Goal: Transaction & Acquisition: Obtain resource

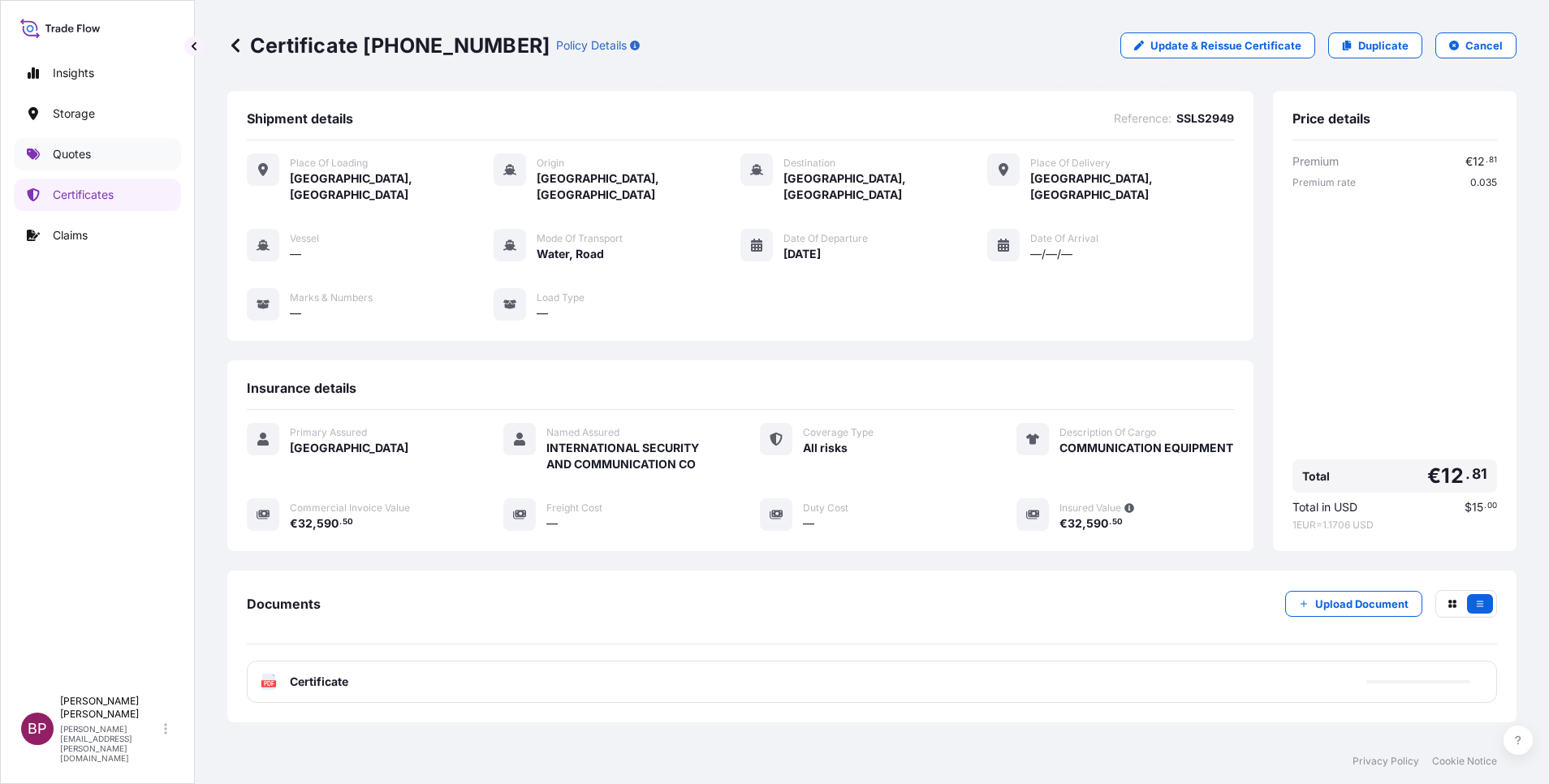
scroll to position [85, 0]
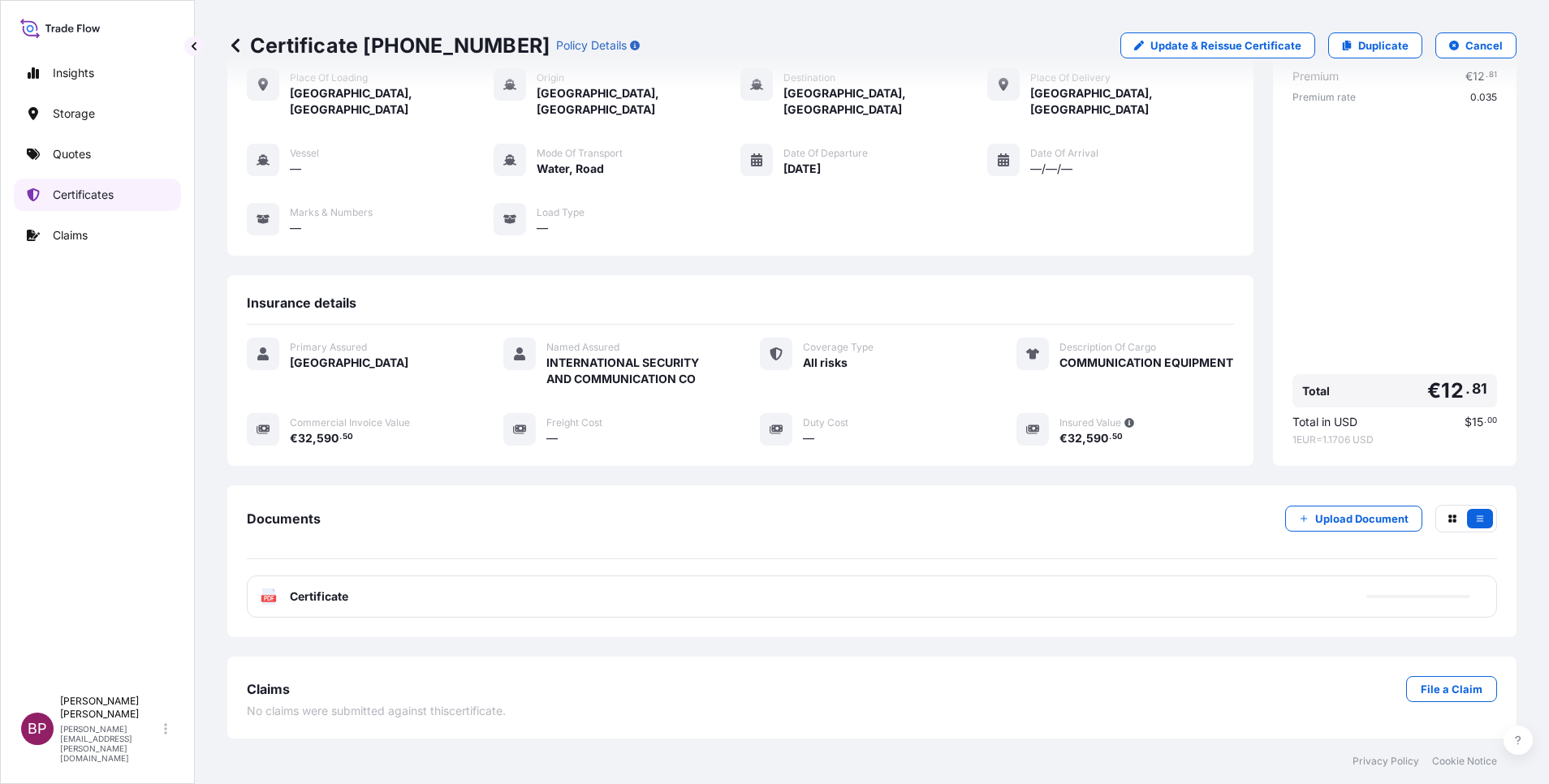
click at [80, 197] on p "Certificates" at bounding box center [83, 194] width 61 height 16
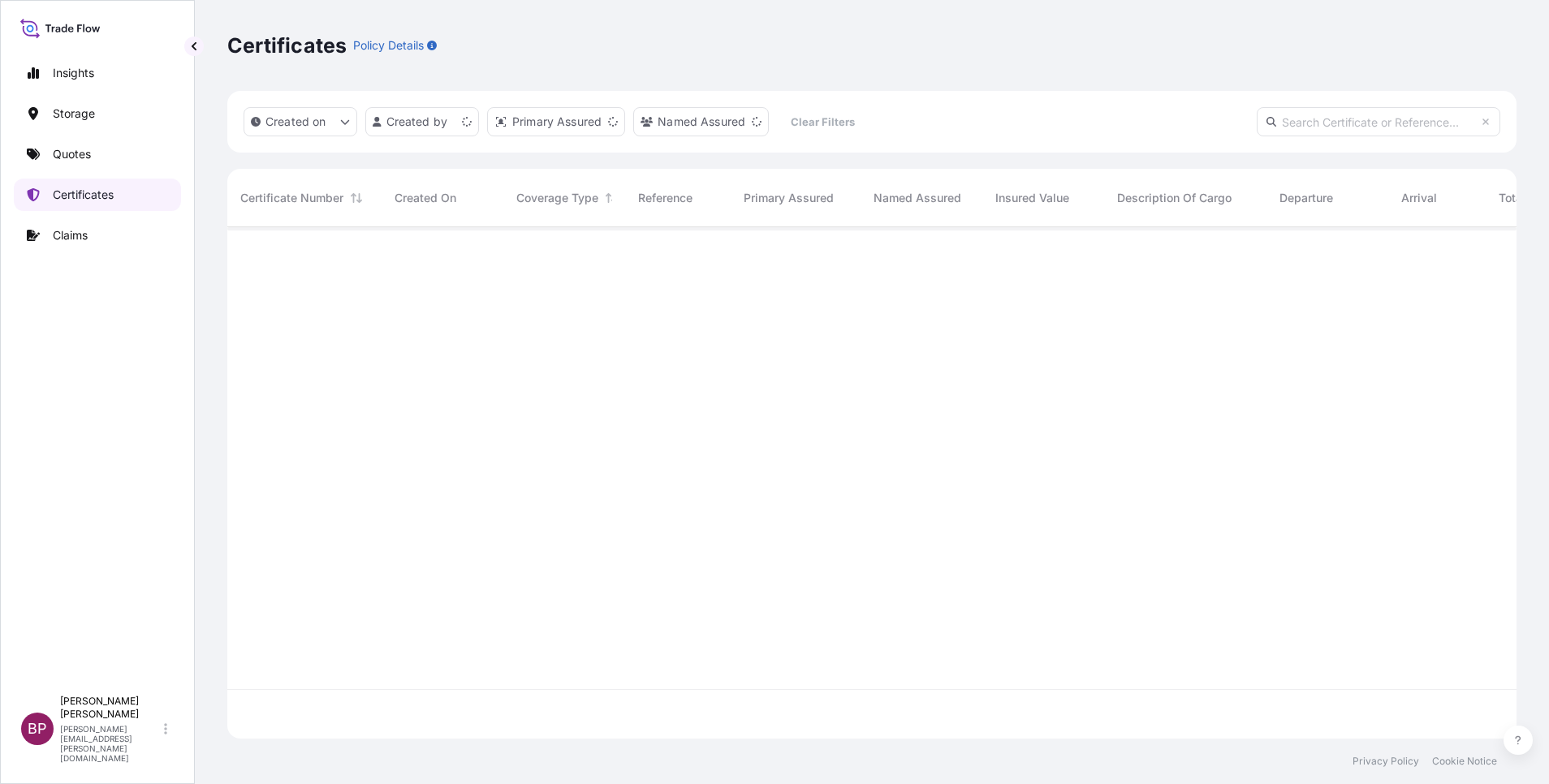
scroll to position [501, 1271]
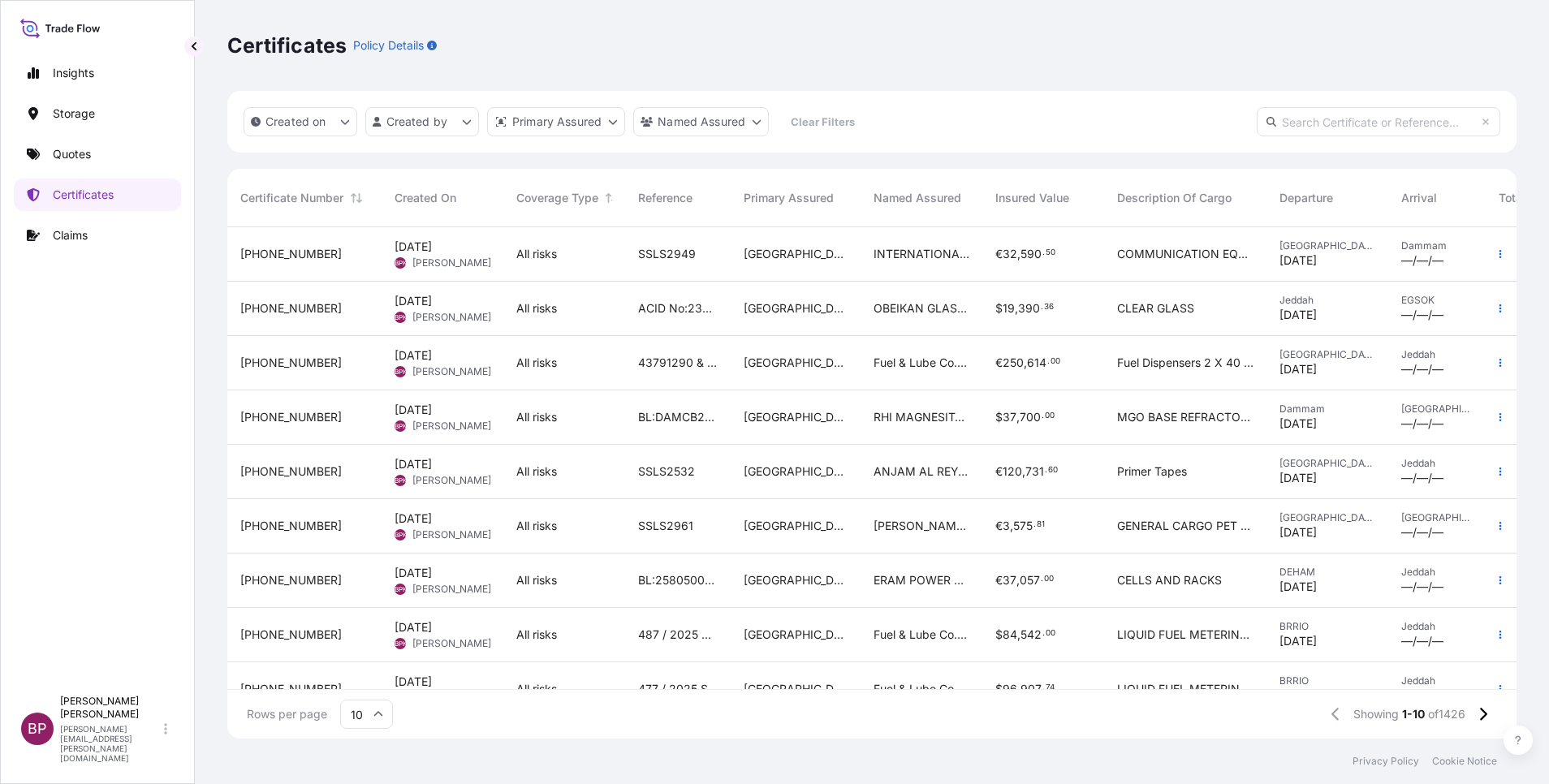
click at [849, 332] on div "[GEOGRAPHIC_DATA]" at bounding box center [795, 309] width 130 height 54
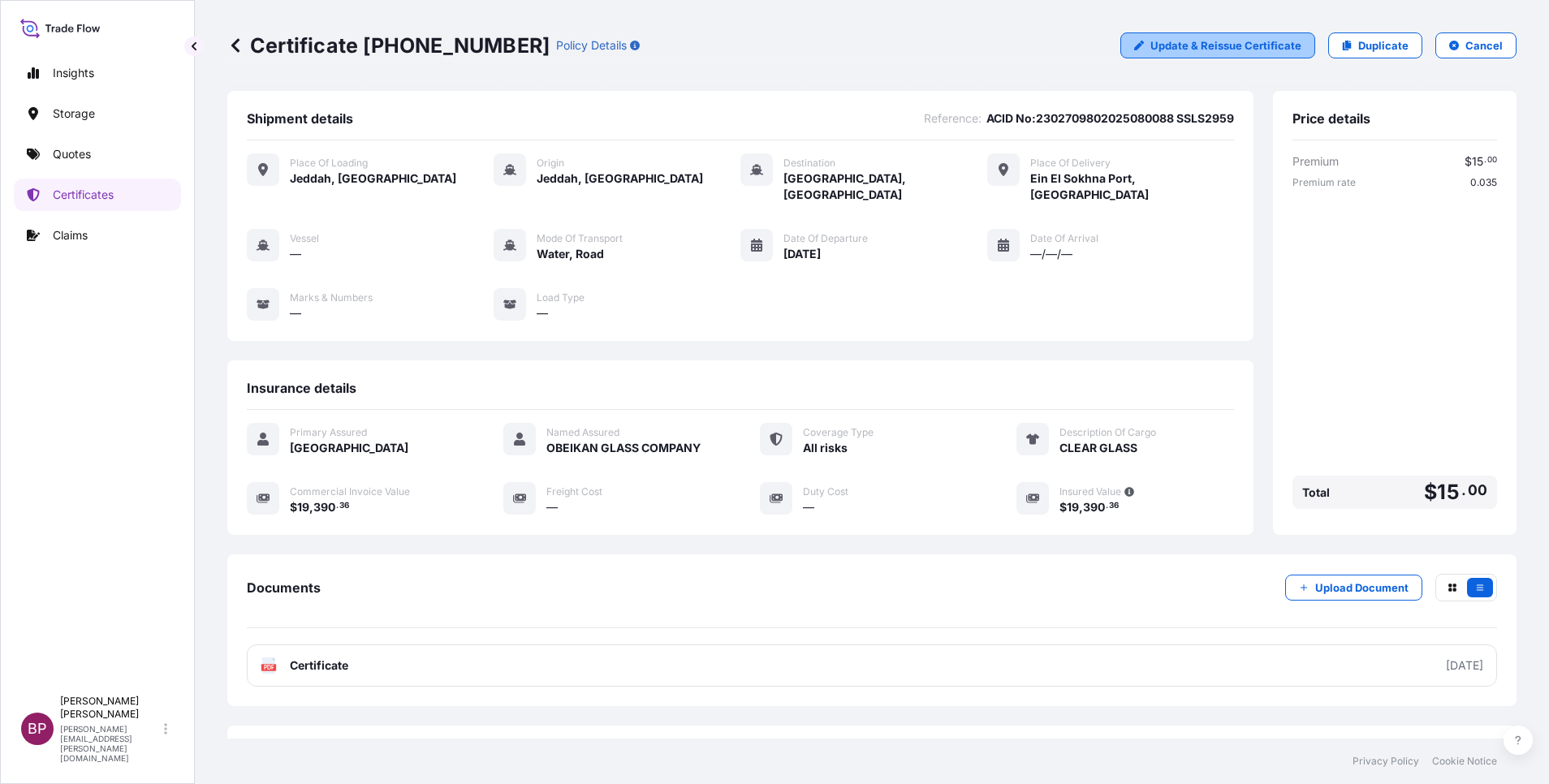
click at [1213, 46] on p "Update & Reissue Certificate" at bounding box center [1226, 45] width 151 height 16
select select "Road / [GEOGRAPHIC_DATA]"
select select "Water"
select select "Road / [GEOGRAPHIC_DATA]"
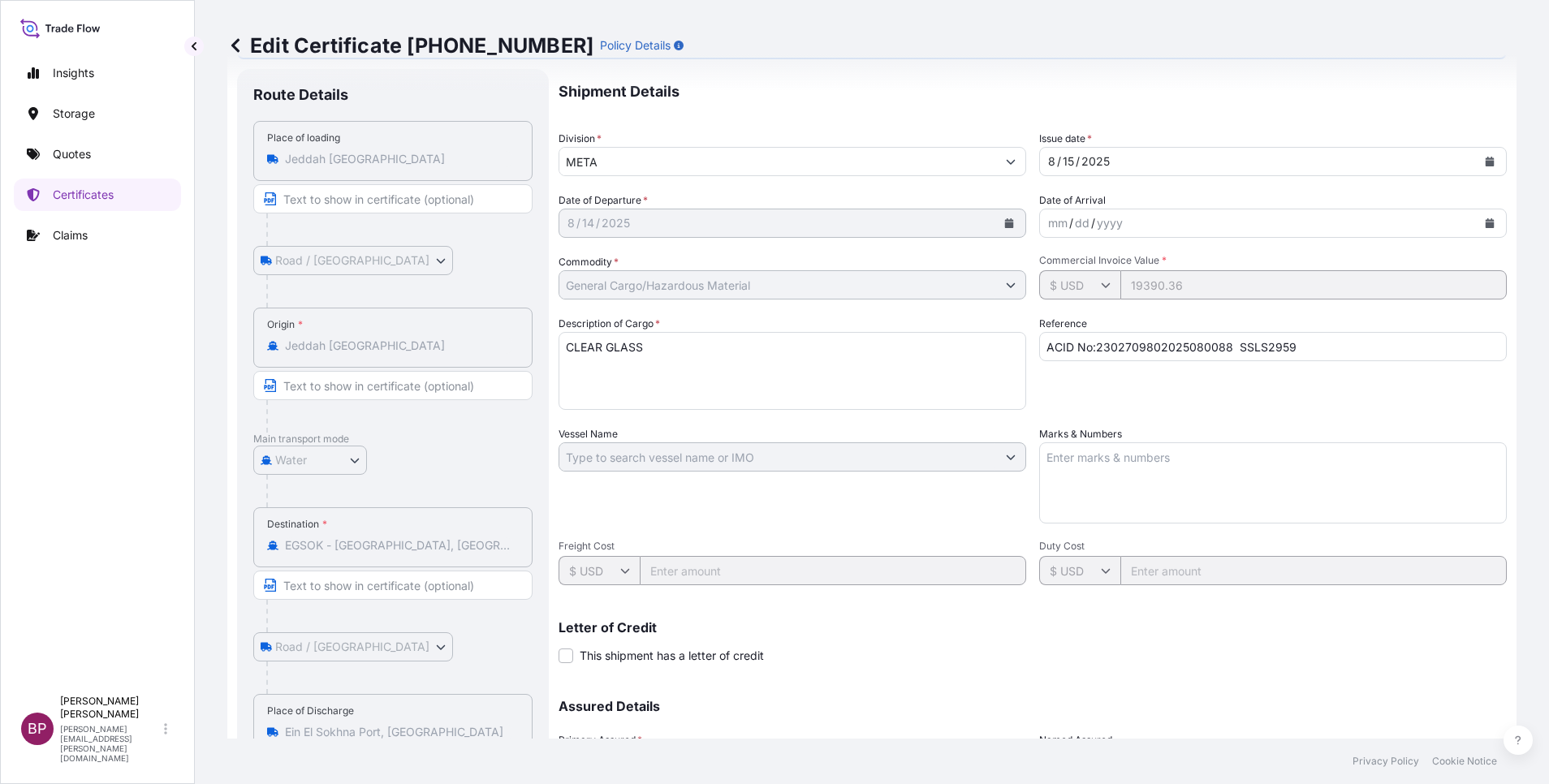
select select "31614"
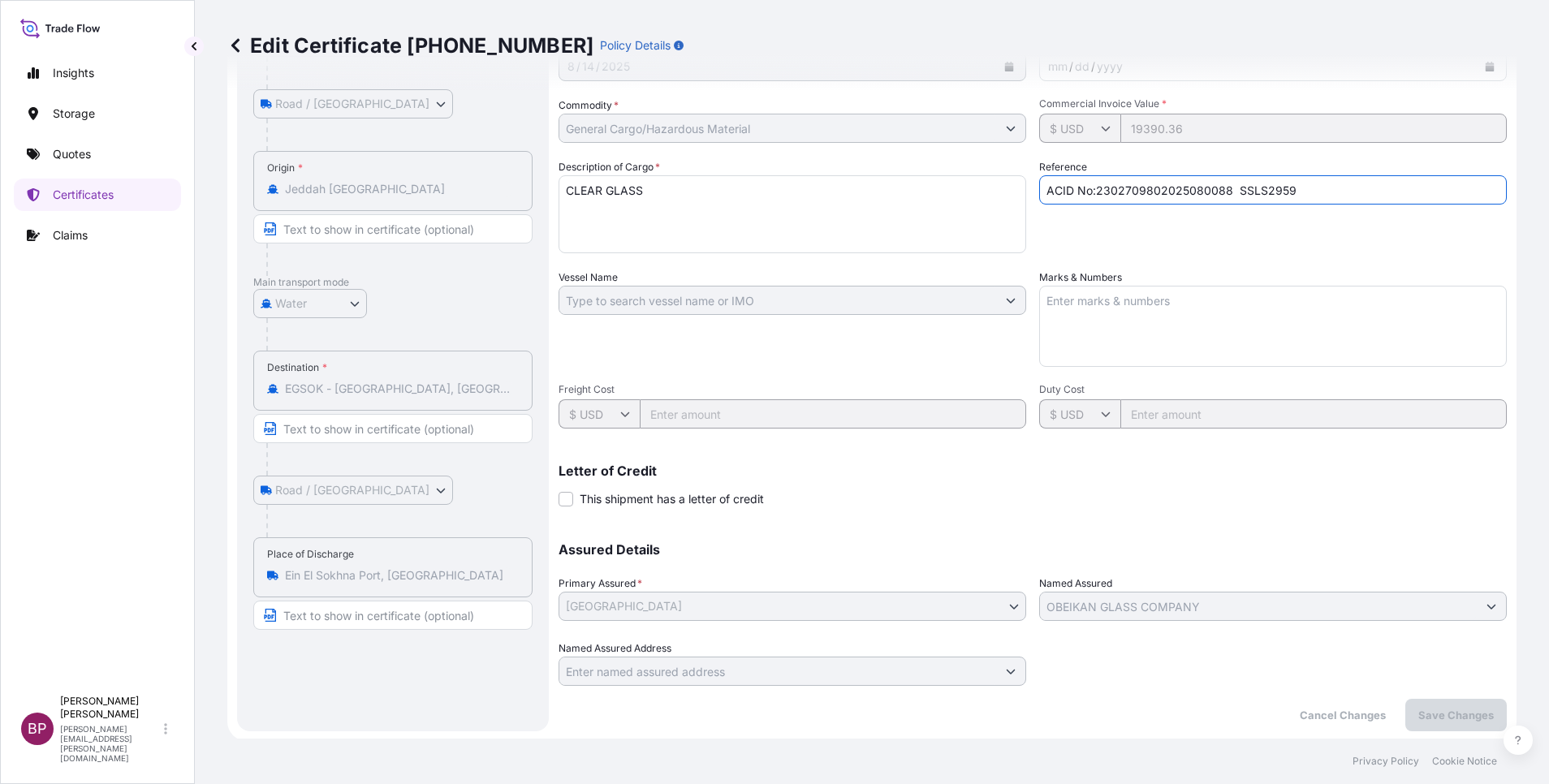
click at [1331, 185] on input "ACID No:2302709802025080088 SSLS2959" at bounding box center [1272, 190] width 468 height 29
click at [1331, 191] on input "ACID No:2302709802025080088 SSLS2959" at bounding box center [1272, 190] width 468 height 29
paste input "[PERSON_NAME] AC Nbr: 67255676526 SBI Bank, Erumely Branch IFSC Code: SBIN00701…"
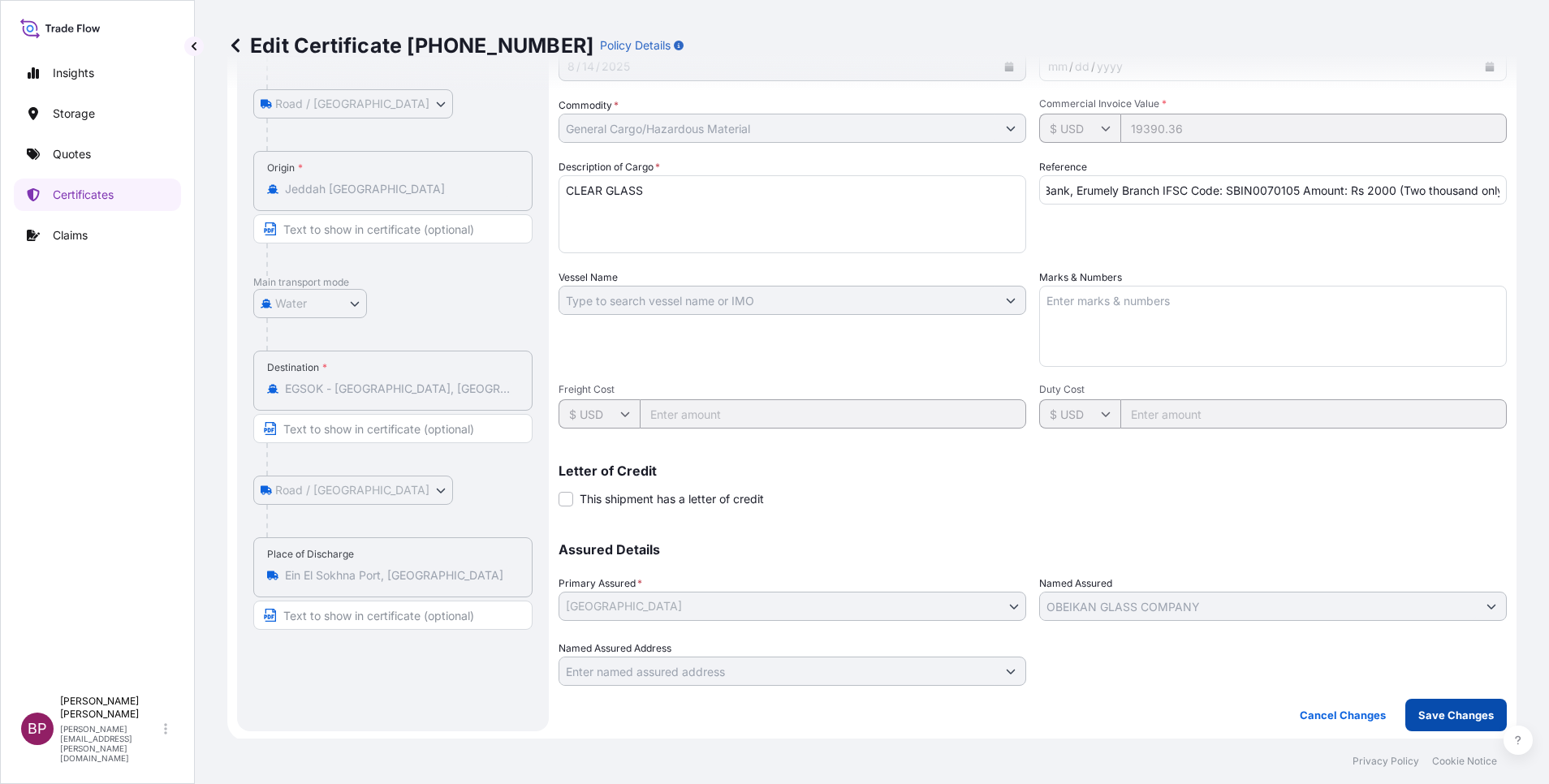
scroll to position [0, 0]
click at [1328, 191] on input "ACID No:2302709802025080088 SSLS2959 [PERSON_NAME] AC Nbr: 67255676526 SBI Bank…" at bounding box center [1272, 190] width 468 height 29
click at [1310, 190] on input "ACID No:2302709802025080088 SSLS2959 [PERSON_NAME] AC Nbr: 67255676526 SBI Bank…" at bounding box center [1272, 190] width 468 height 29
paste input "INSURANCE CERTIFICATE POLICY IN NEGOTIABLE FORM ISSUED TO THE ORDER OF MASHREQB…"
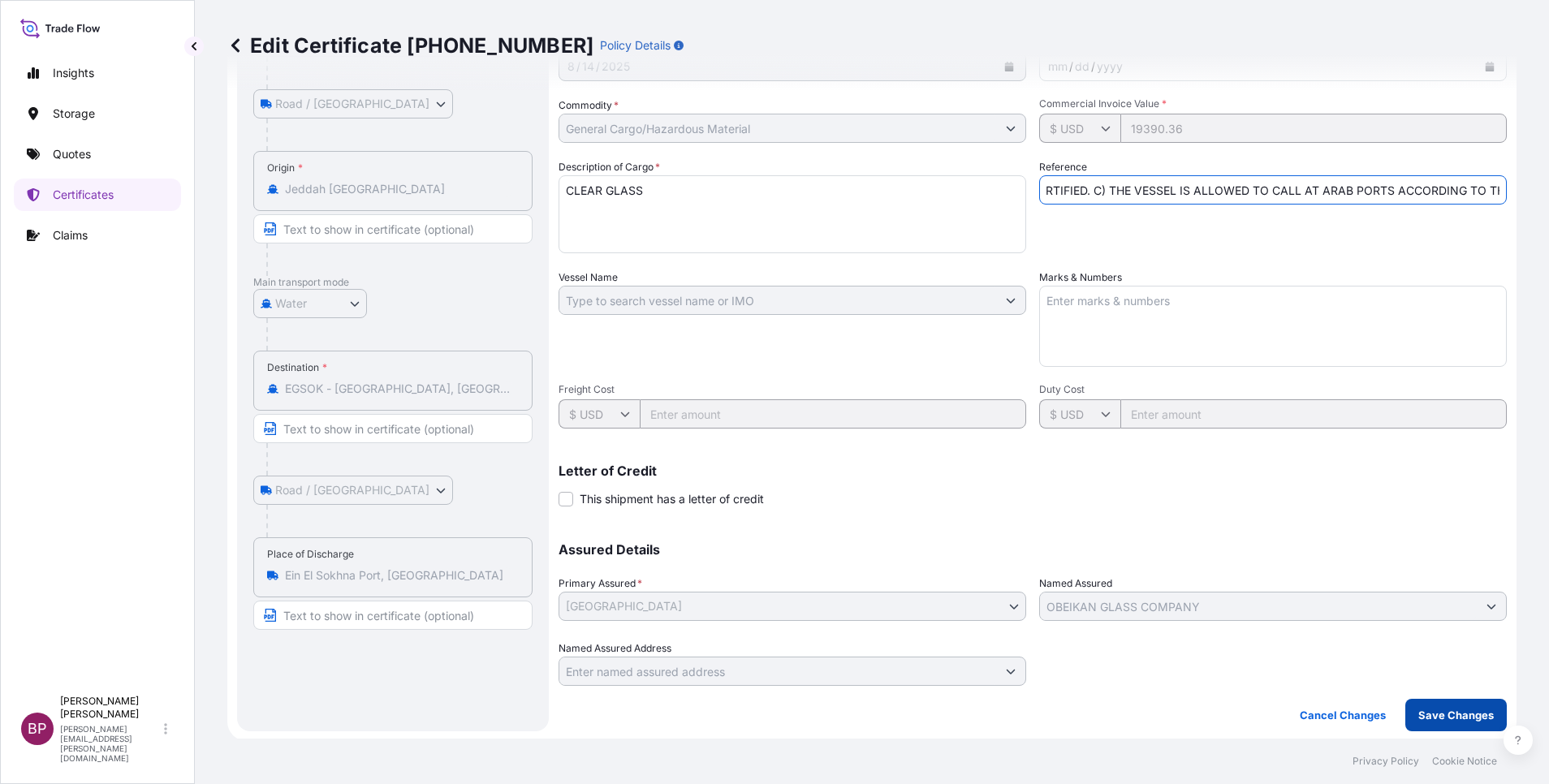
type input "ACID No:2302709802025080088 SSLS2959 INSURANCE CERTIFICATE POLICY IN NEGOTIABLE…"
click at [1451, 714] on p "Save Changes" at bounding box center [1456, 714] width 76 height 16
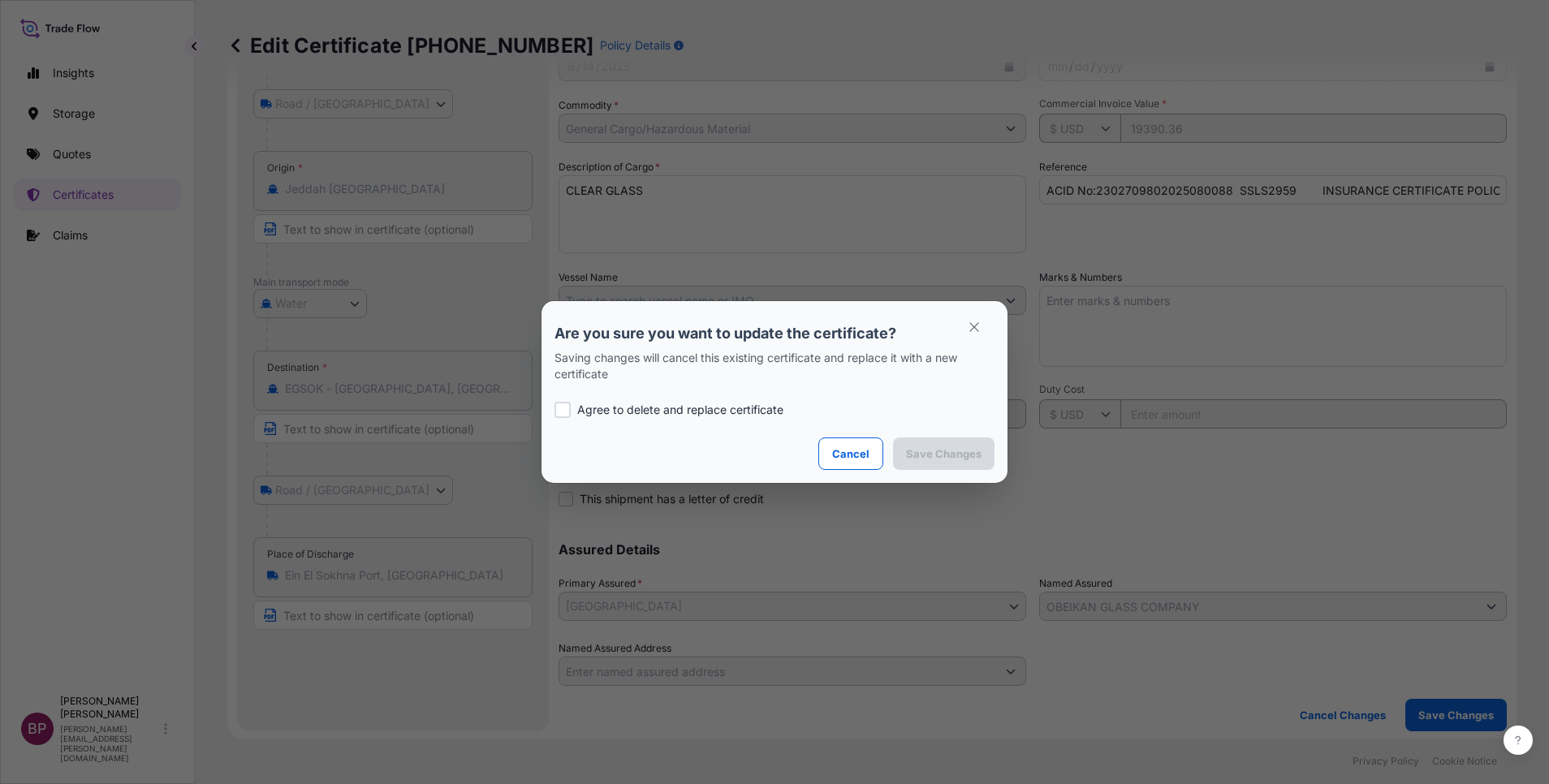
click at [586, 409] on p "Agree to delete and replace certificate" at bounding box center [680, 410] width 206 height 16
checkbox input "true"
click at [948, 460] on p "Save Changes" at bounding box center [944, 453] width 76 height 16
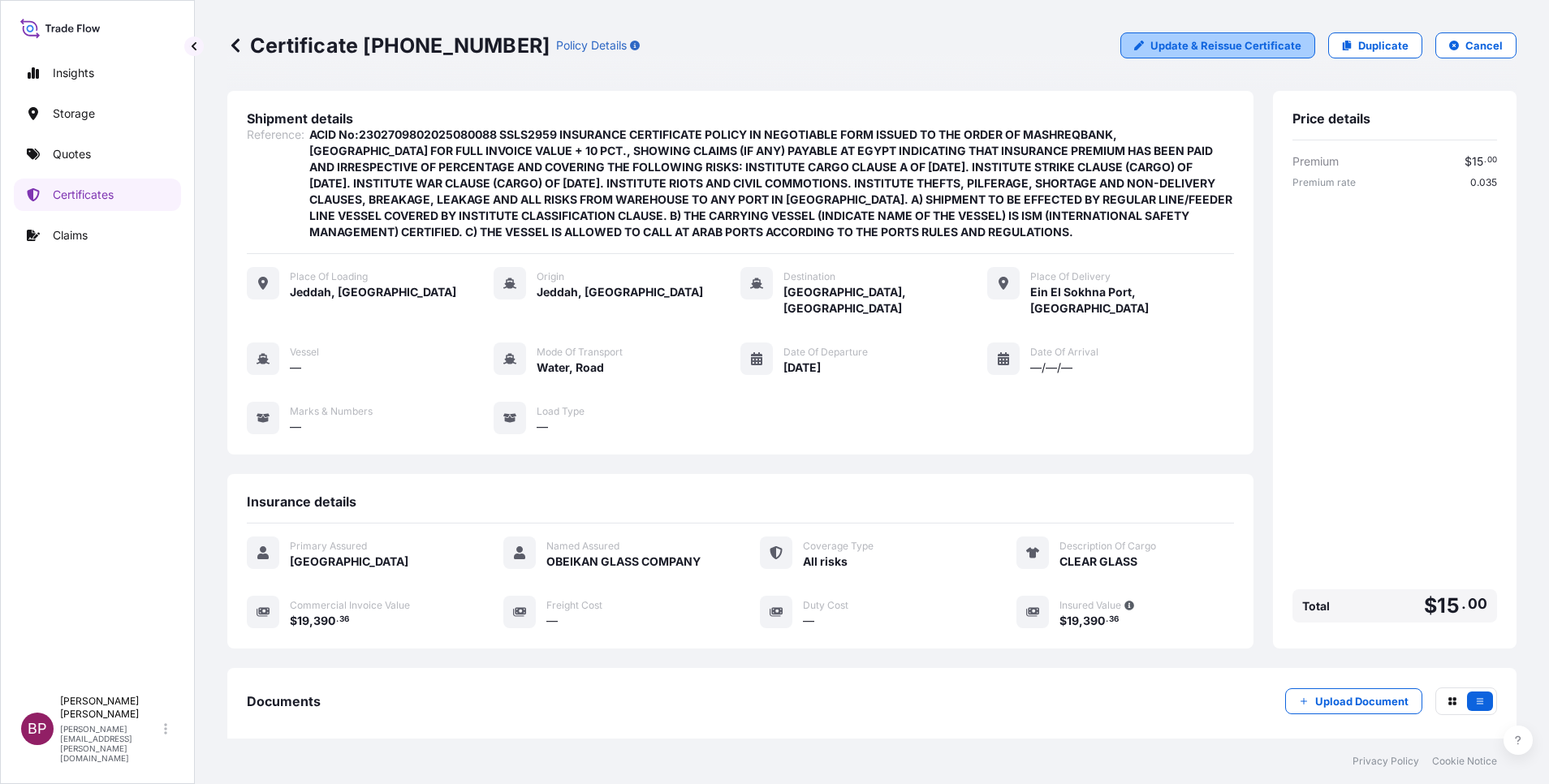
click at [1239, 48] on p "Update & Reissue Certificate" at bounding box center [1226, 45] width 151 height 16
select select "Road / [GEOGRAPHIC_DATA]"
select select "Water"
select select "Road / [GEOGRAPHIC_DATA]"
select select "31614"
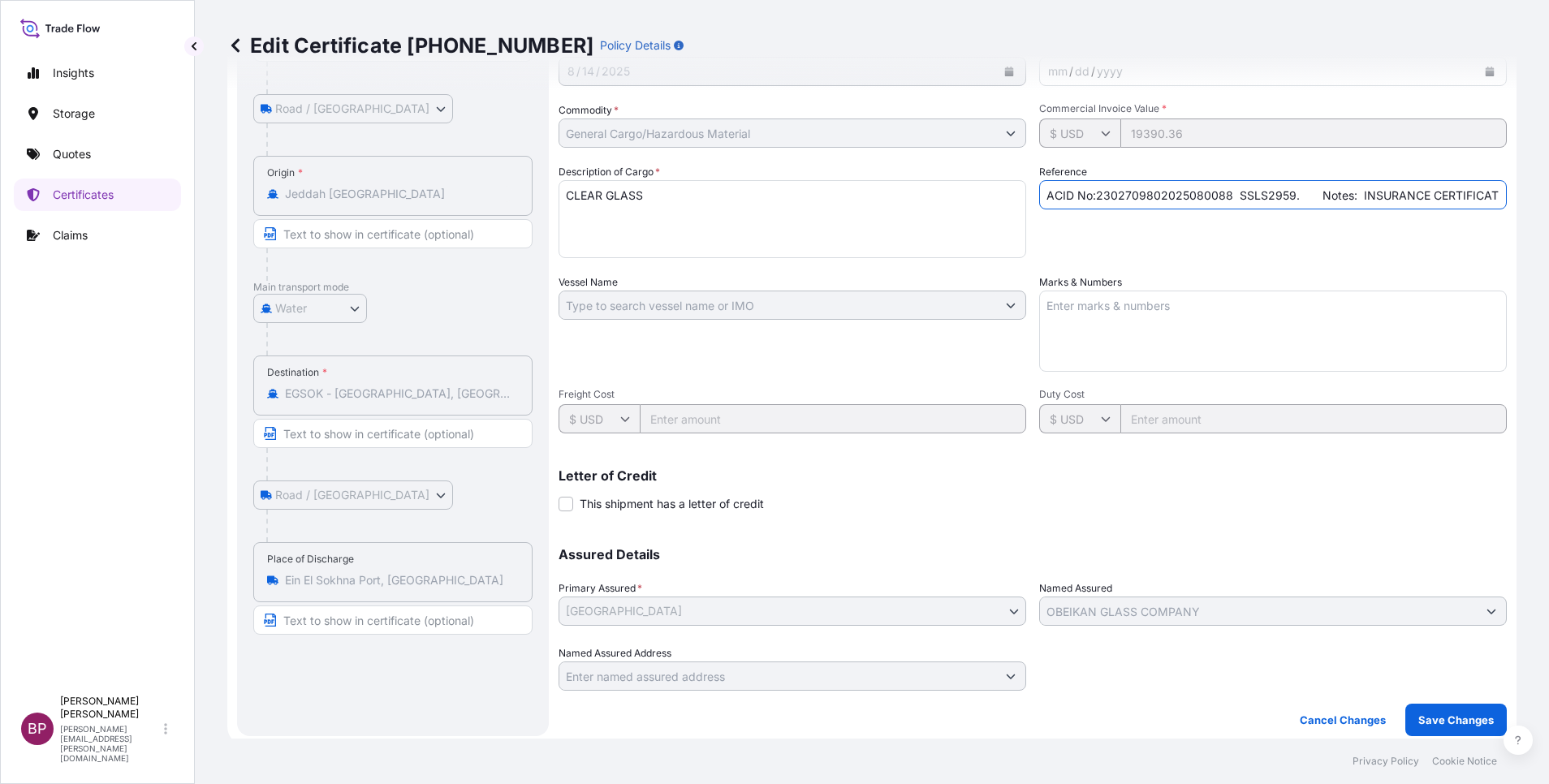
scroll to position [244, 0]
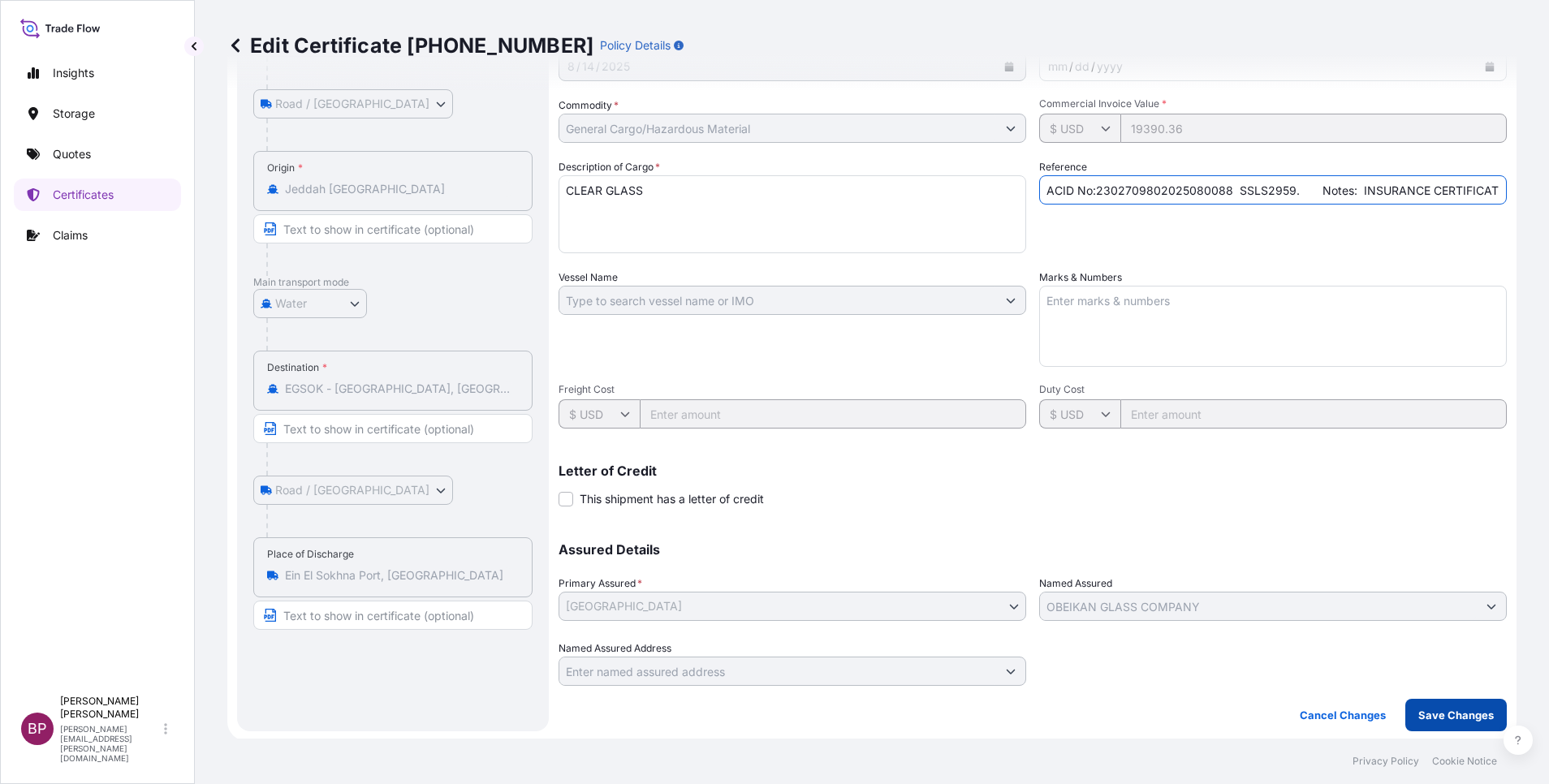
type input "ACID No:2302709802025080088 SSLS2959. Notes: INSURANCE CERTIFICATE POLICY IN NE…"
click at [1458, 714] on p "Save Changes" at bounding box center [1456, 714] width 76 height 16
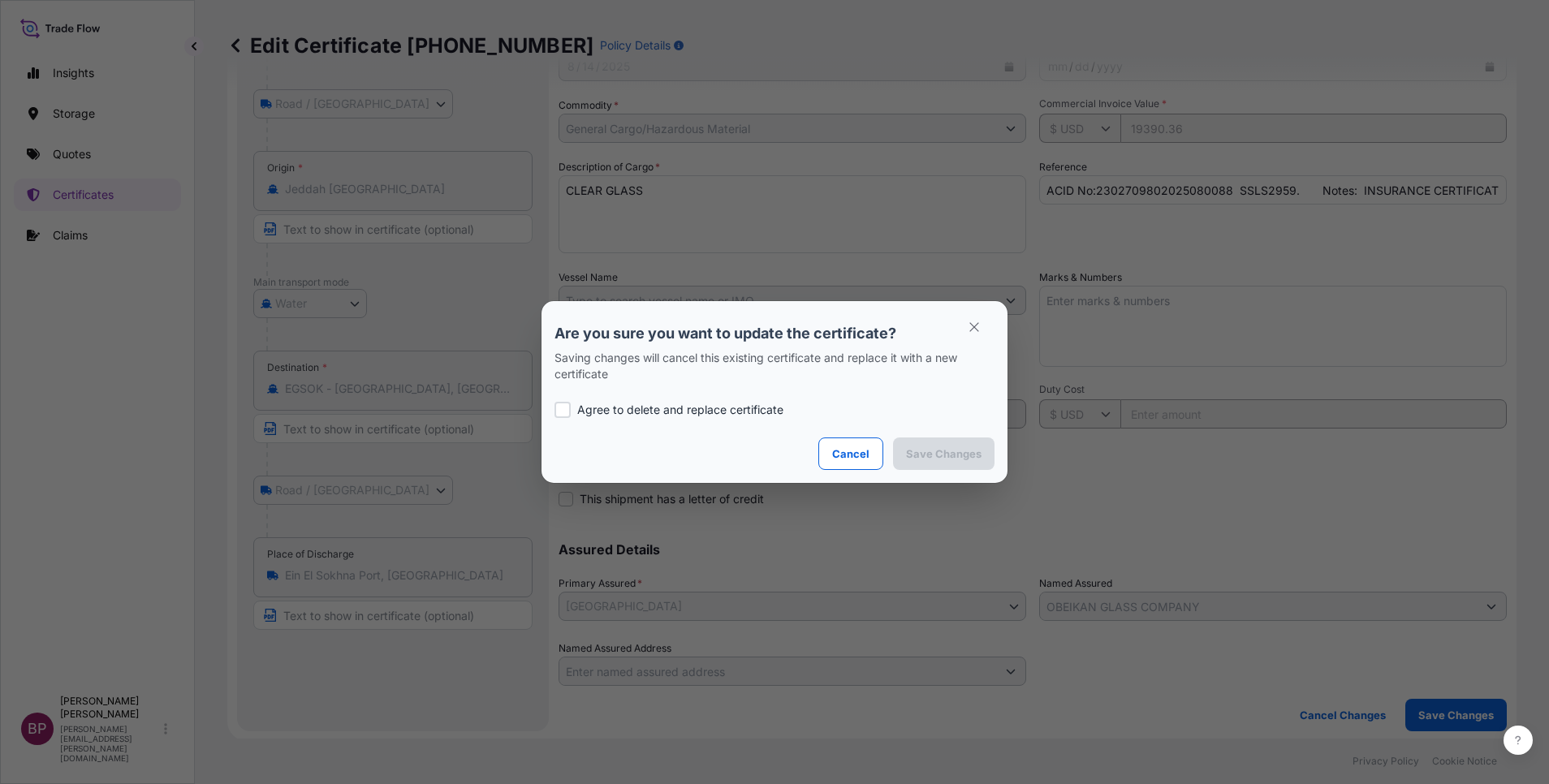
click at [640, 412] on p "Agree to delete and replace certificate" at bounding box center [680, 410] width 206 height 16
checkbox input "true"
click at [975, 455] on p "Save Changes" at bounding box center [944, 453] width 76 height 16
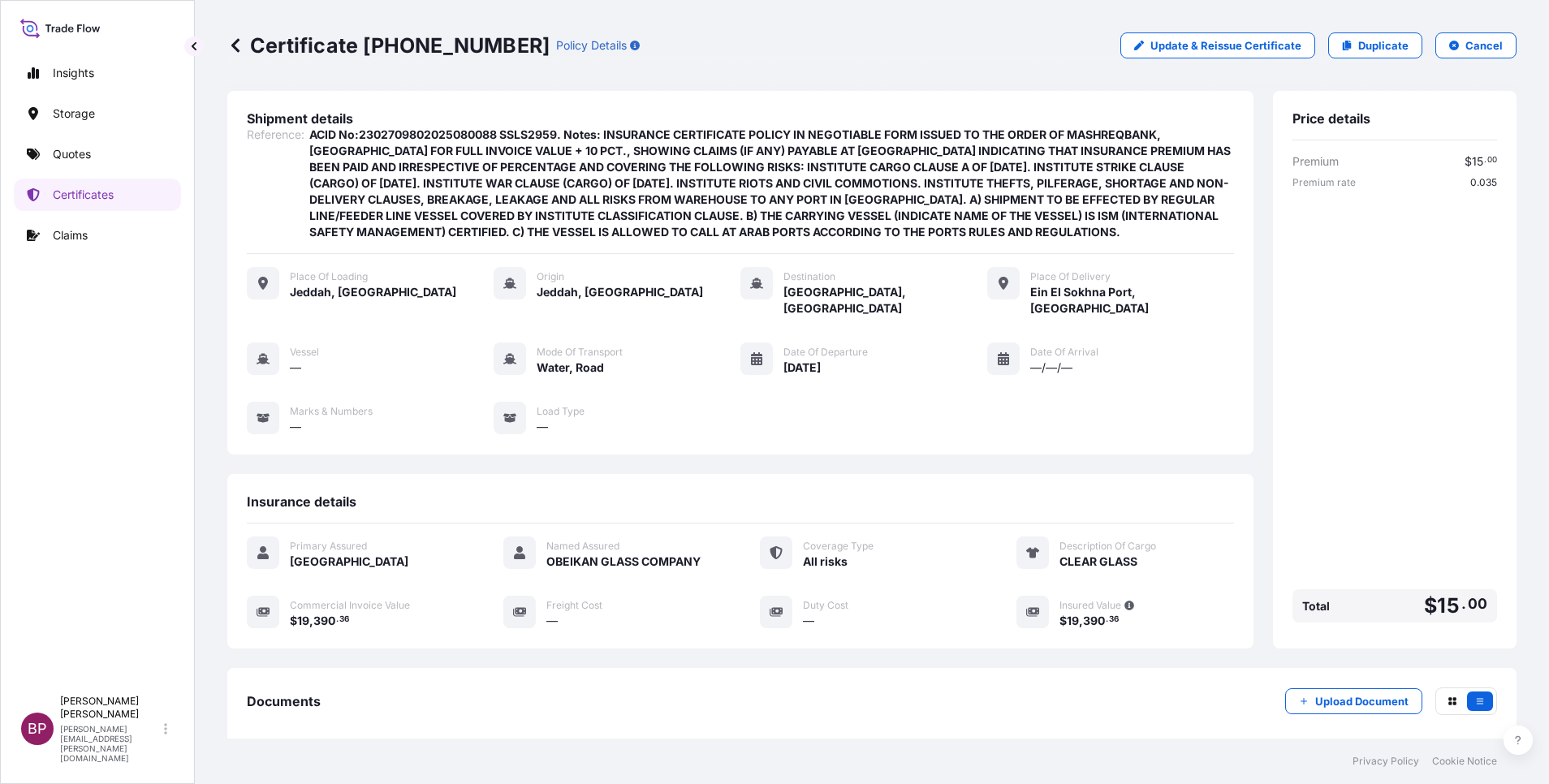
scroll to position [166, 0]
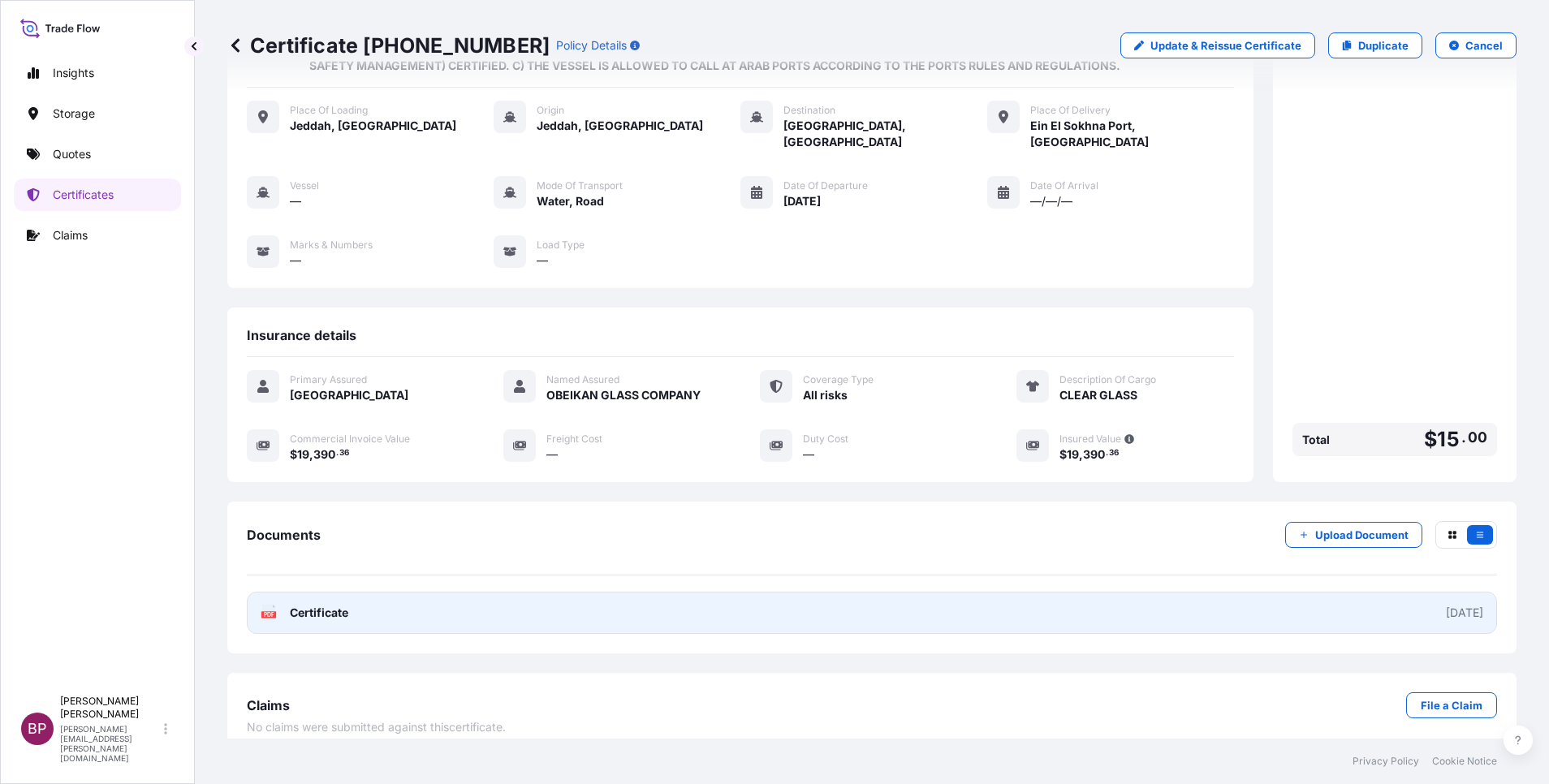
click at [340, 605] on span "Certificate" at bounding box center [319, 613] width 59 height 16
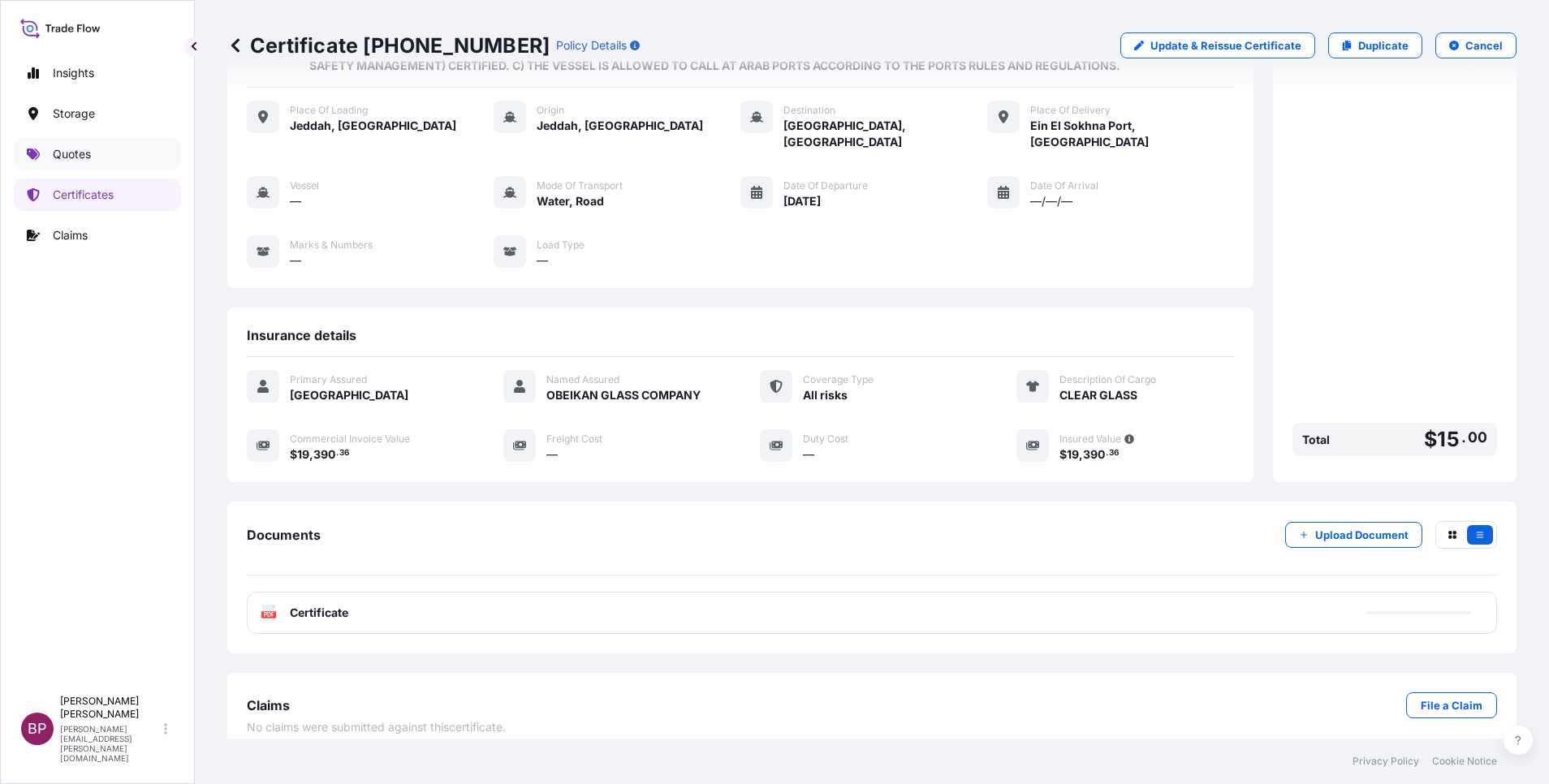
click at [75, 144] on link "Quotes" at bounding box center [97, 154] width 167 height 32
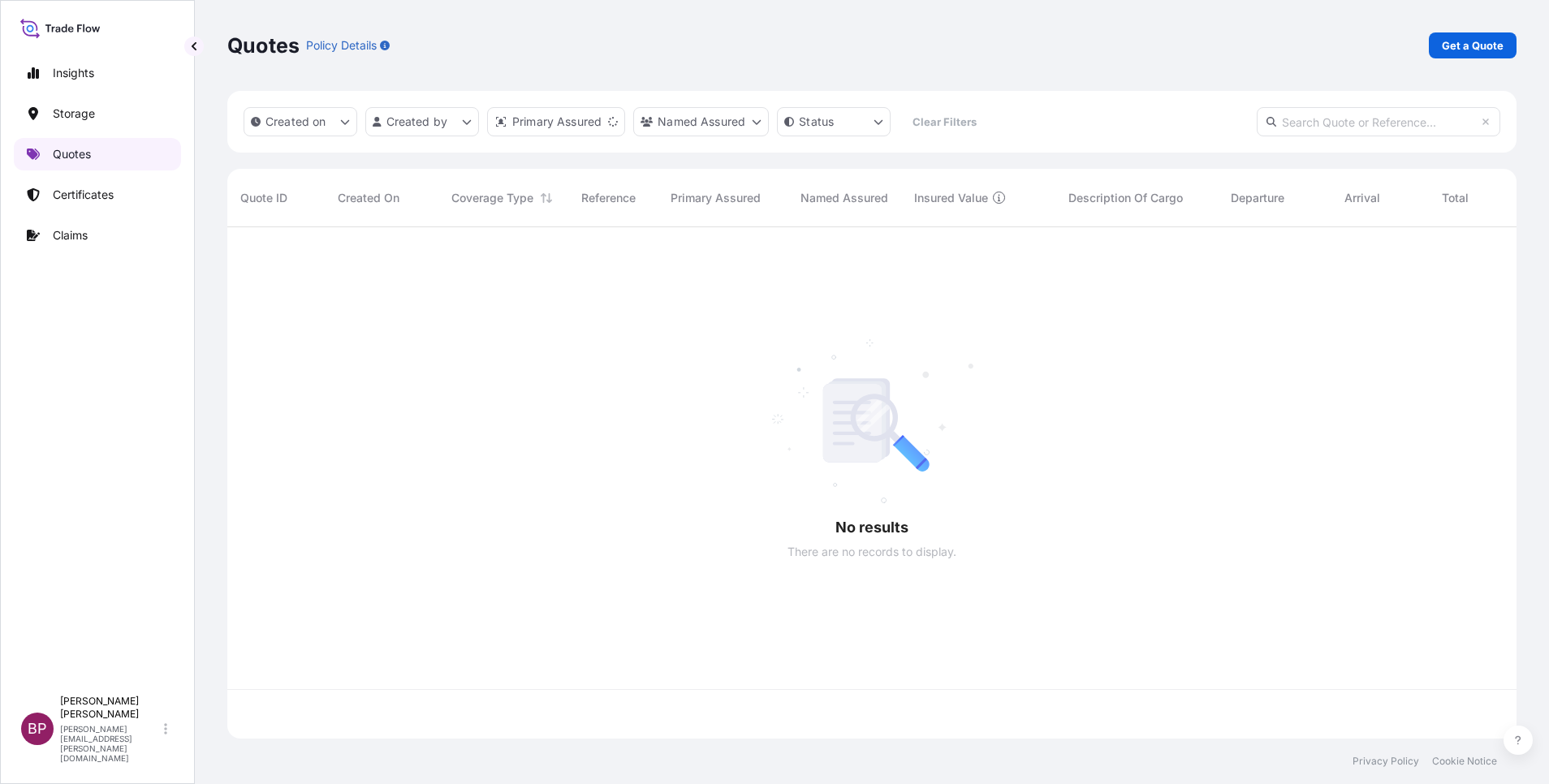
scroll to position [501, 1271]
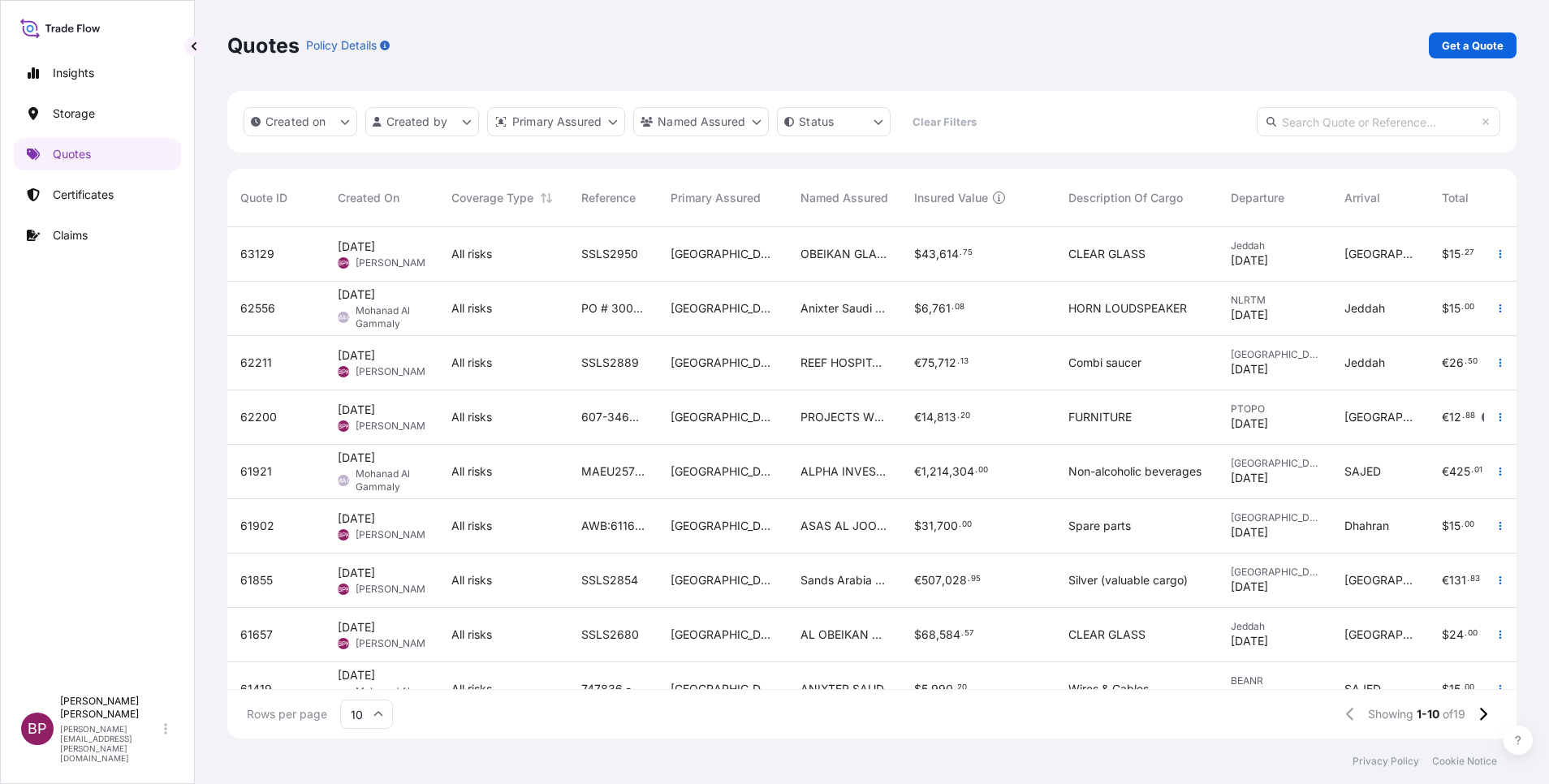
click at [834, 266] on div "OBEIKAN GLASS COMPANY" at bounding box center [845, 255] width 114 height 54
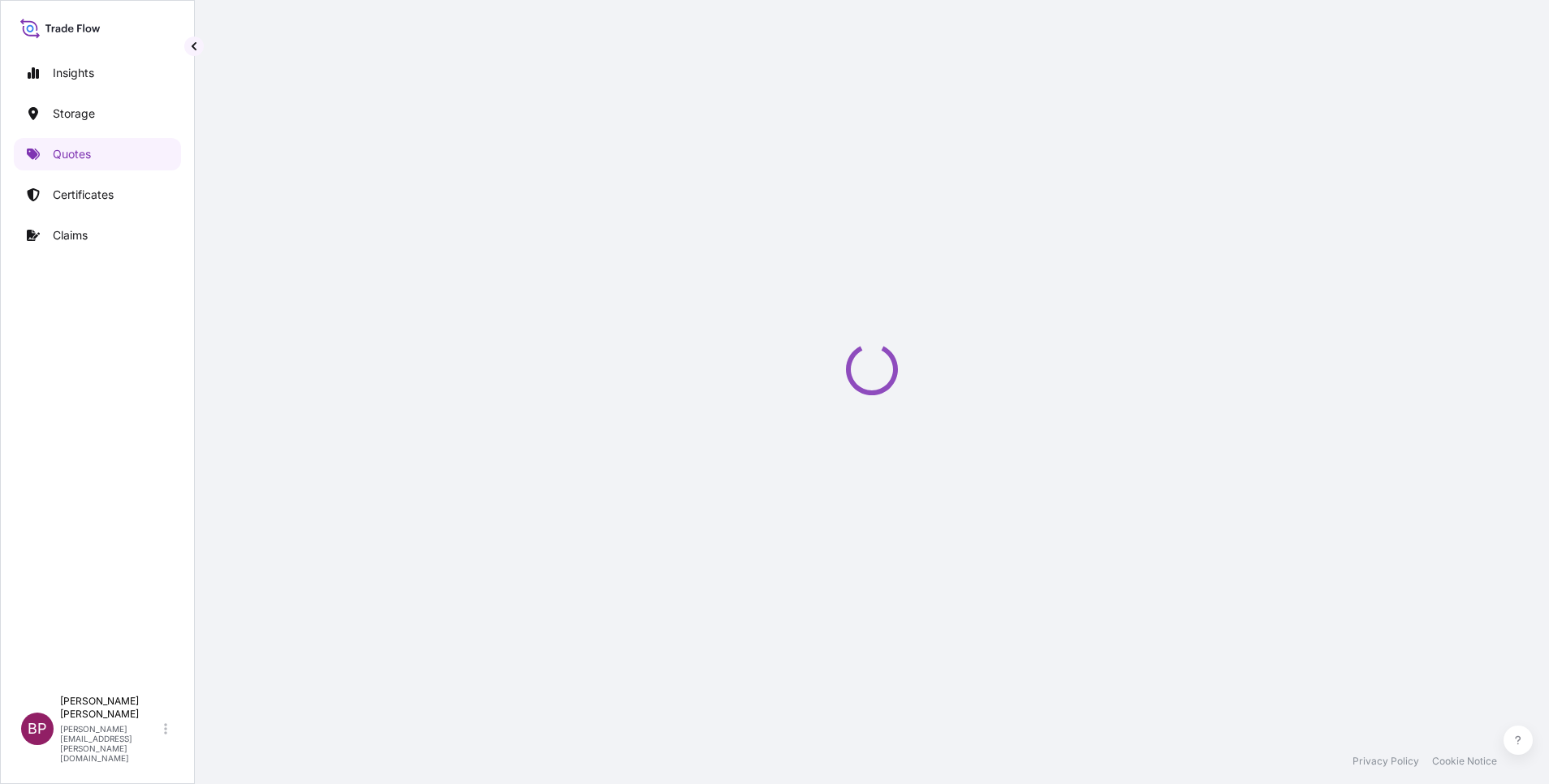
select select "Road / [GEOGRAPHIC_DATA]"
select select "Water"
select select "Road / [GEOGRAPHIC_DATA]"
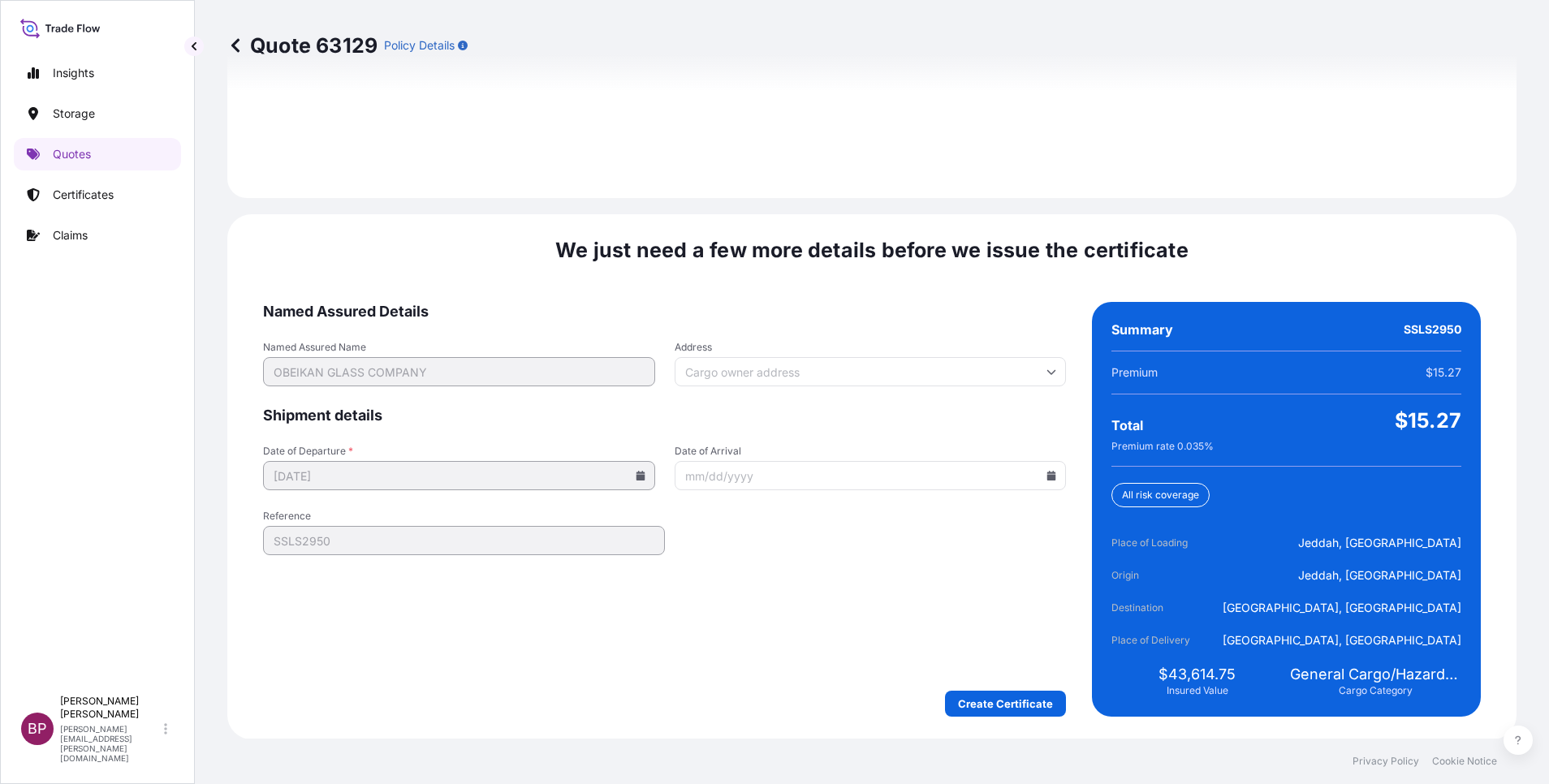
scroll to position [2405, 0]
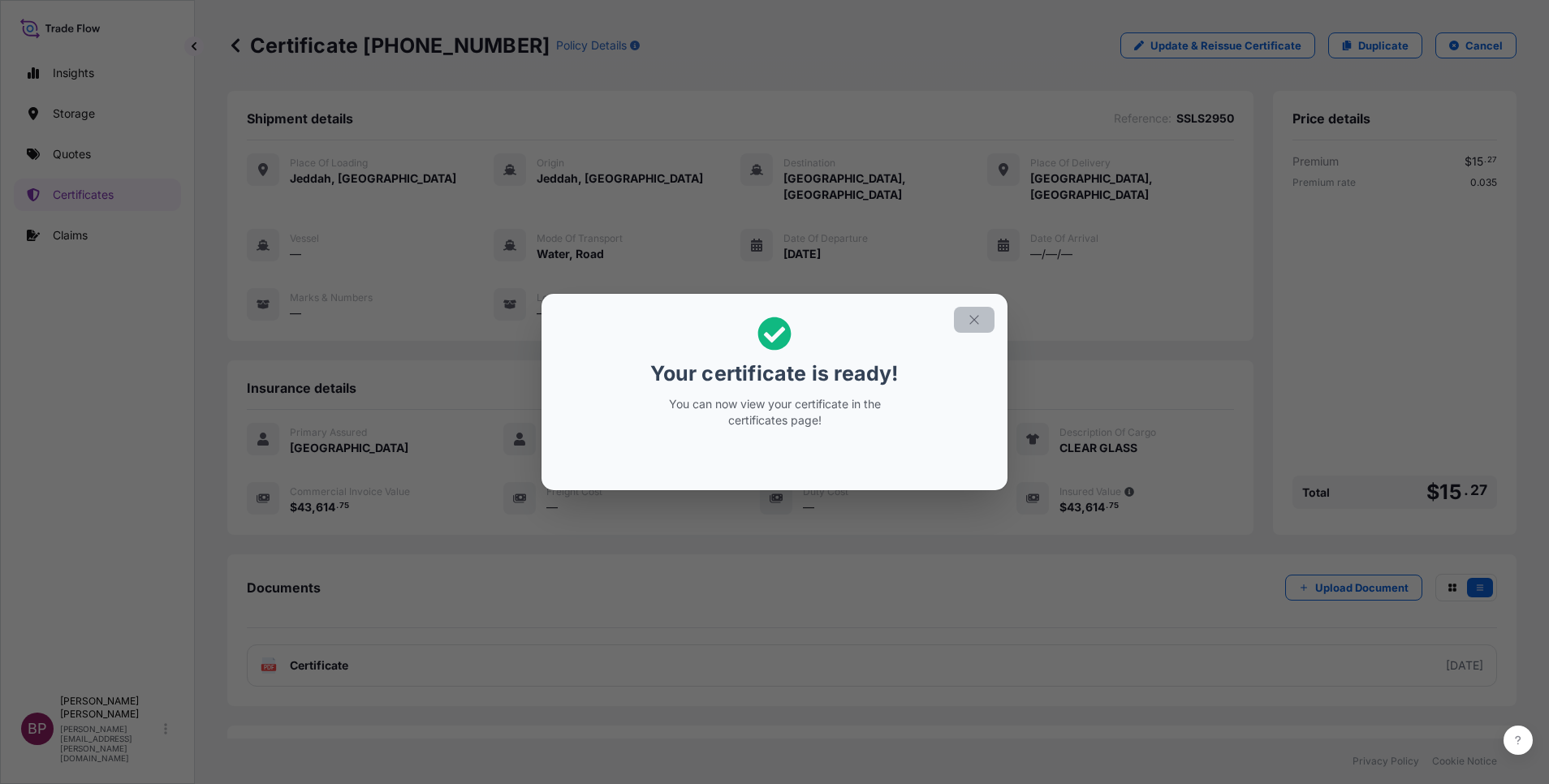
click at [978, 319] on icon "button" at bounding box center [974, 319] width 14 height 14
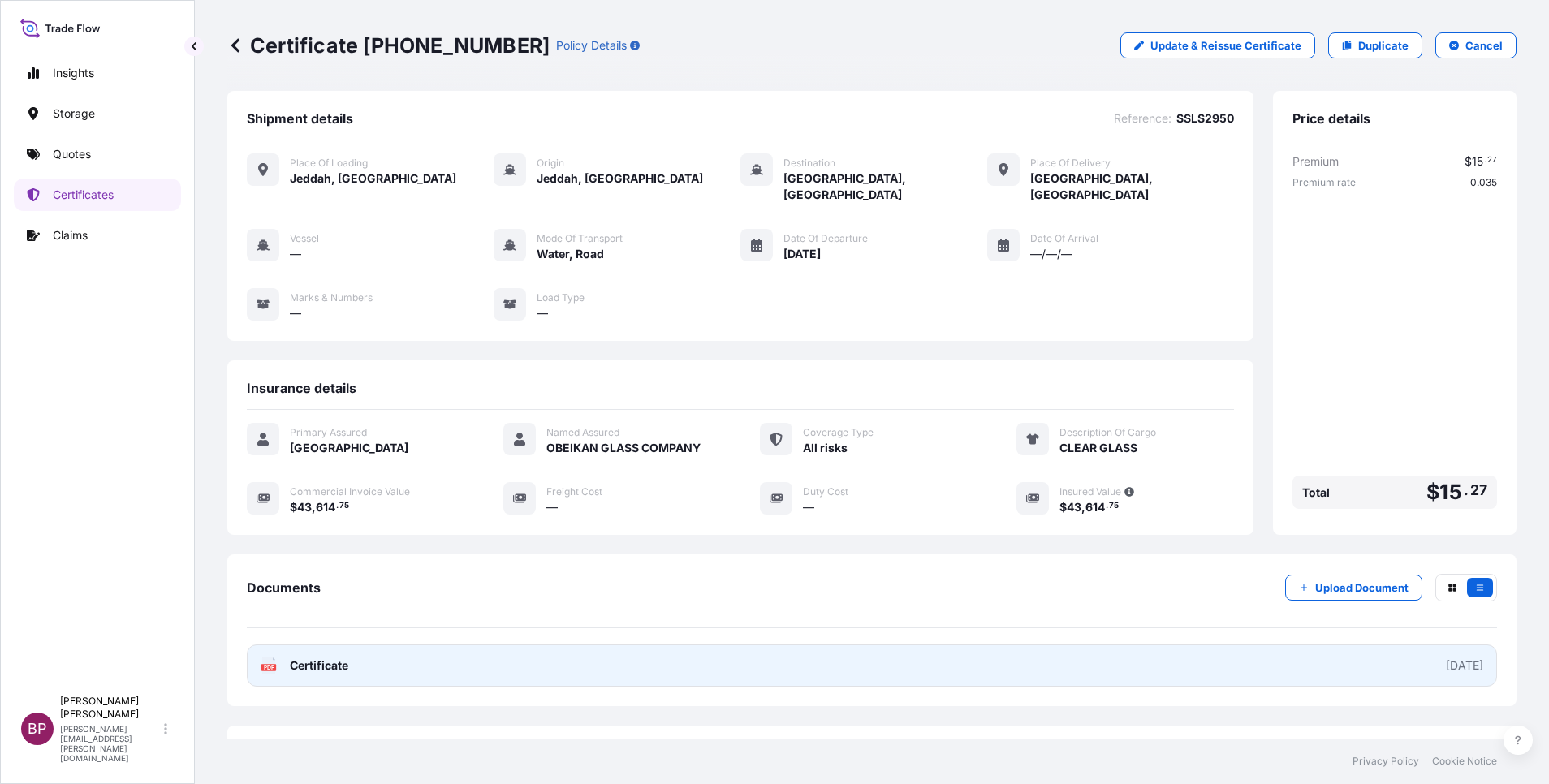
click at [328, 669] on span "Certificate" at bounding box center [319, 665] width 59 height 16
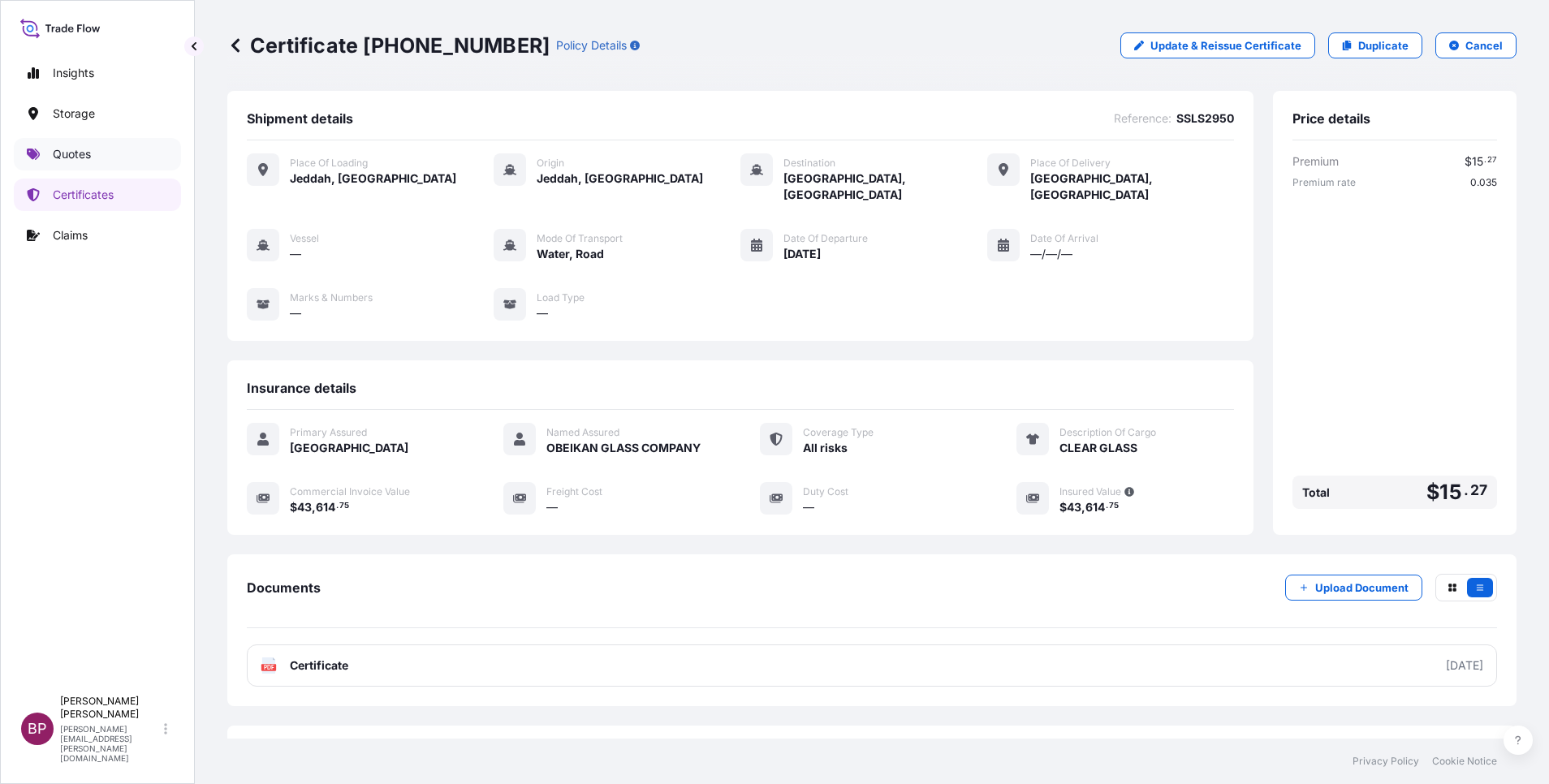
click at [82, 155] on p "Quotes" at bounding box center [71, 154] width 38 height 16
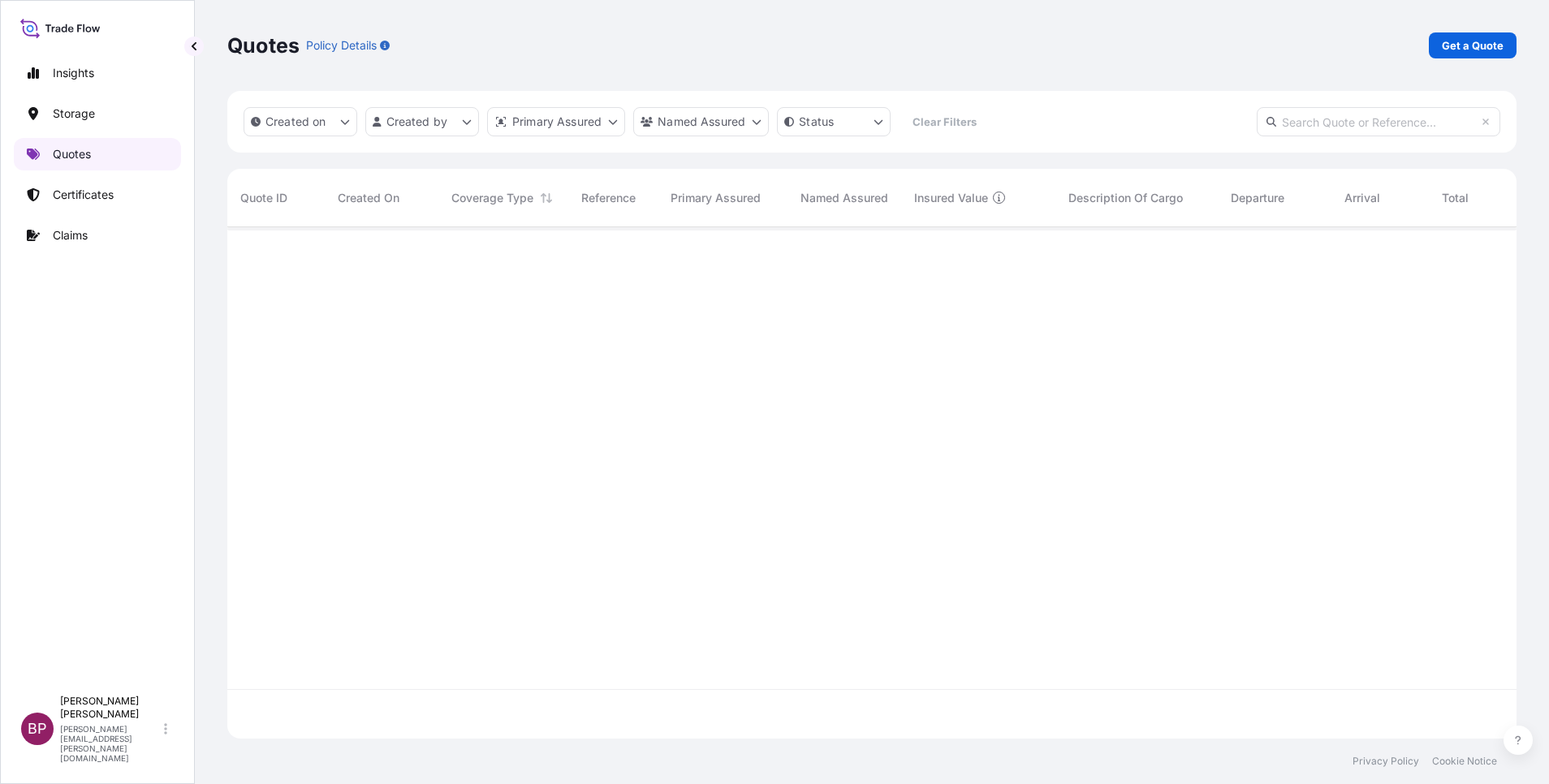
scroll to position [501, 1271]
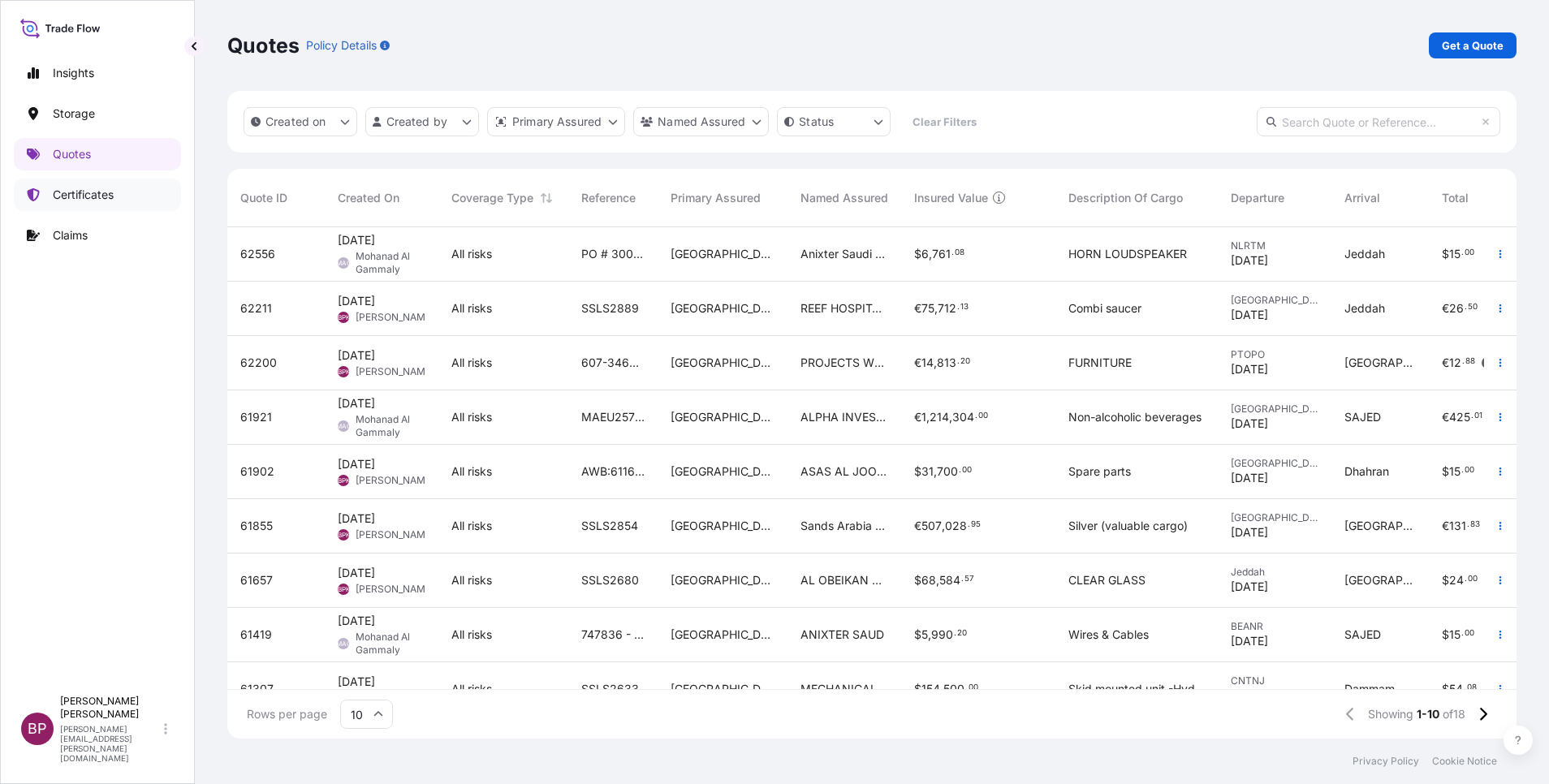
click at [73, 188] on p "Certificates" at bounding box center [83, 194] width 61 height 16
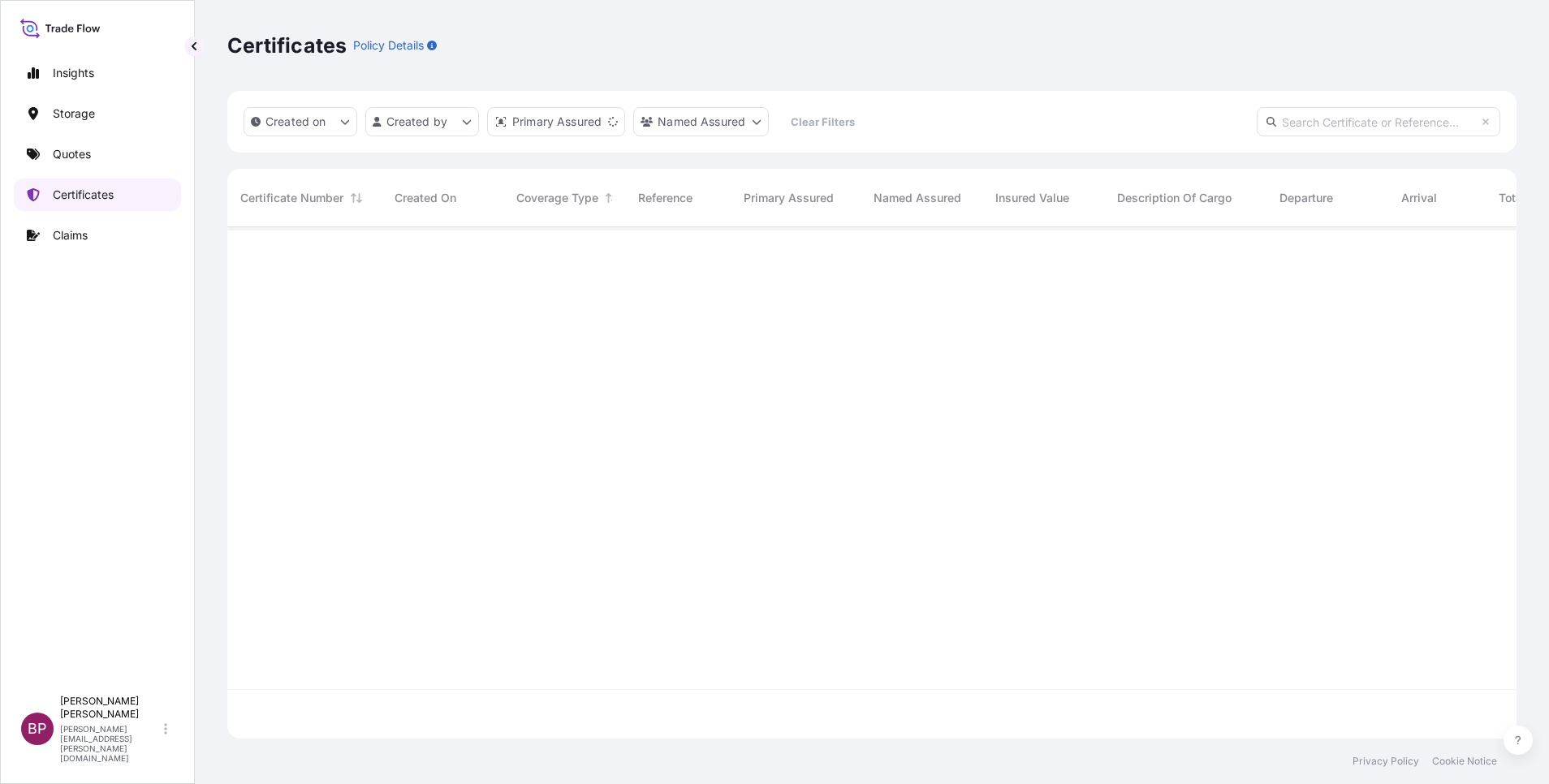
scroll to position [501, 1271]
click at [75, 160] on p "Quotes" at bounding box center [71, 154] width 38 height 16
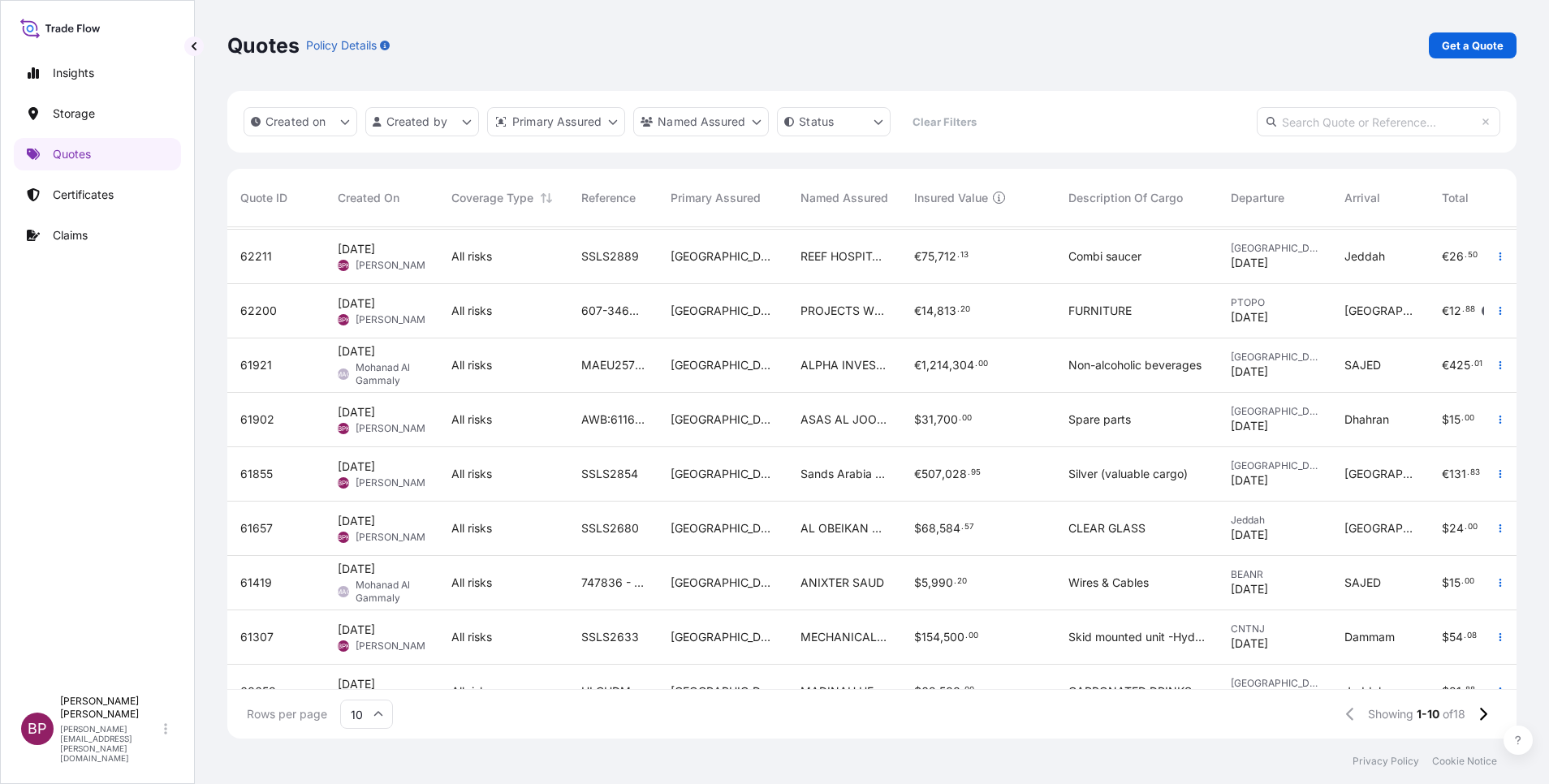
scroll to position [101, 0]
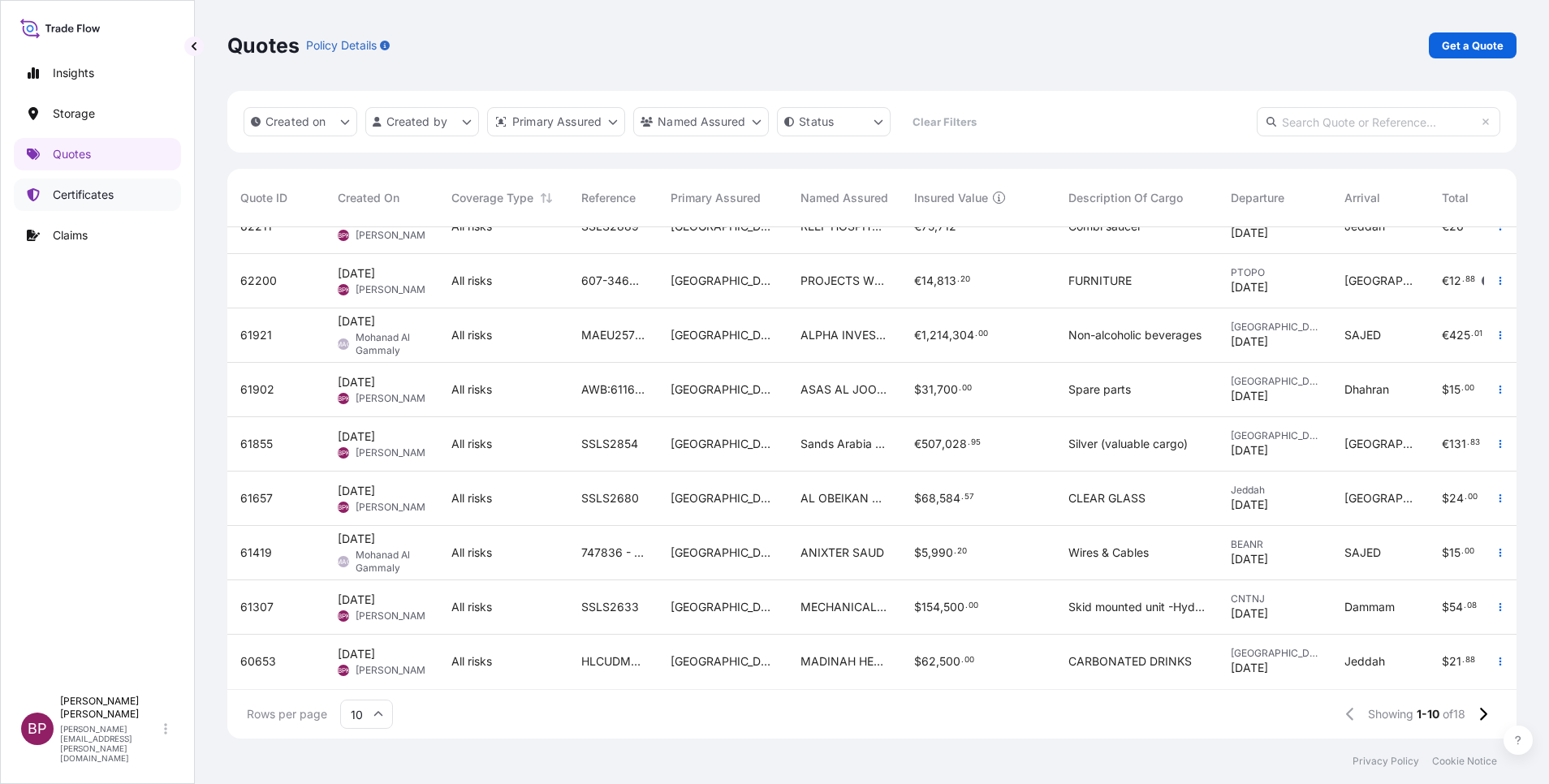
click at [70, 188] on p "Certificates" at bounding box center [83, 194] width 61 height 16
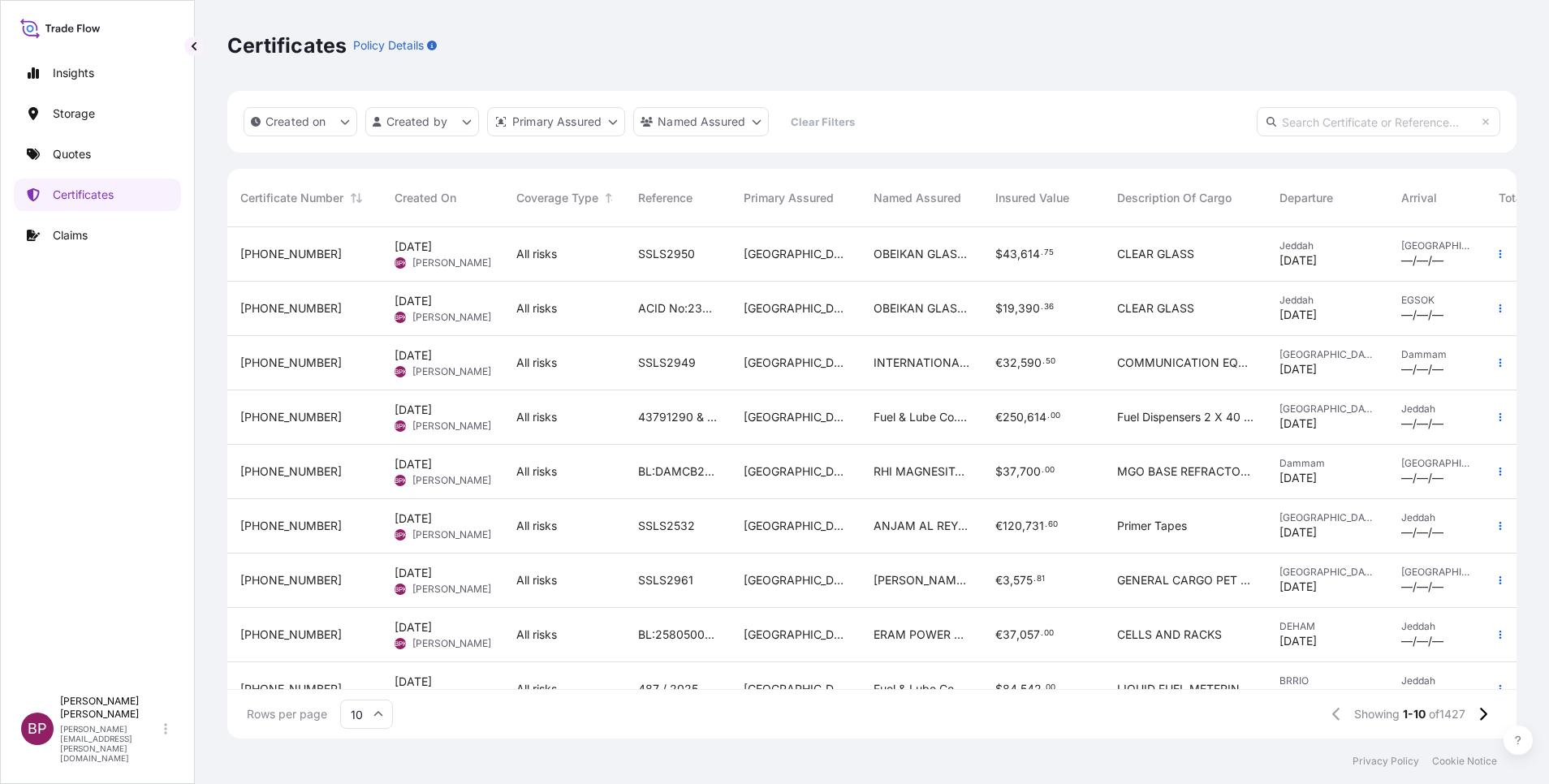
scroll to position [101, 0]
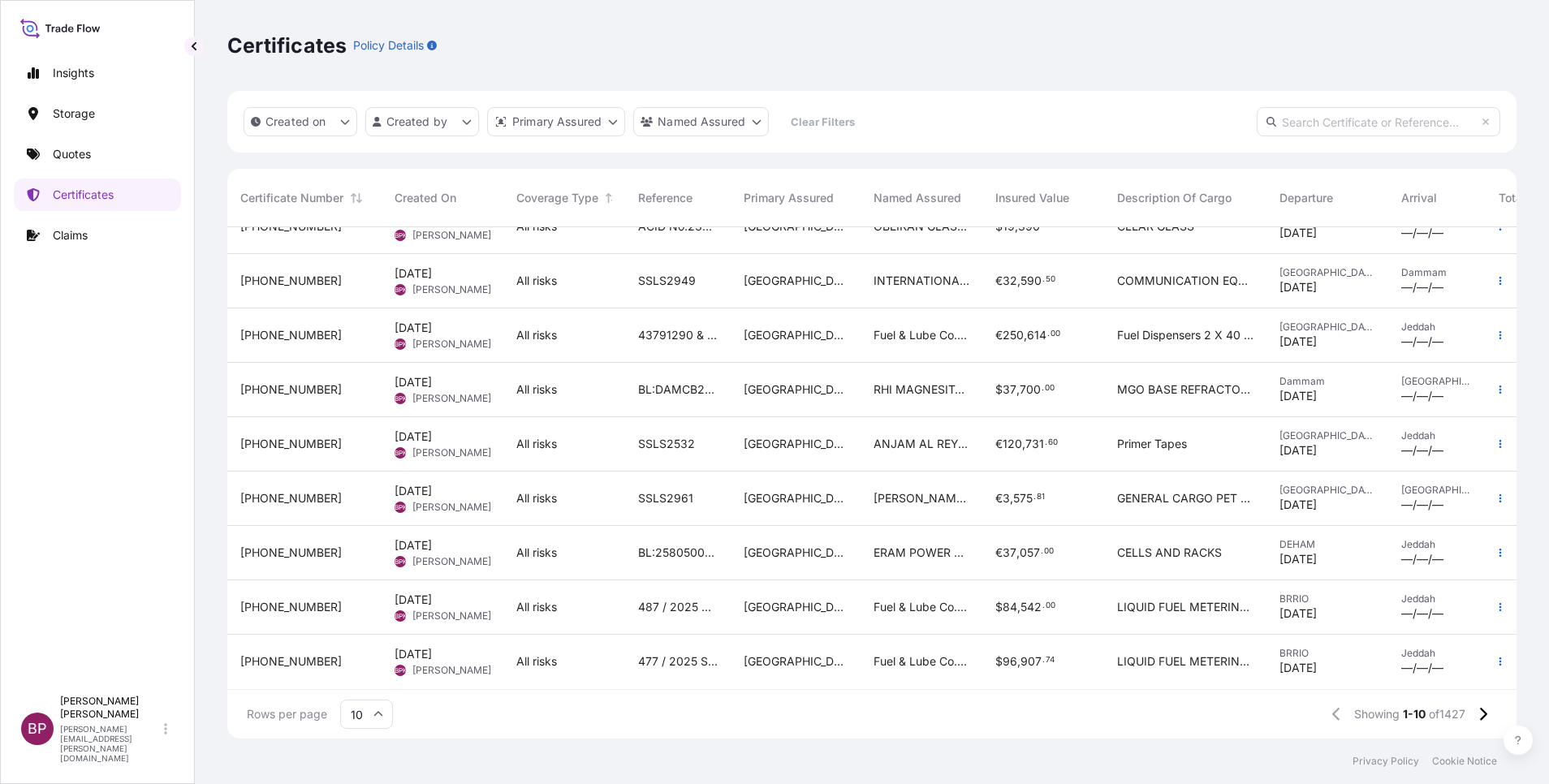
click at [384, 712] on input "10" at bounding box center [367, 714] width 53 height 29
click at [376, 667] on div "50" at bounding box center [366, 669] width 40 height 31
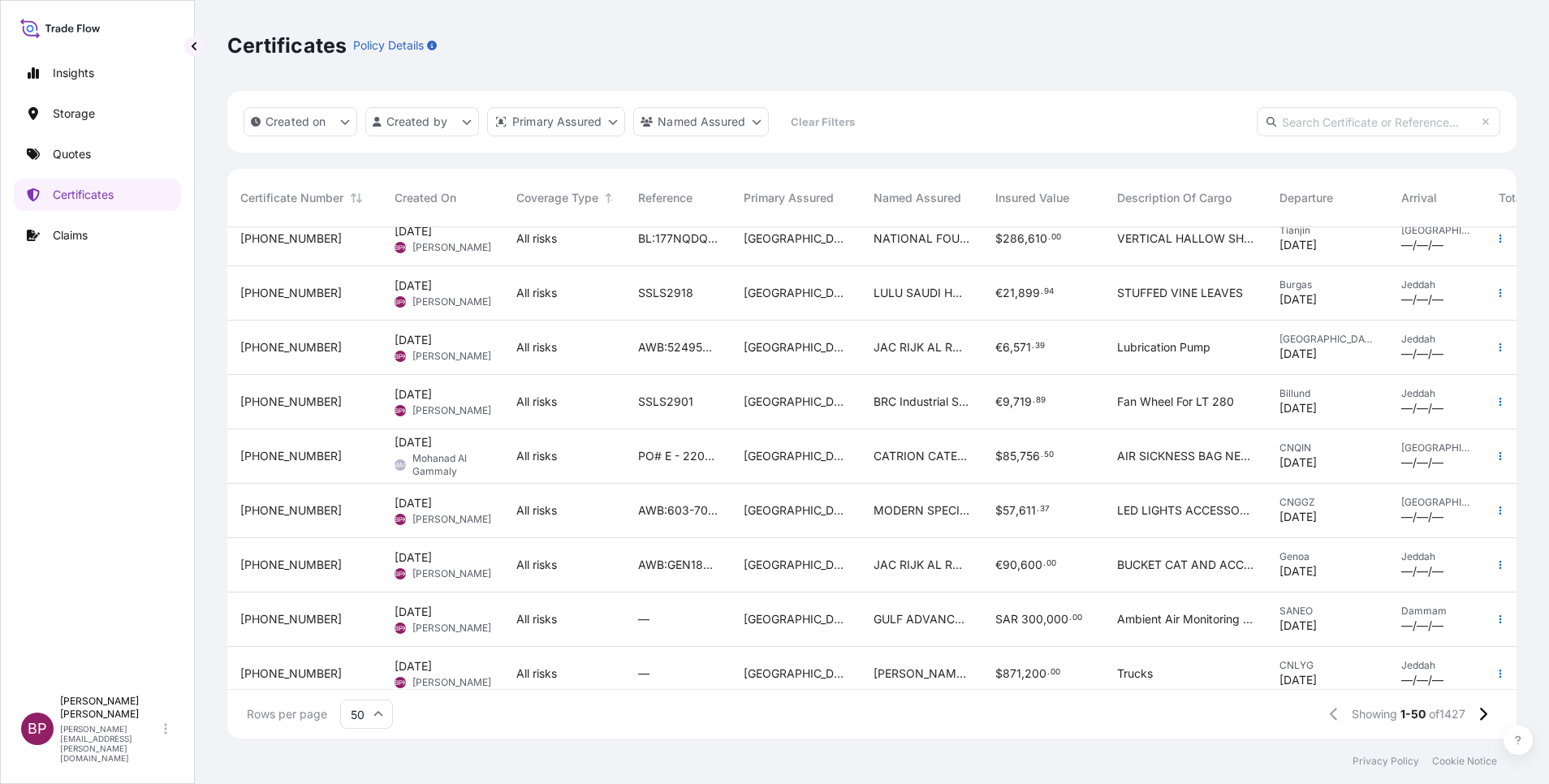
scroll to position [2276, 0]
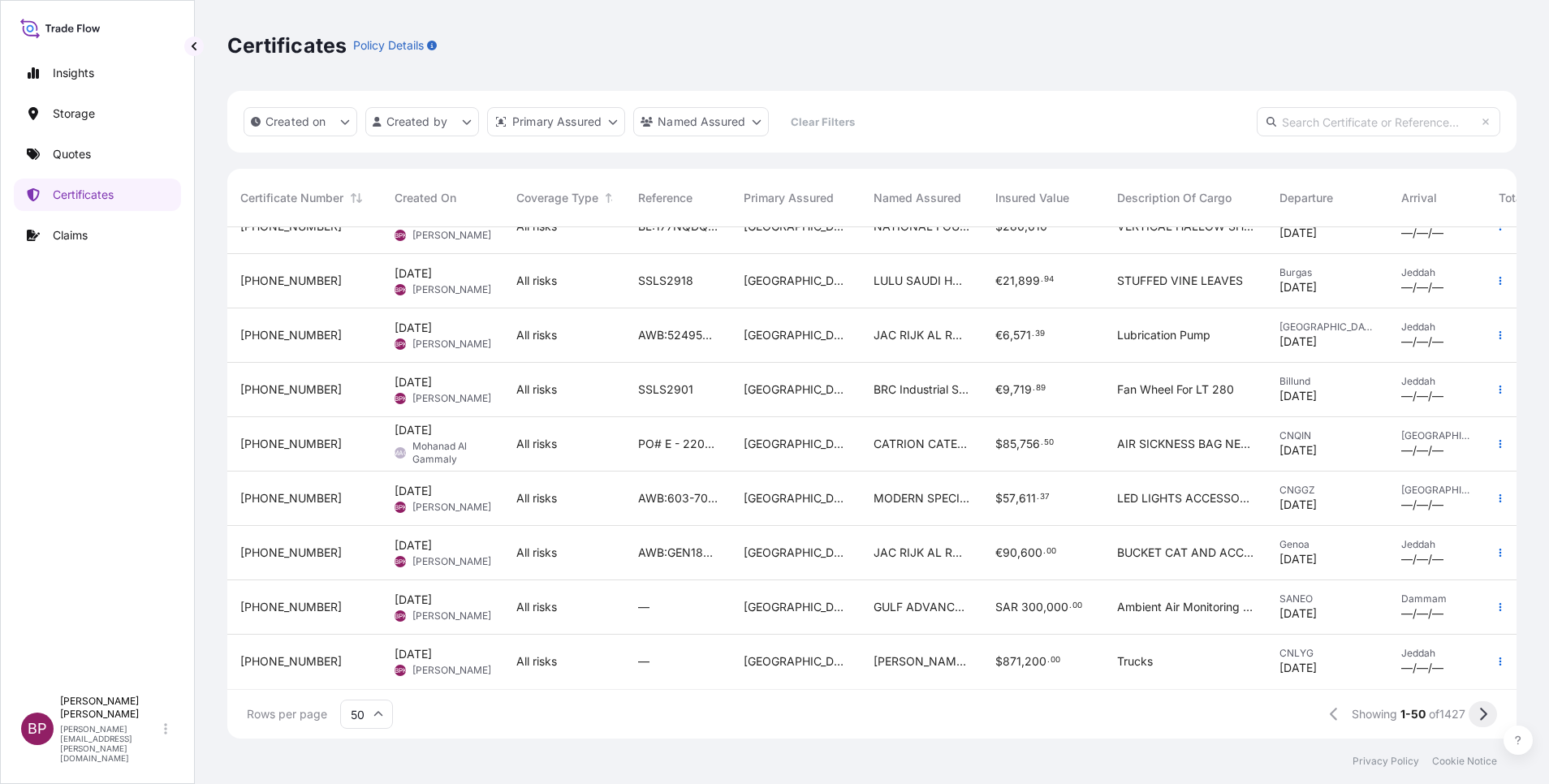
click at [1484, 718] on icon at bounding box center [1484, 714] width 8 height 13
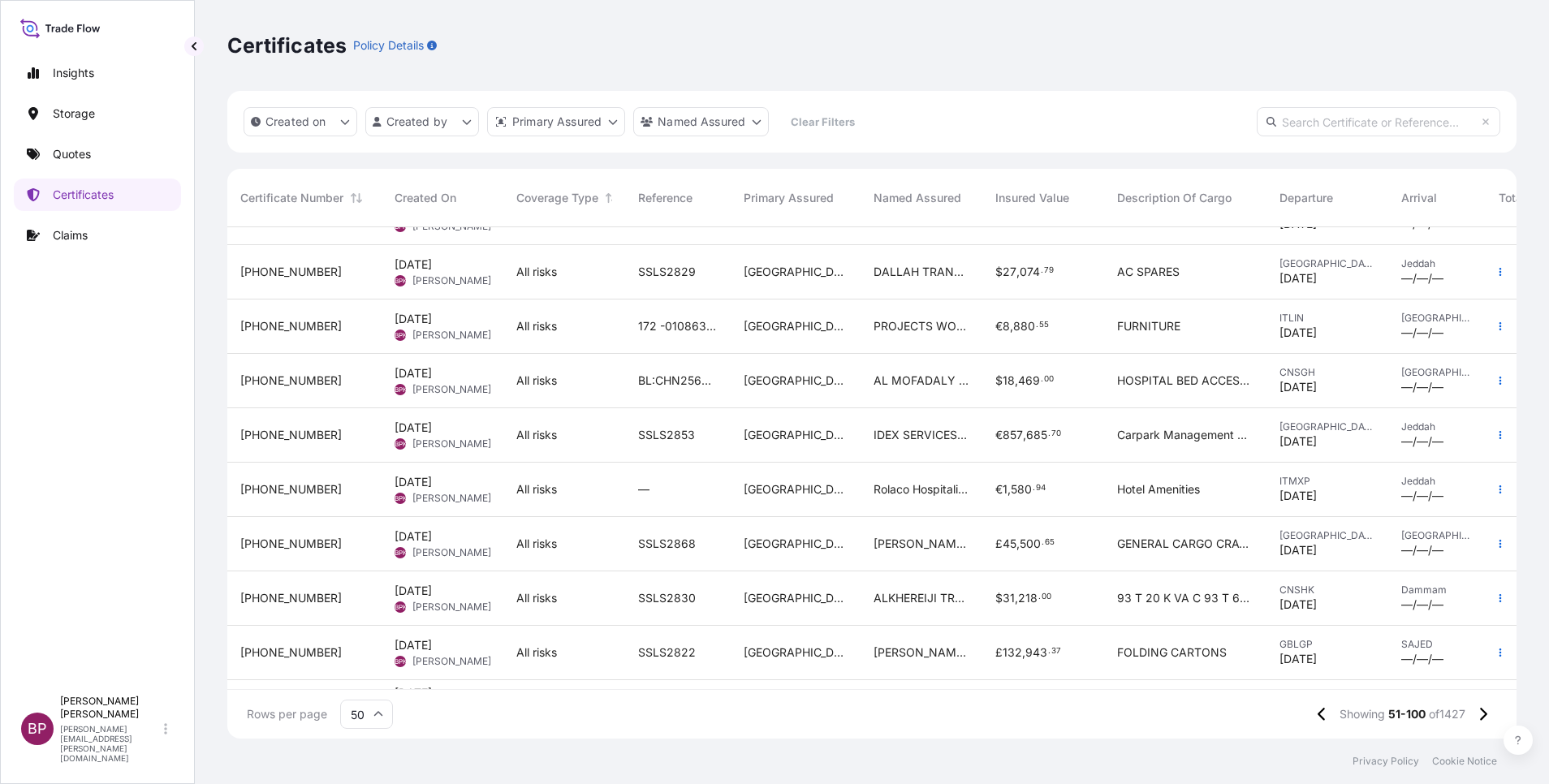
scroll to position [1789, 0]
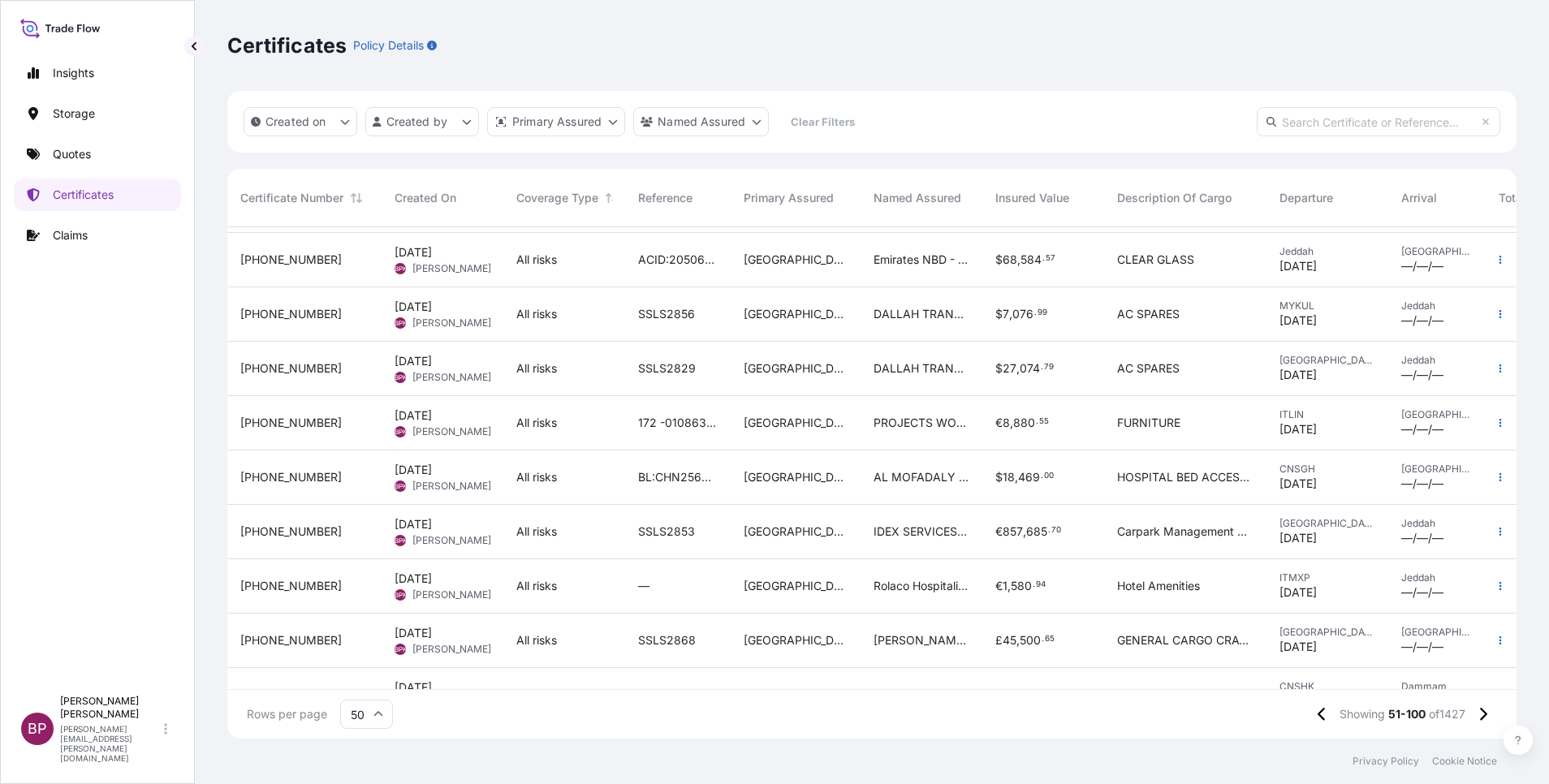
click at [740, 552] on div "[GEOGRAPHIC_DATA]" at bounding box center [795, 532] width 130 height 54
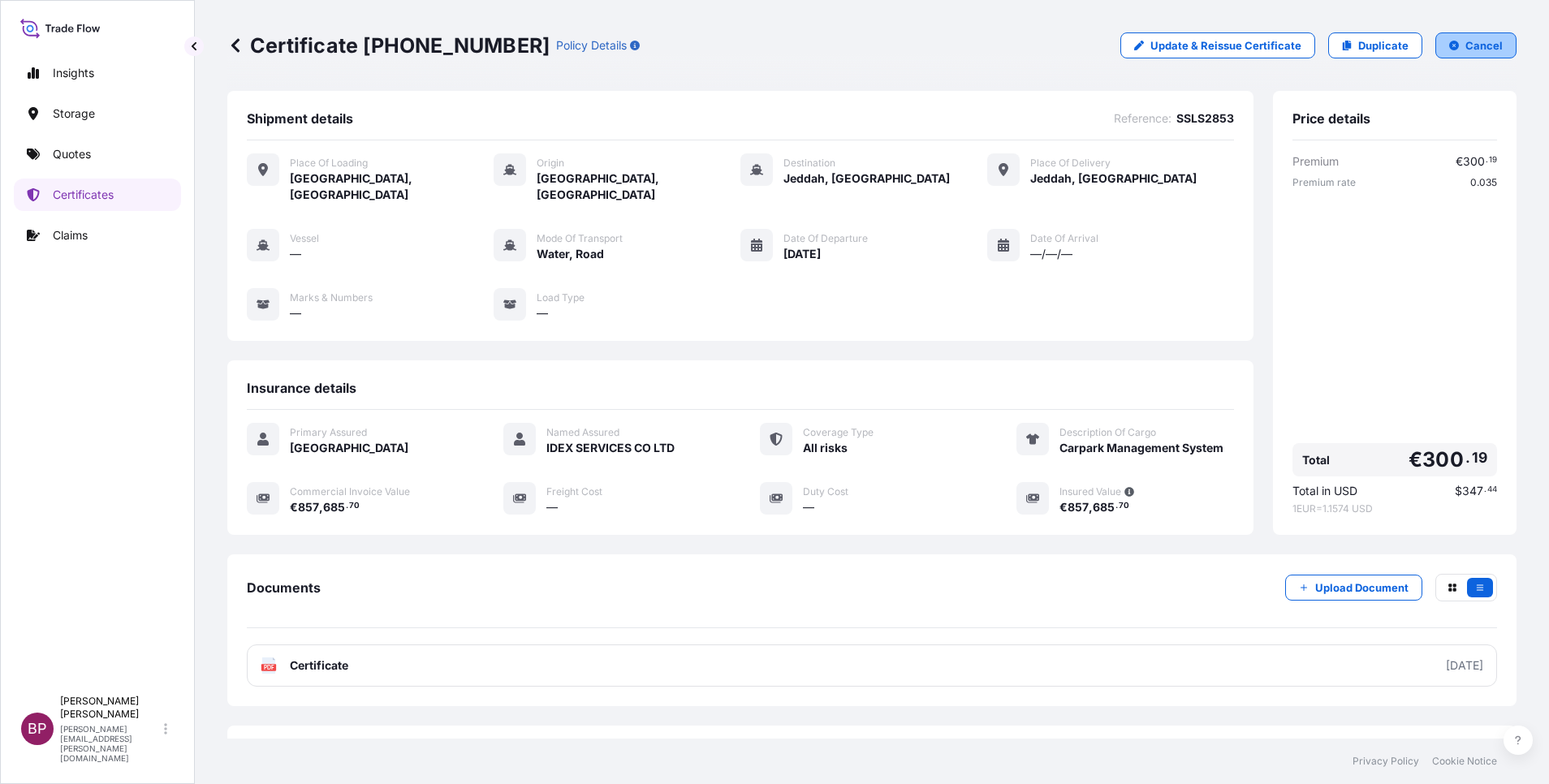
click at [1471, 47] on p "Cancel" at bounding box center [1484, 45] width 37 height 16
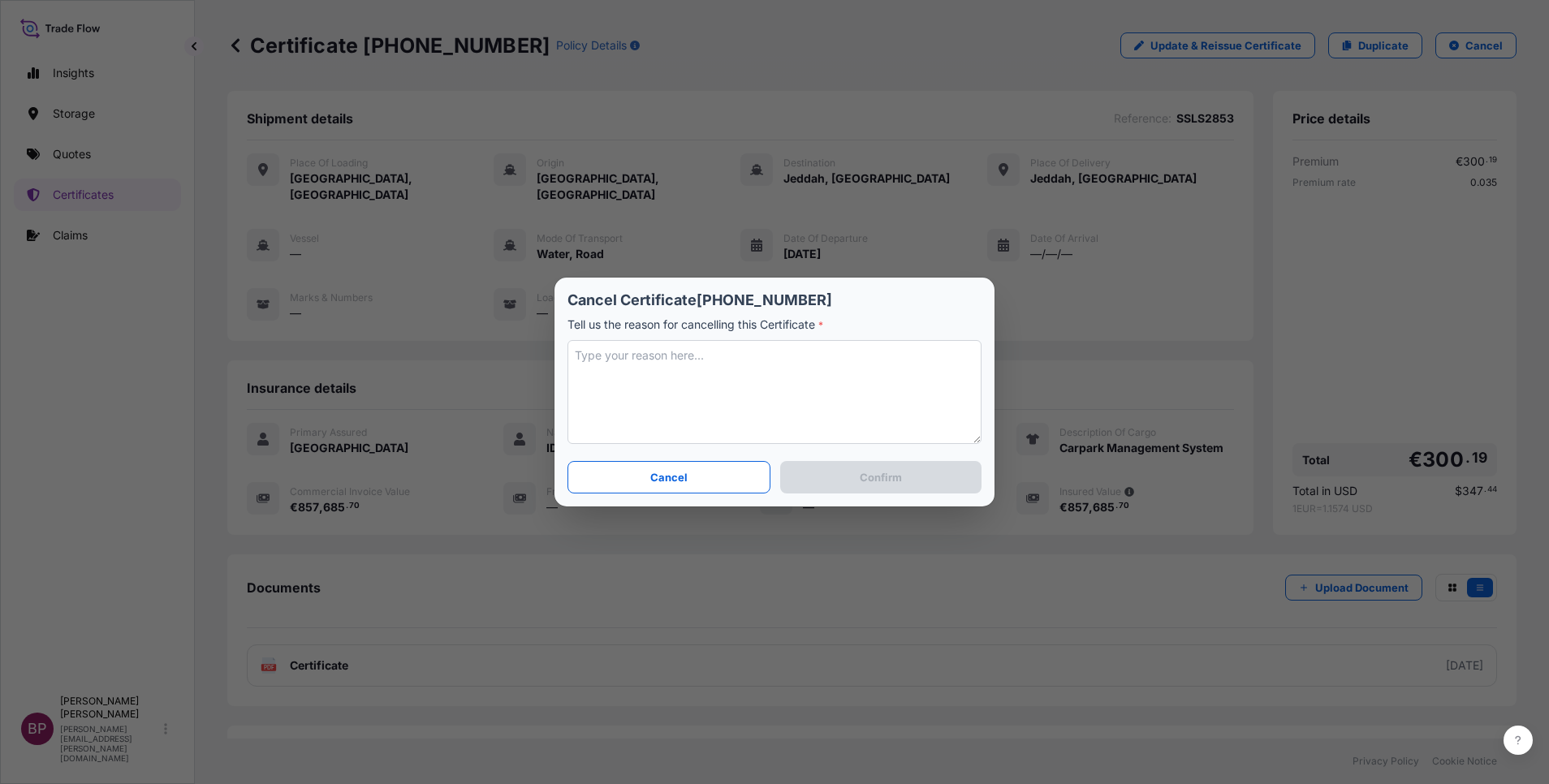
click at [704, 372] on textarea at bounding box center [775, 392] width 414 height 104
type textarea "Need to amend the details . Revising the certificate"
click at [918, 478] on button "Confirm" at bounding box center [880, 477] width 201 height 32
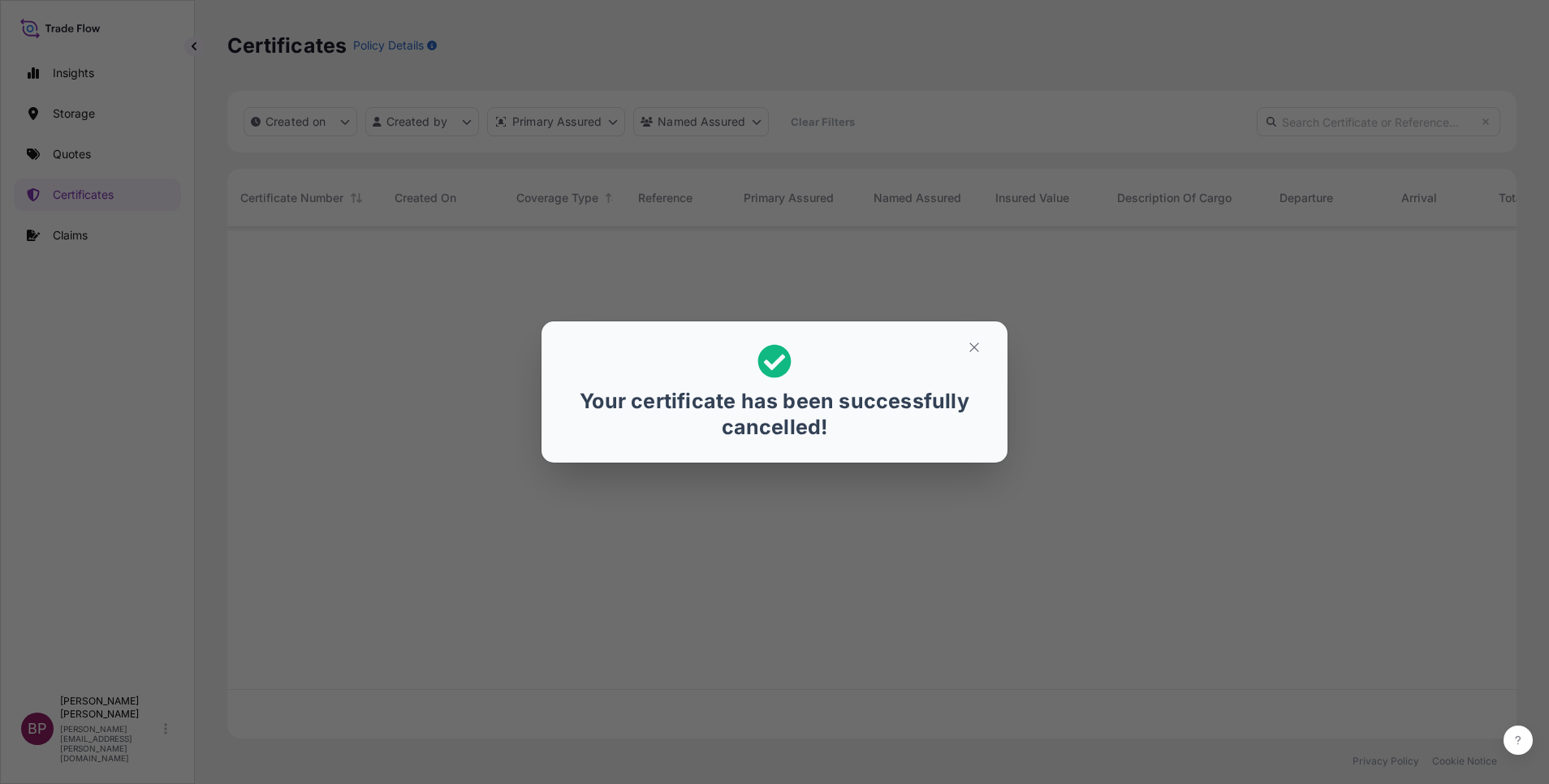
scroll to position [501, 1271]
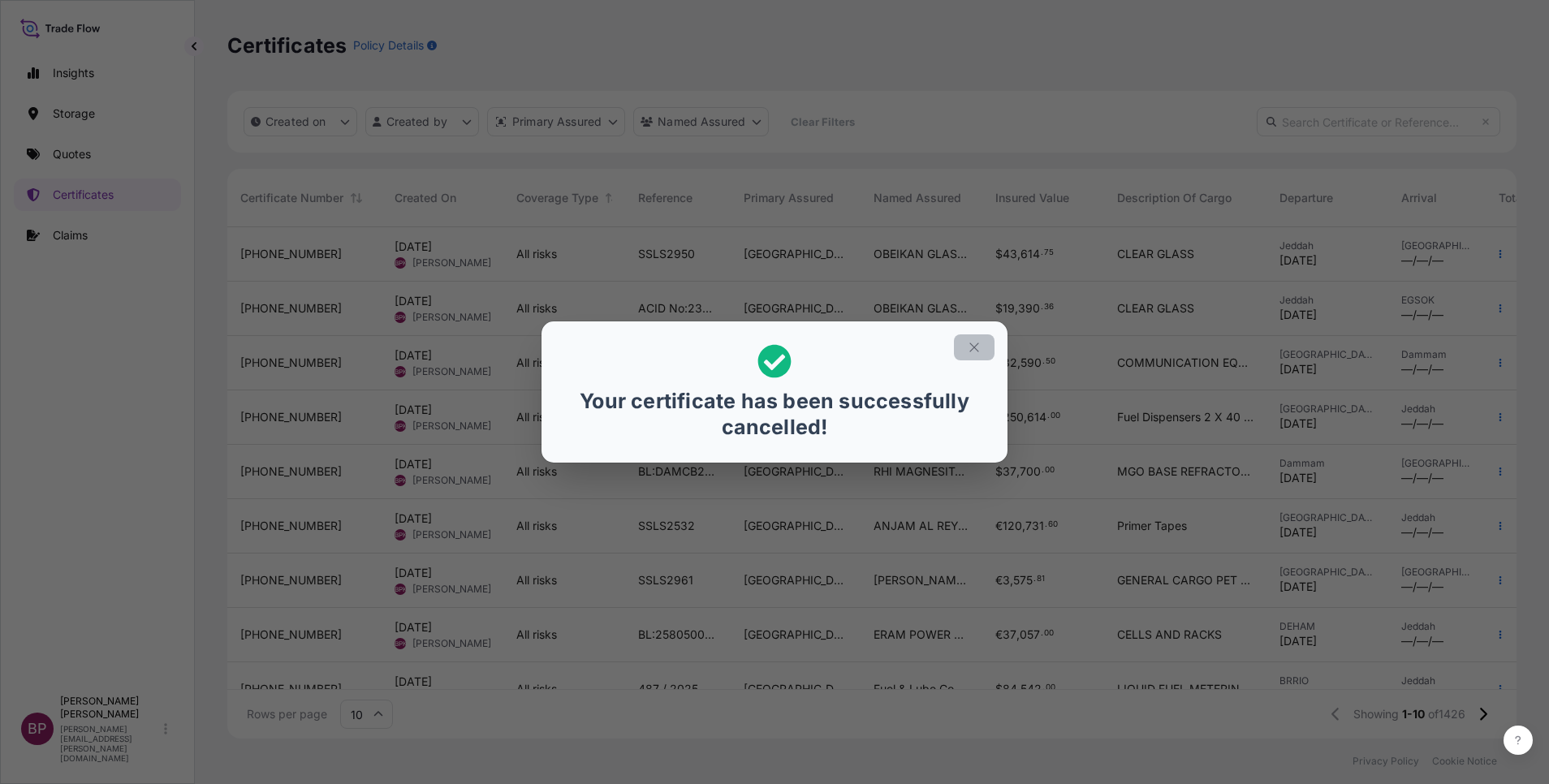
click at [979, 348] on icon "button" at bounding box center [974, 347] width 14 height 14
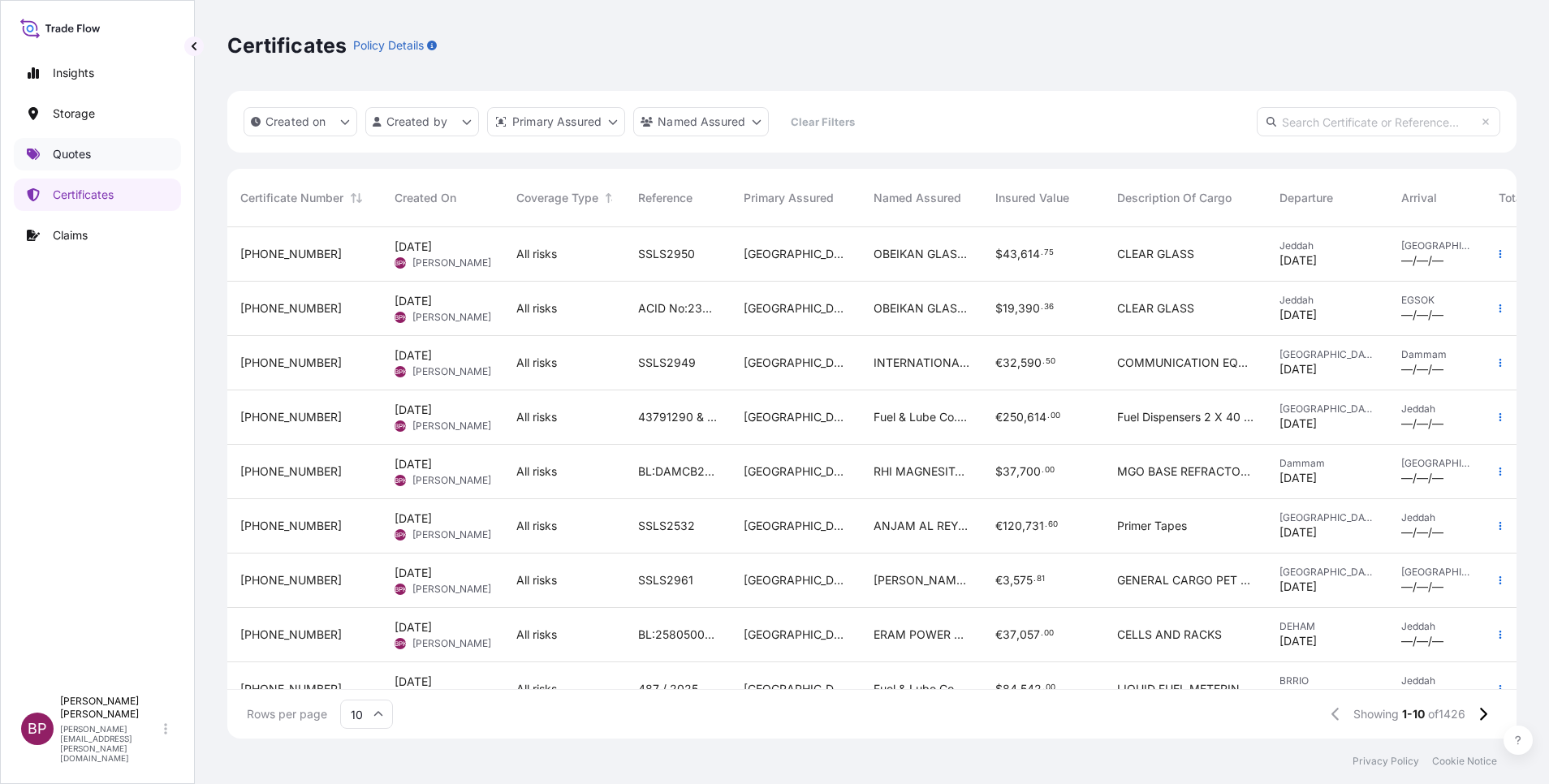
click at [87, 154] on p "Quotes" at bounding box center [71, 154] width 38 height 16
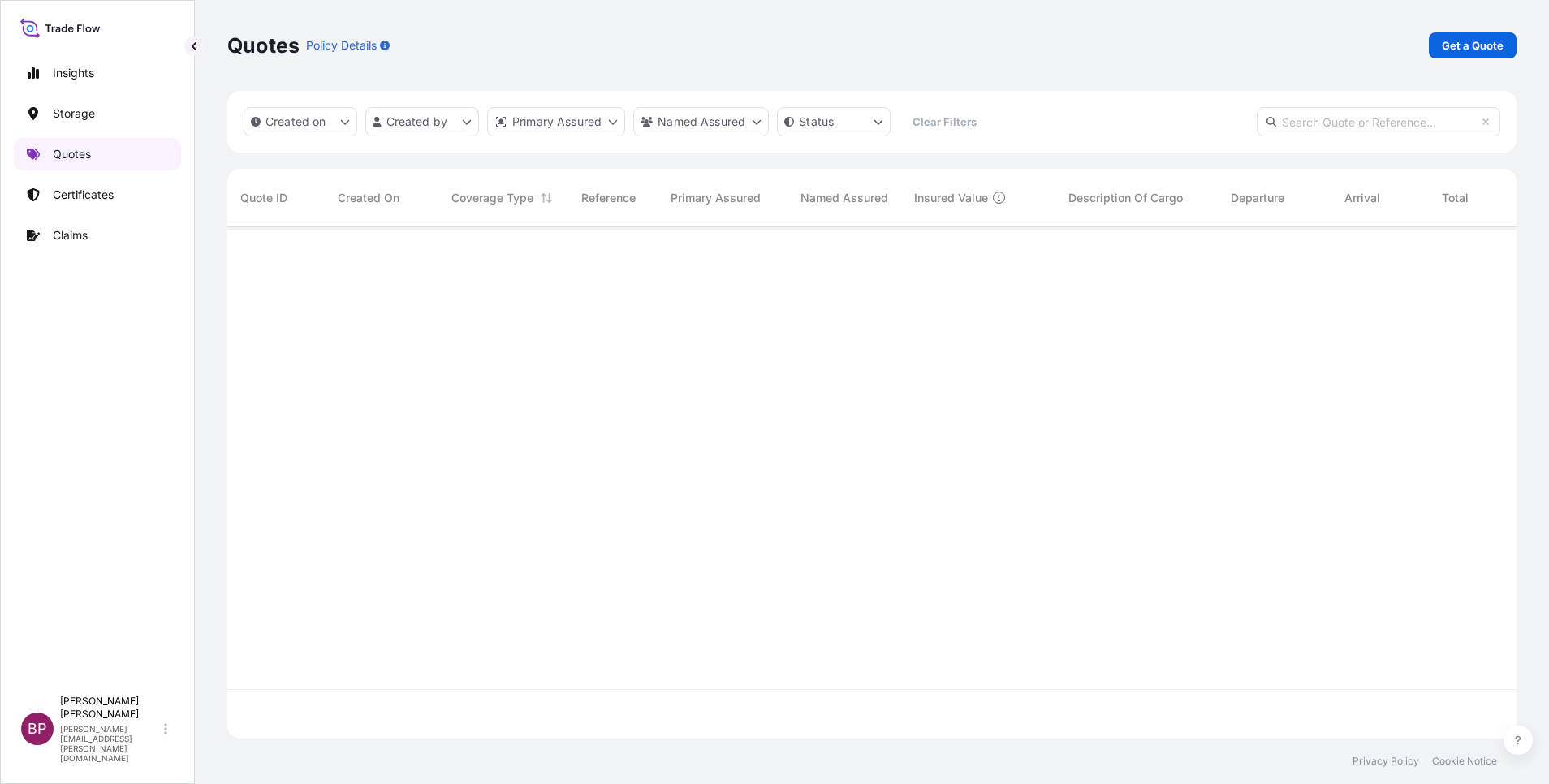
scroll to position [501, 1271]
click at [1469, 47] on p "Get a Quote" at bounding box center [1473, 45] width 62 height 16
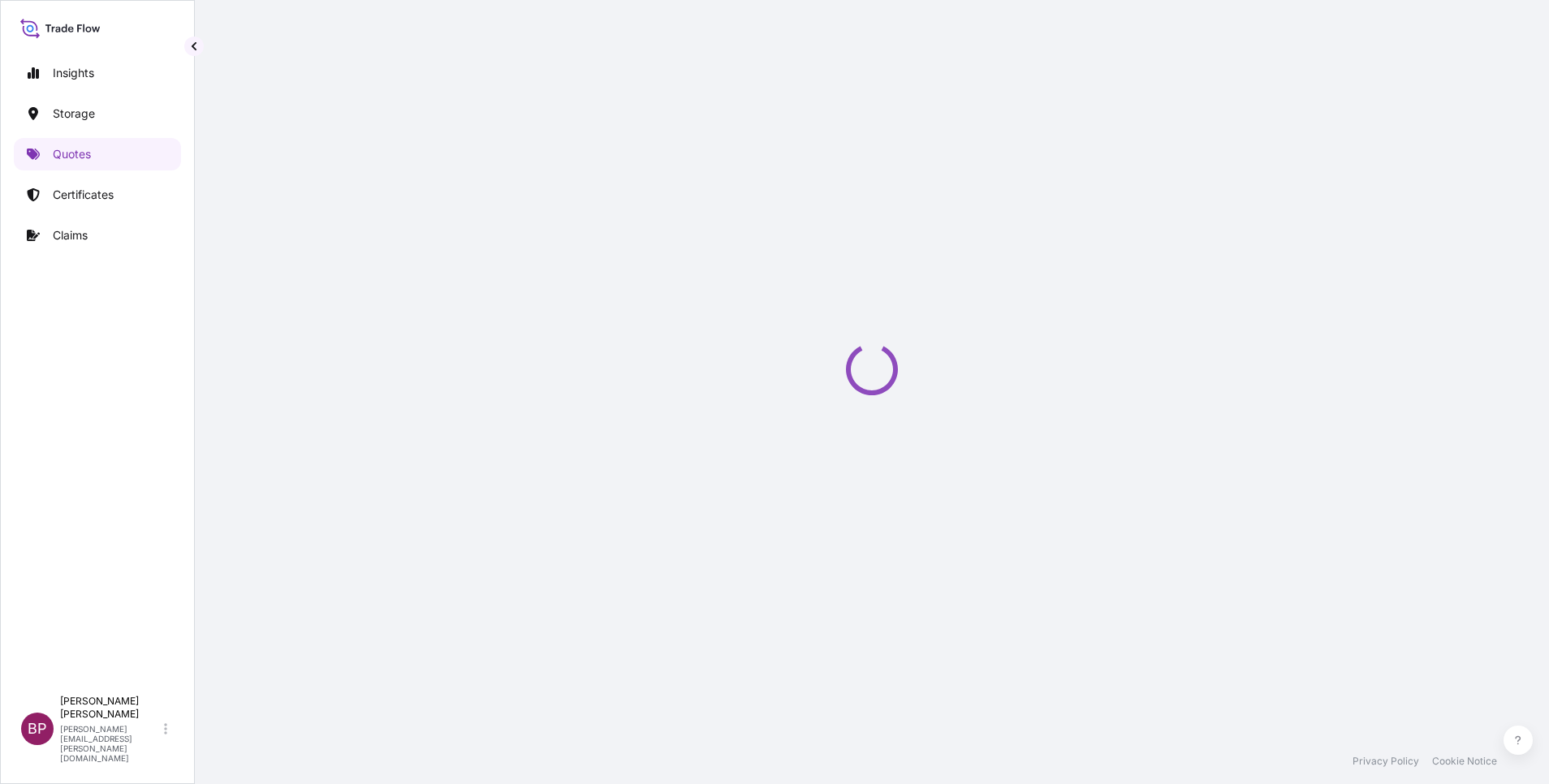
select select "Water"
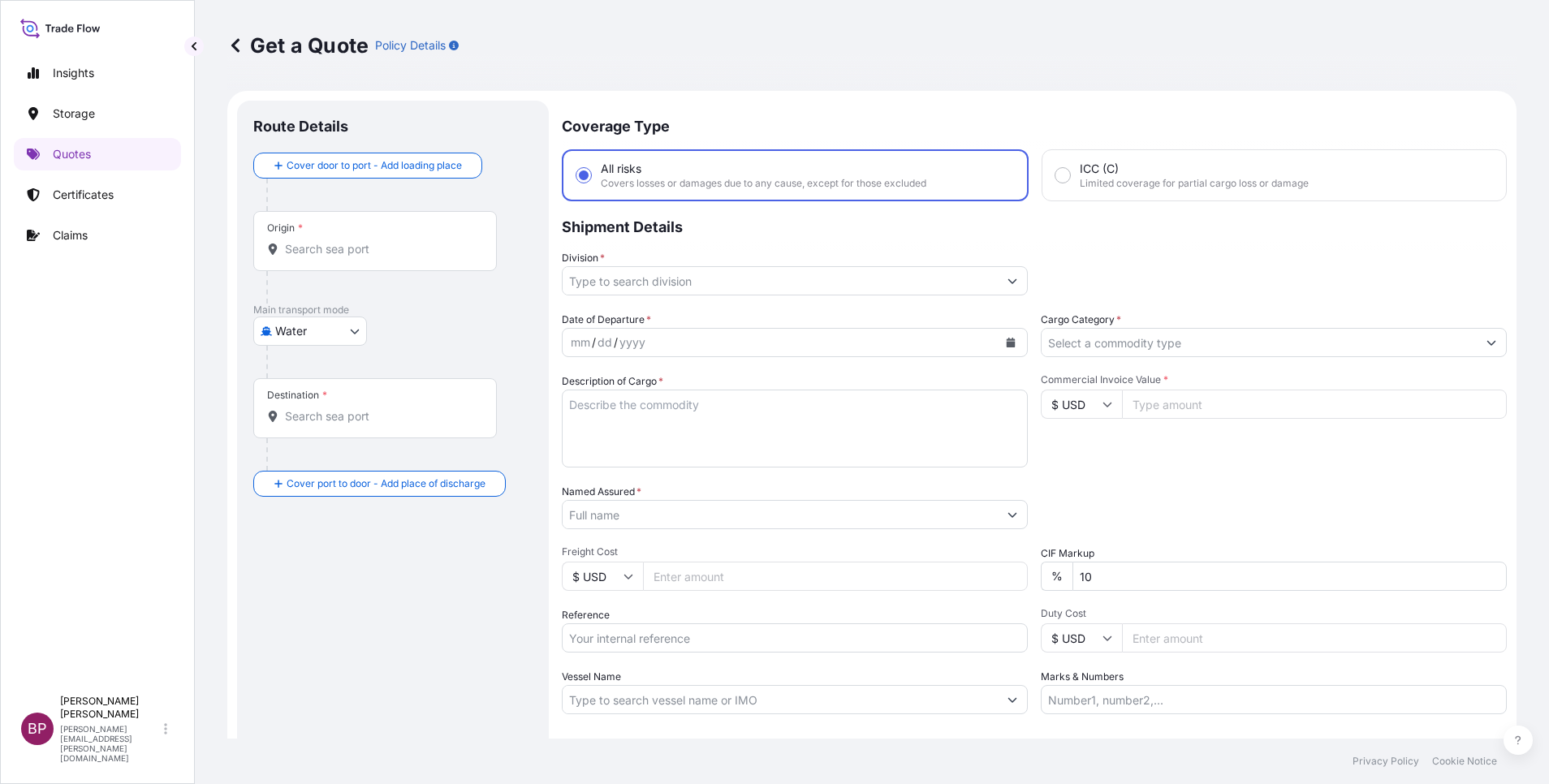
scroll to position [26, 0]
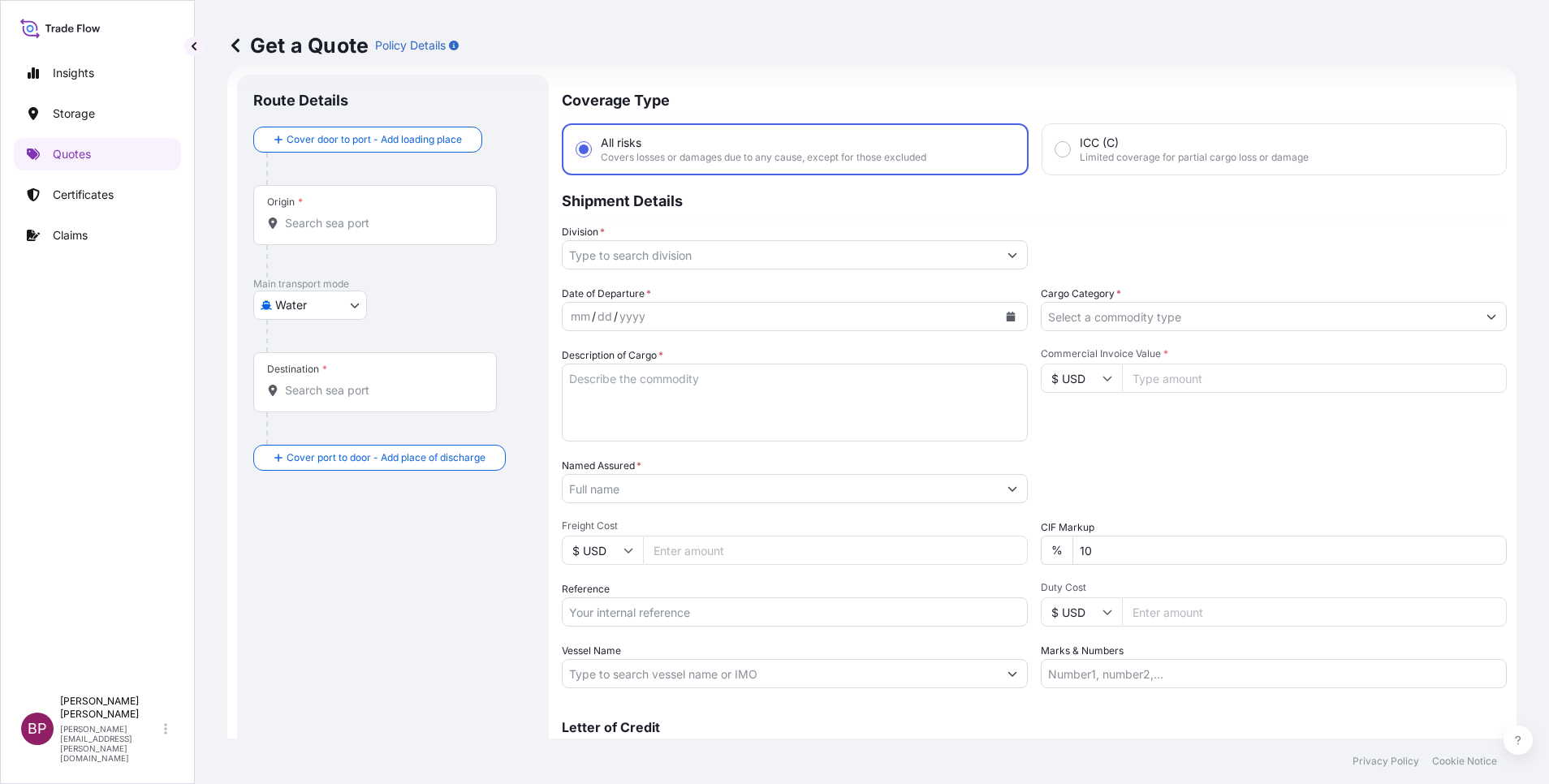
click at [1007, 252] on icon "Show suggestions" at bounding box center [1012, 255] width 9 height 9
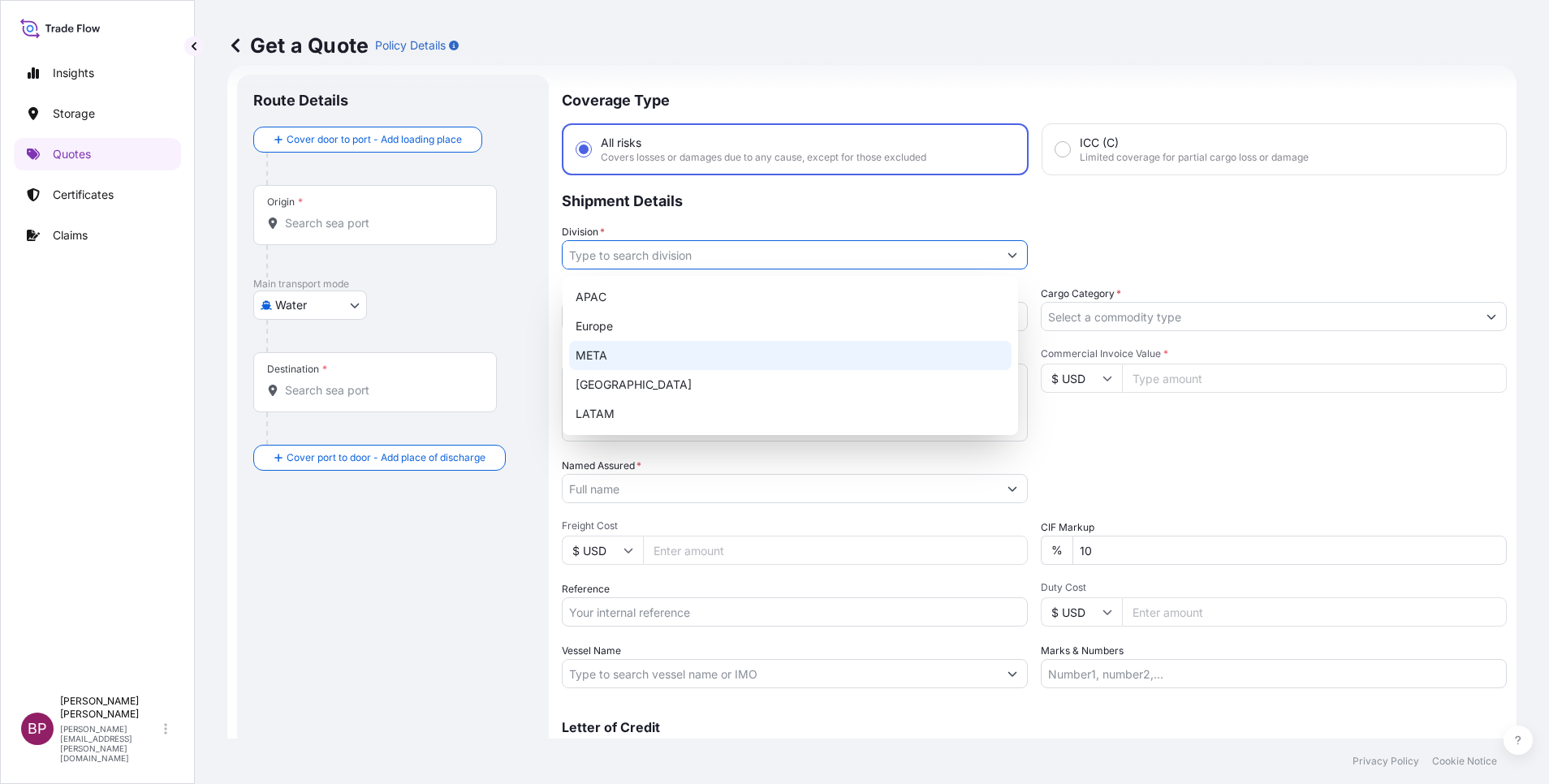
click at [664, 360] on div "META" at bounding box center [790, 356] width 442 height 29
type input "META"
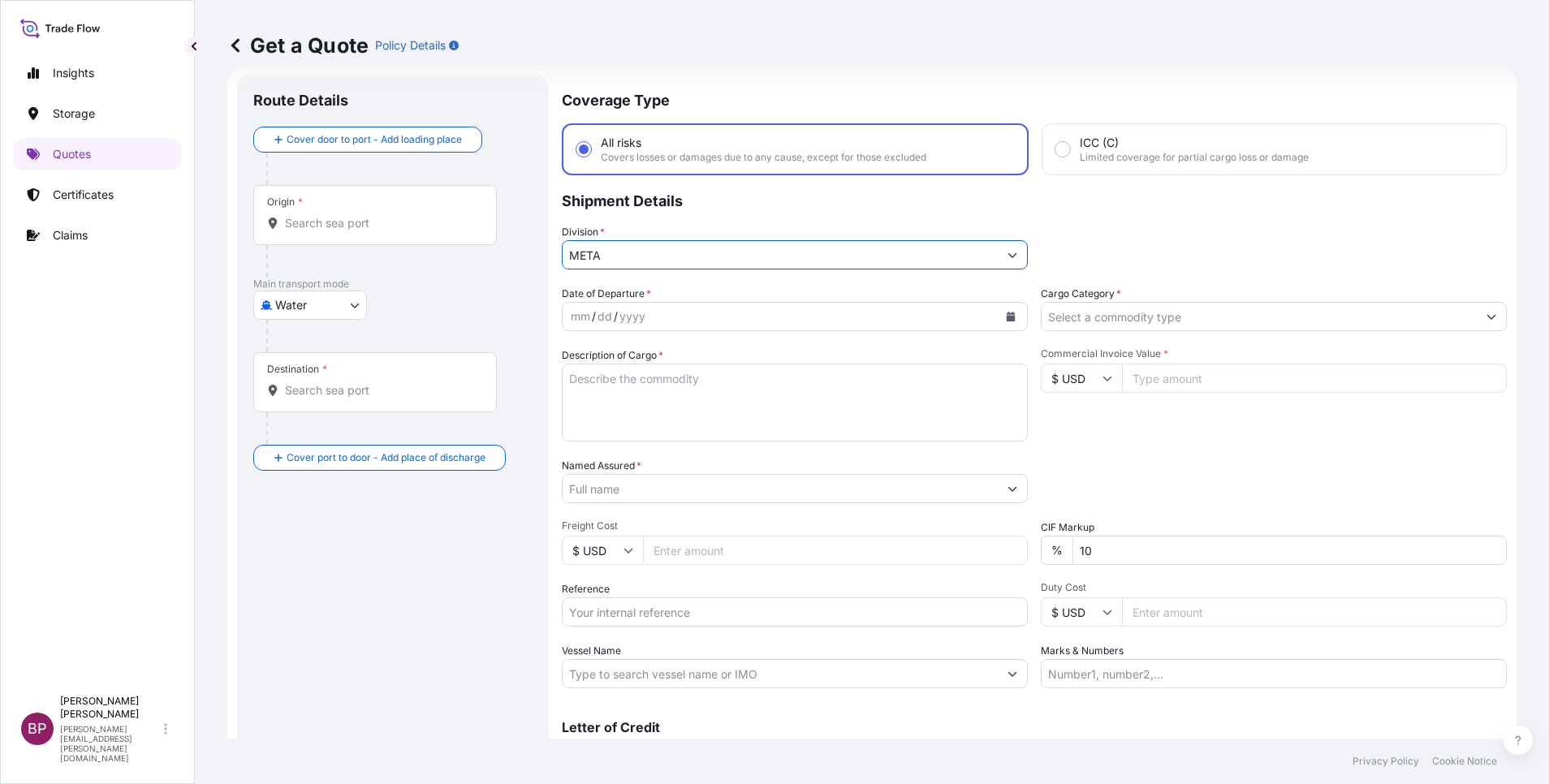
click at [1108, 316] on input "Cargo Category *" at bounding box center [1259, 316] width 435 height 29
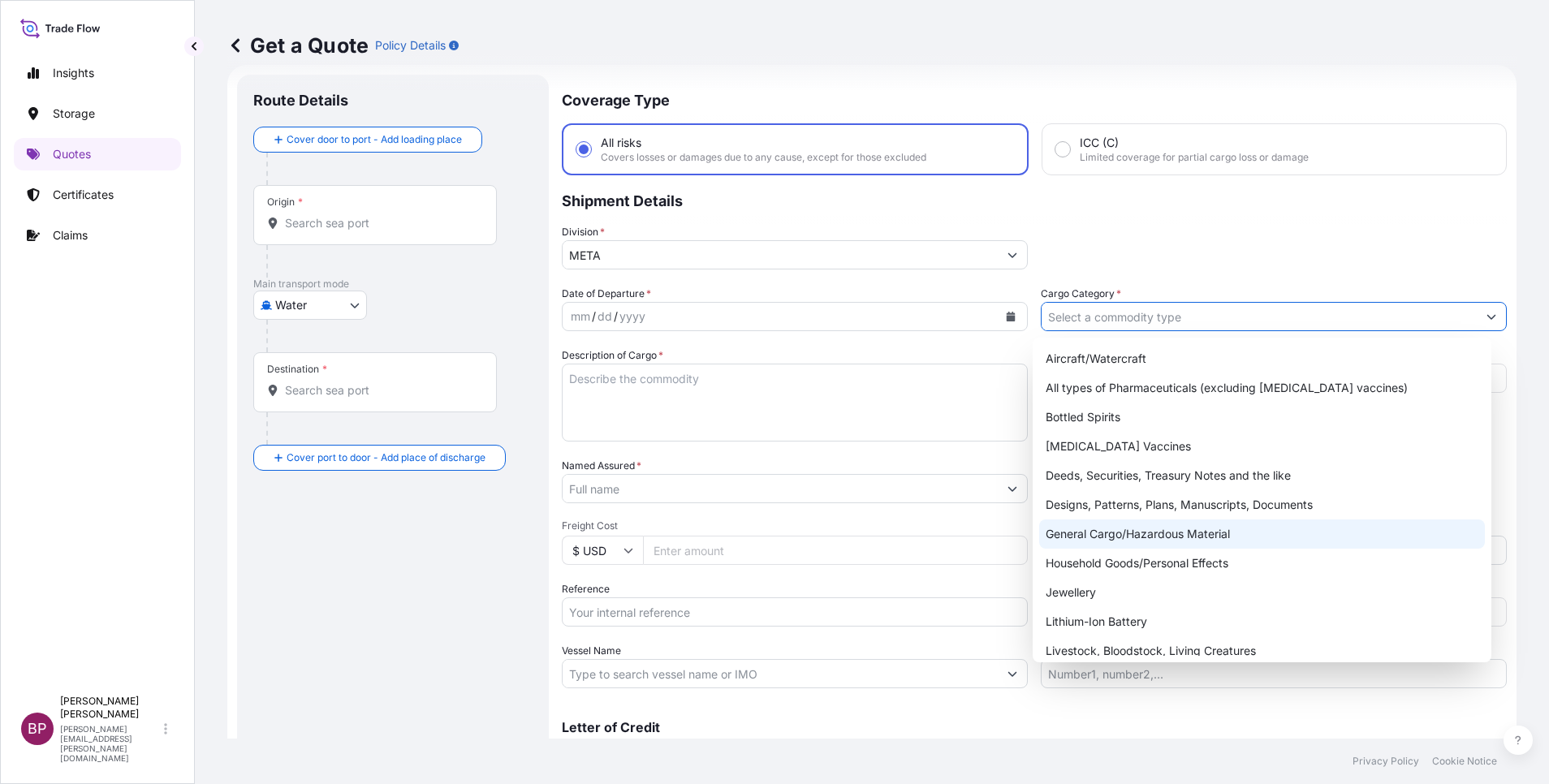
click at [1127, 530] on div "General Cargo/Hazardous Material" at bounding box center [1261, 534] width 446 height 29
type input "General Cargo/Hazardous Material"
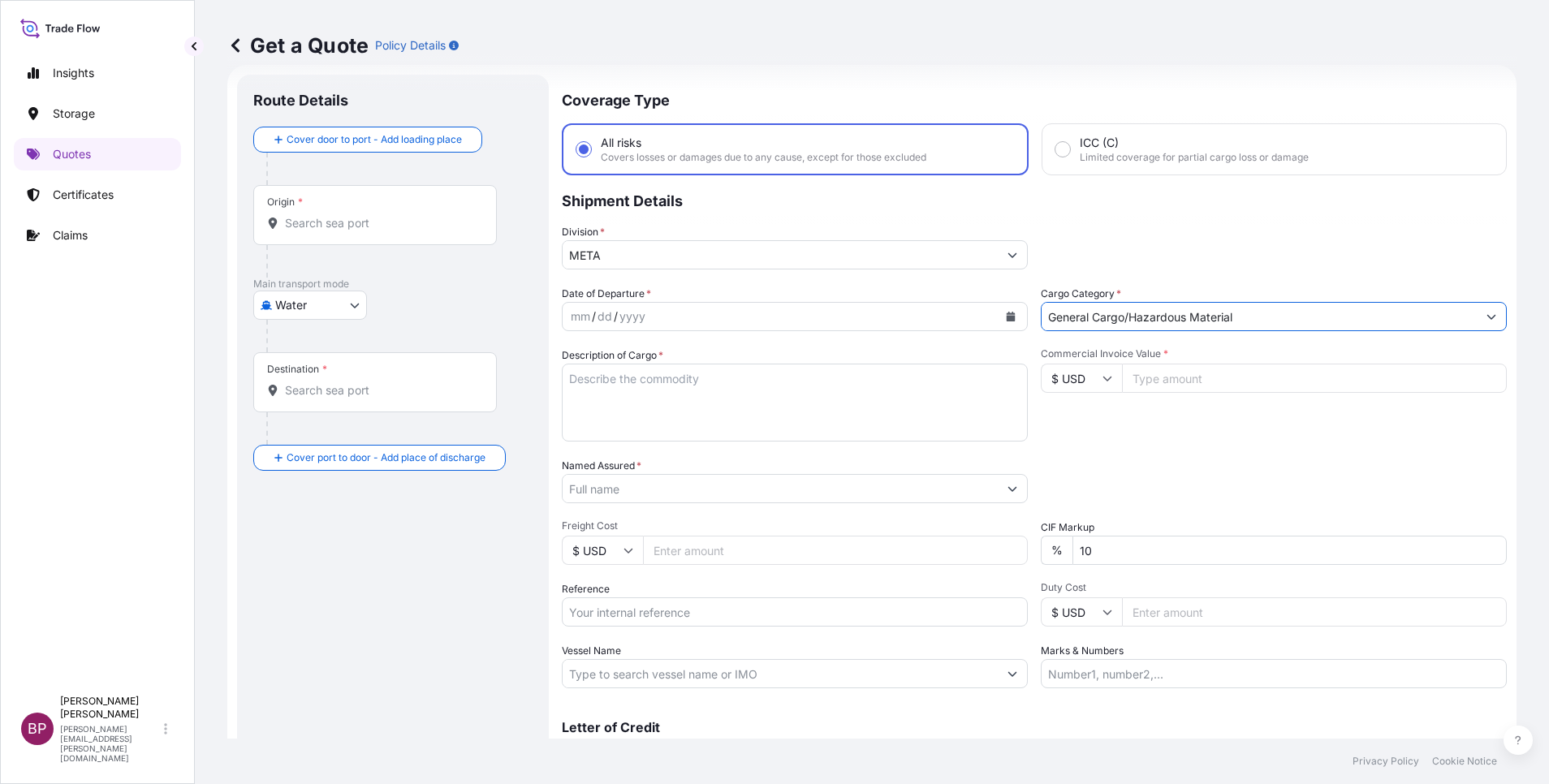
drag, startPoint x: 1100, startPoint y: 553, endPoint x: 924, endPoint y: 532, distance: 177.2
click at [959, 536] on div "Date of Departure * mm / dd / yyyy Cargo Category * General Cargo/Hazardous Mat…" at bounding box center [1035, 487] width 946 height 402
type input "0"
click at [1110, 457] on div "Date of Departure * mm / dd / yyyy Cargo Category * General Cargo/Hazardous Mat…" at bounding box center [1035, 487] width 946 height 402
drag, startPoint x: 1095, startPoint y: 376, endPoint x: 1093, endPoint y: 385, distance: 9.2
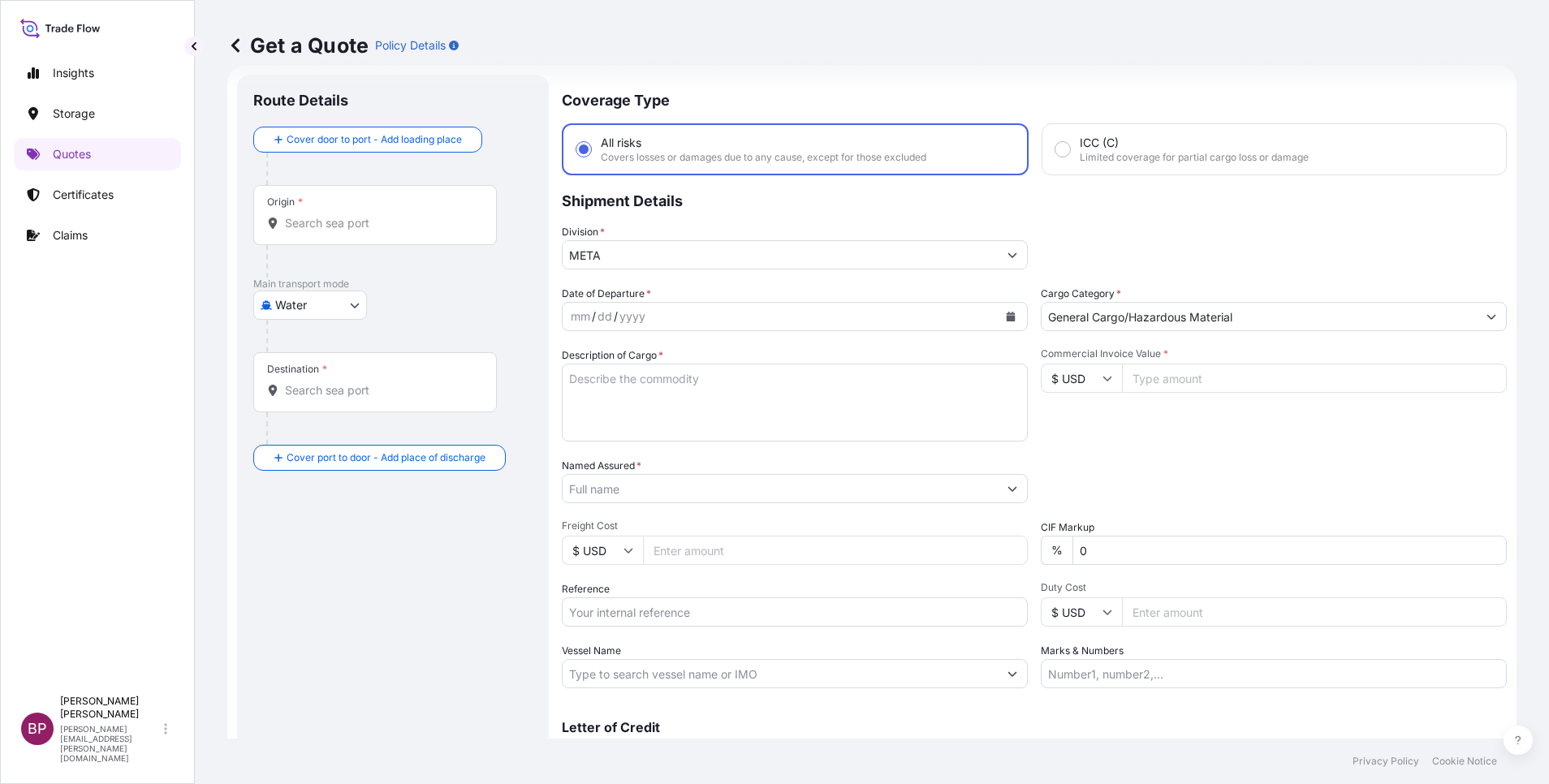
click at [1103, 376] on icon at bounding box center [1107, 378] width 9 height 9
drag, startPoint x: 1071, startPoint y: 441, endPoint x: 1136, endPoint y: 406, distance: 73.8
click at [1071, 439] on div "€ EUR" at bounding box center [1073, 423] width 68 height 31
type input "€ EUR"
click at [1165, 374] on input "Commercial Invoice Value *" at bounding box center [1314, 378] width 384 height 29
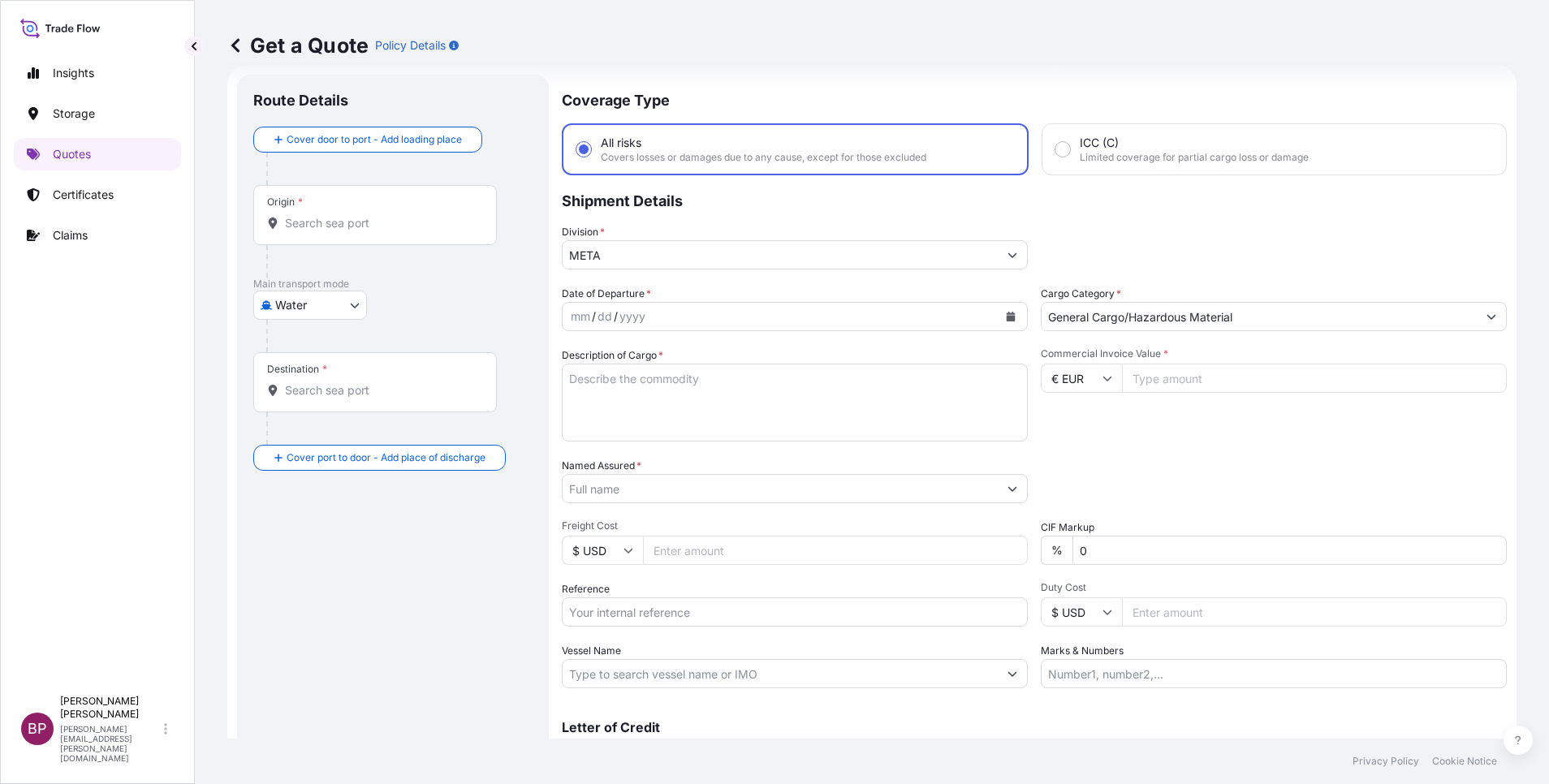
paste input "857685.70"
type input "857685.70"
click at [1163, 470] on div "Packing Category Type to search a container mode Please select a primary mode o…" at bounding box center [1273, 481] width 466 height 46
click at [665, 425] on textarea "Description of Cargo *" at bounding box center [794, 403] width 466 height 78
paste textarea "Car parking management System Carrier No:257667980"
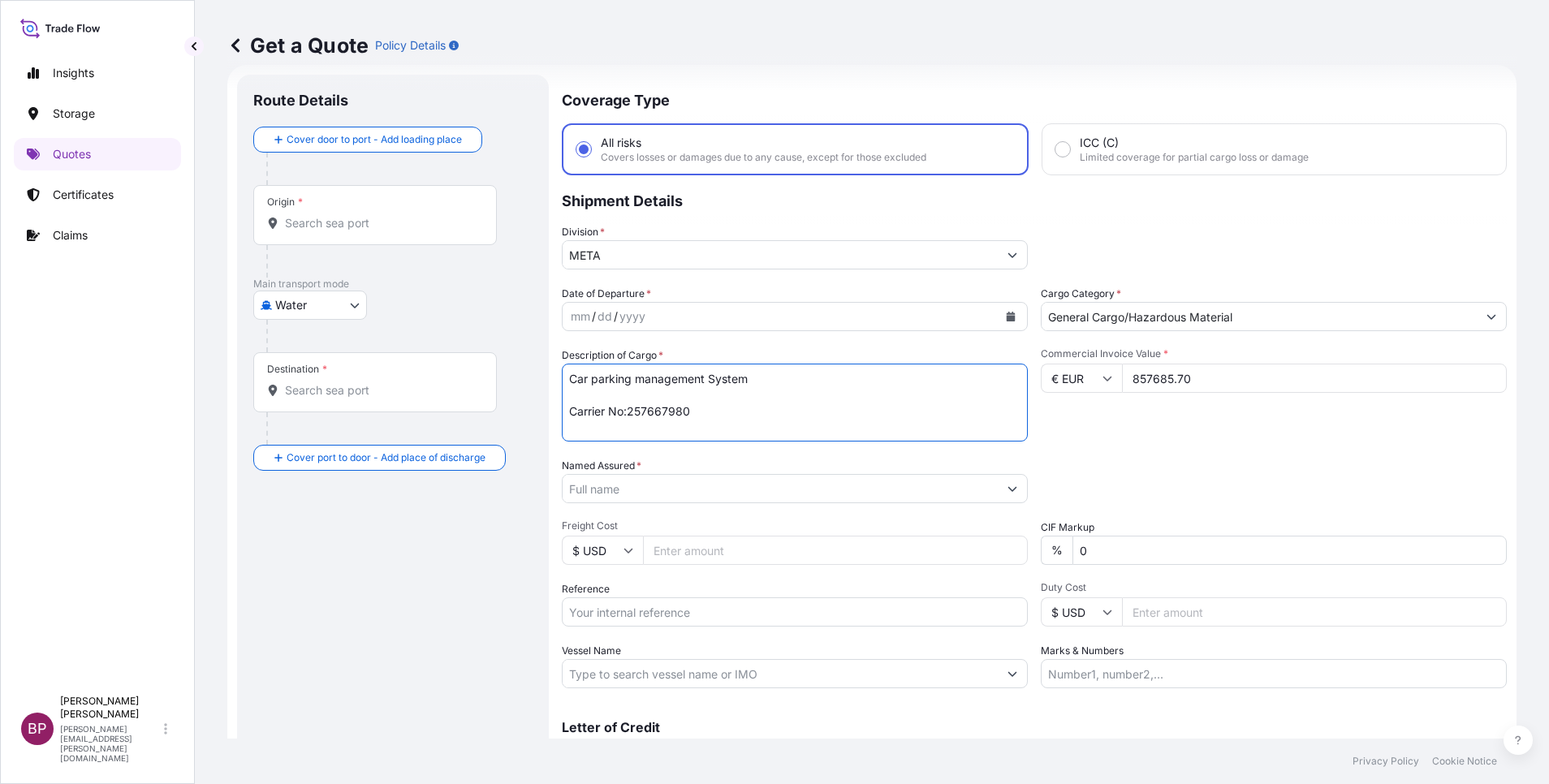
type textarea "Car parking management System Carrier No:257667980"
click at [628, 606] on input "Reference" at bounding box center [794, 612] width 466 height 29
paste input "SSLS2853"
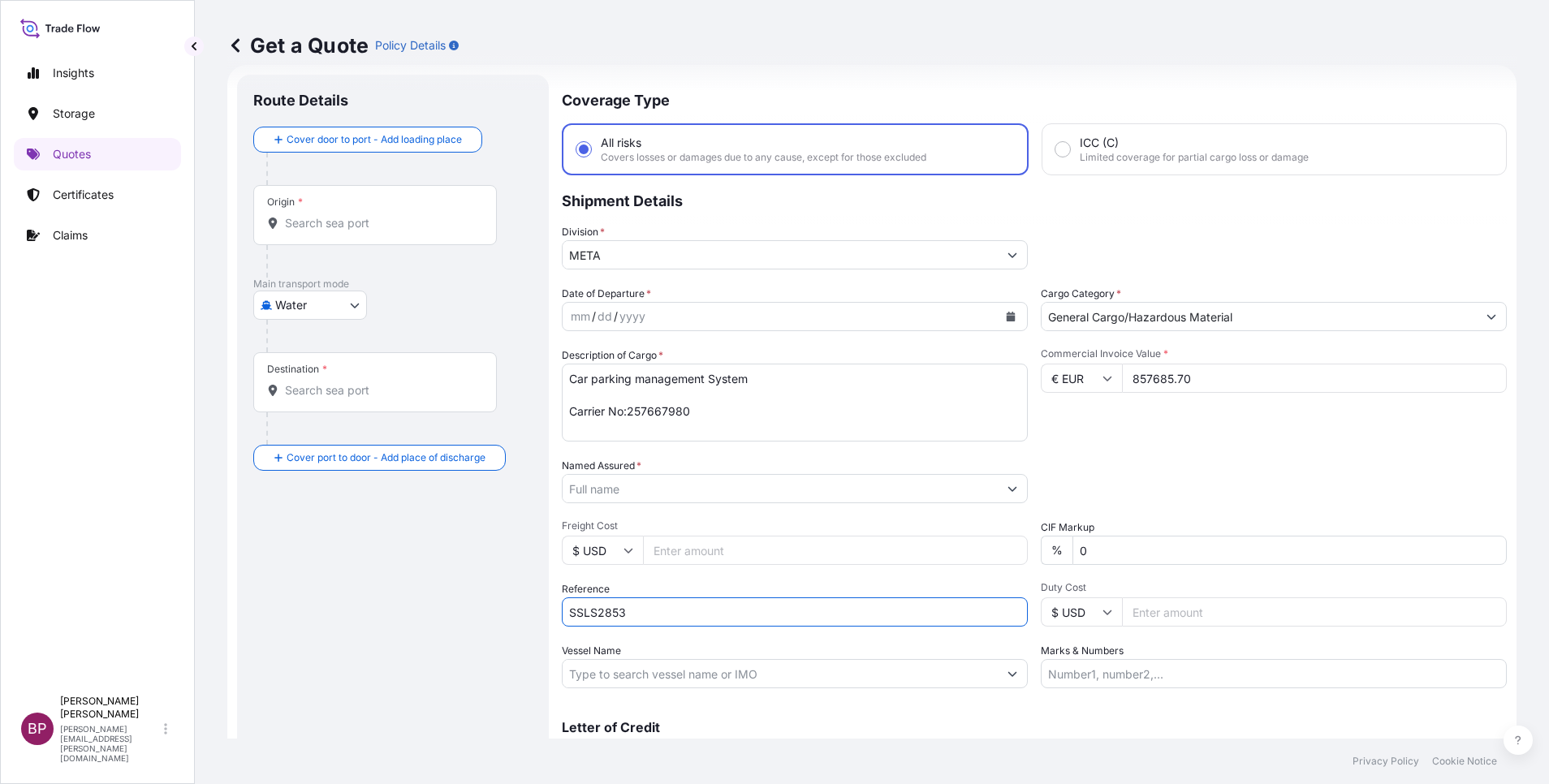
type input "SSLS2853"
click at [770, 386] on textarea "Car parking management System Carrier No:257667980" at bounding box center [794, 403] width 466 height 78
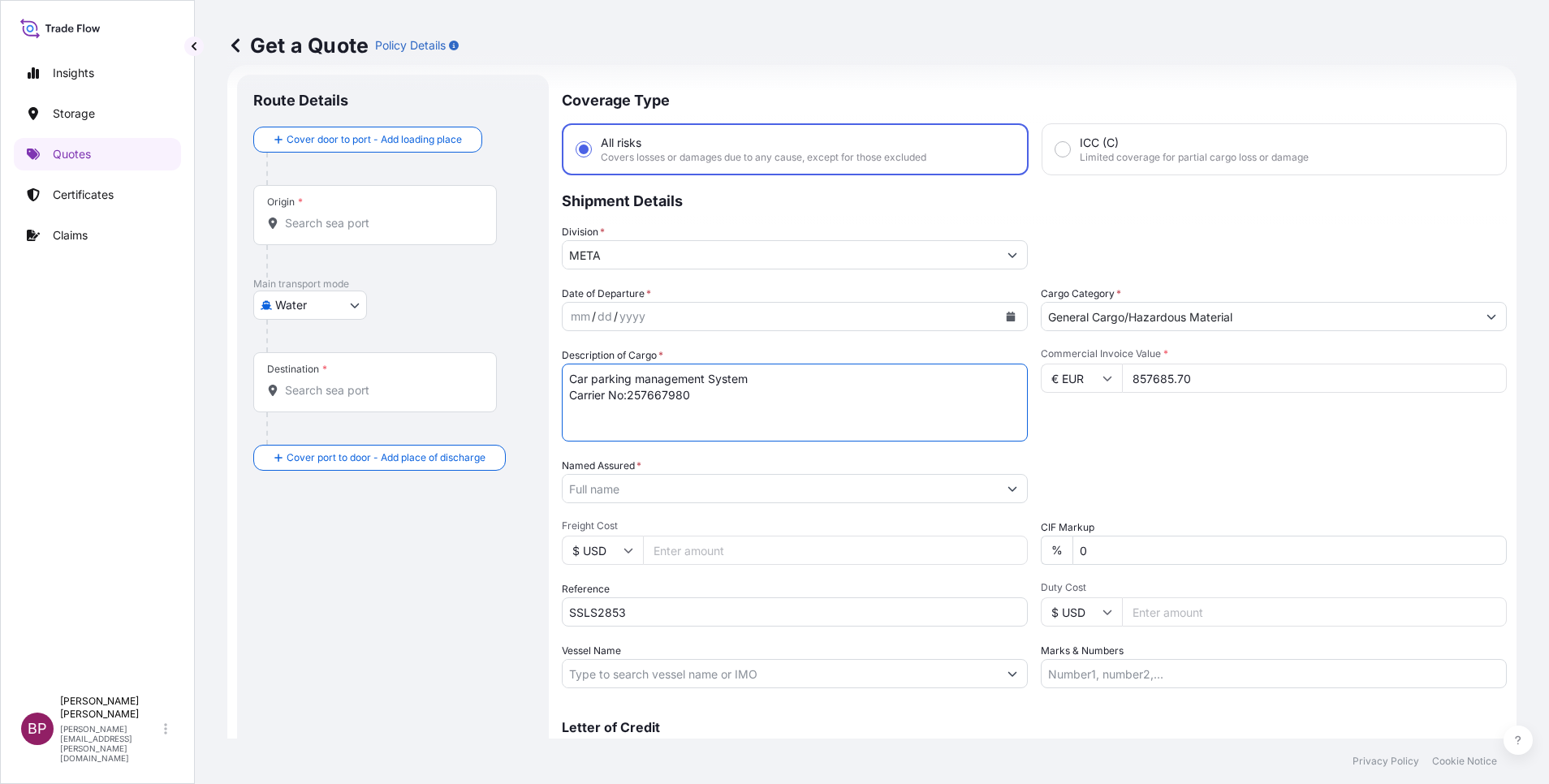
click at [761, 400] on textarea "Car parking management System Carrier No:257667980" at bounding box center [794, 403] width 466 height 78
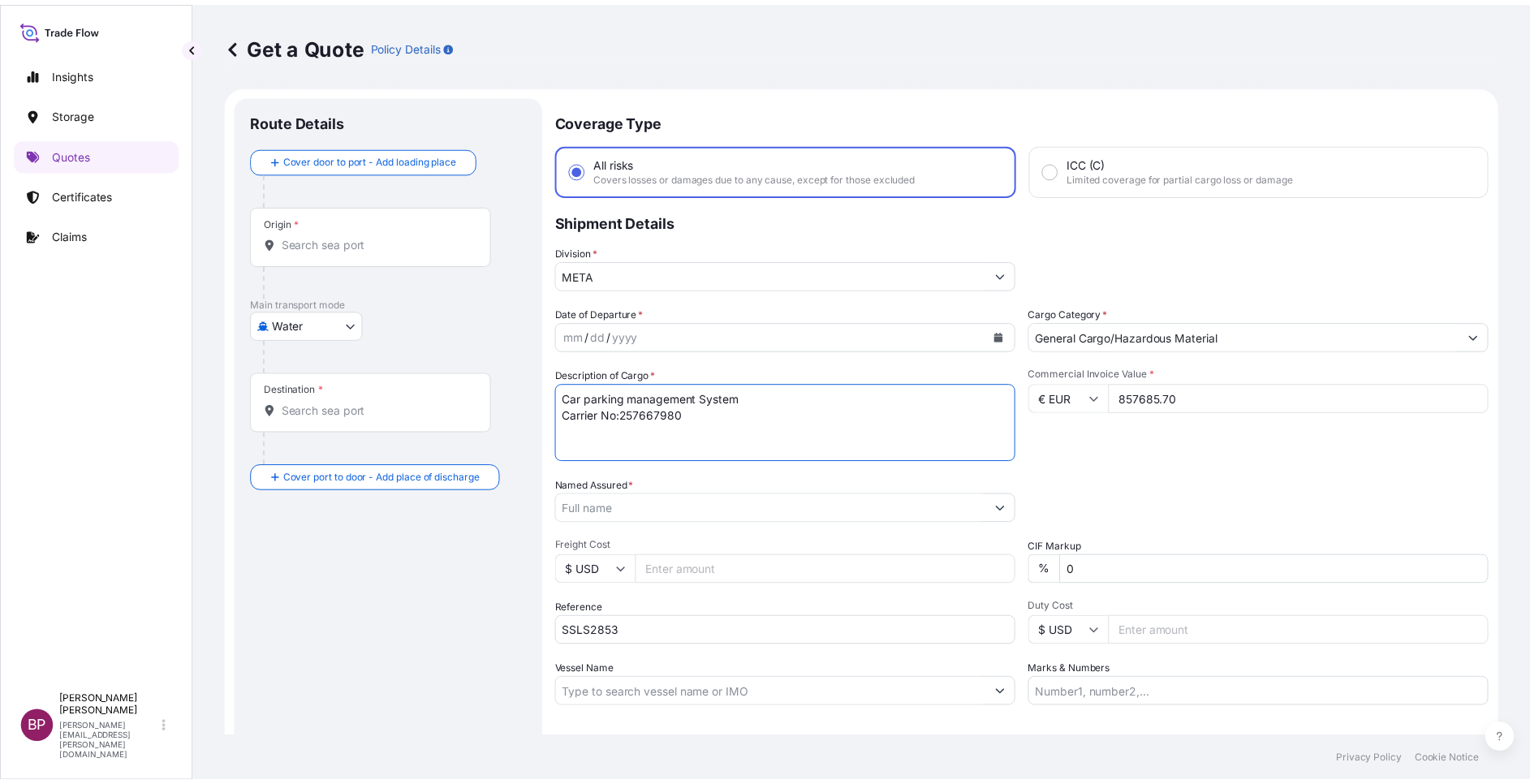
scroll to position [0, 0]
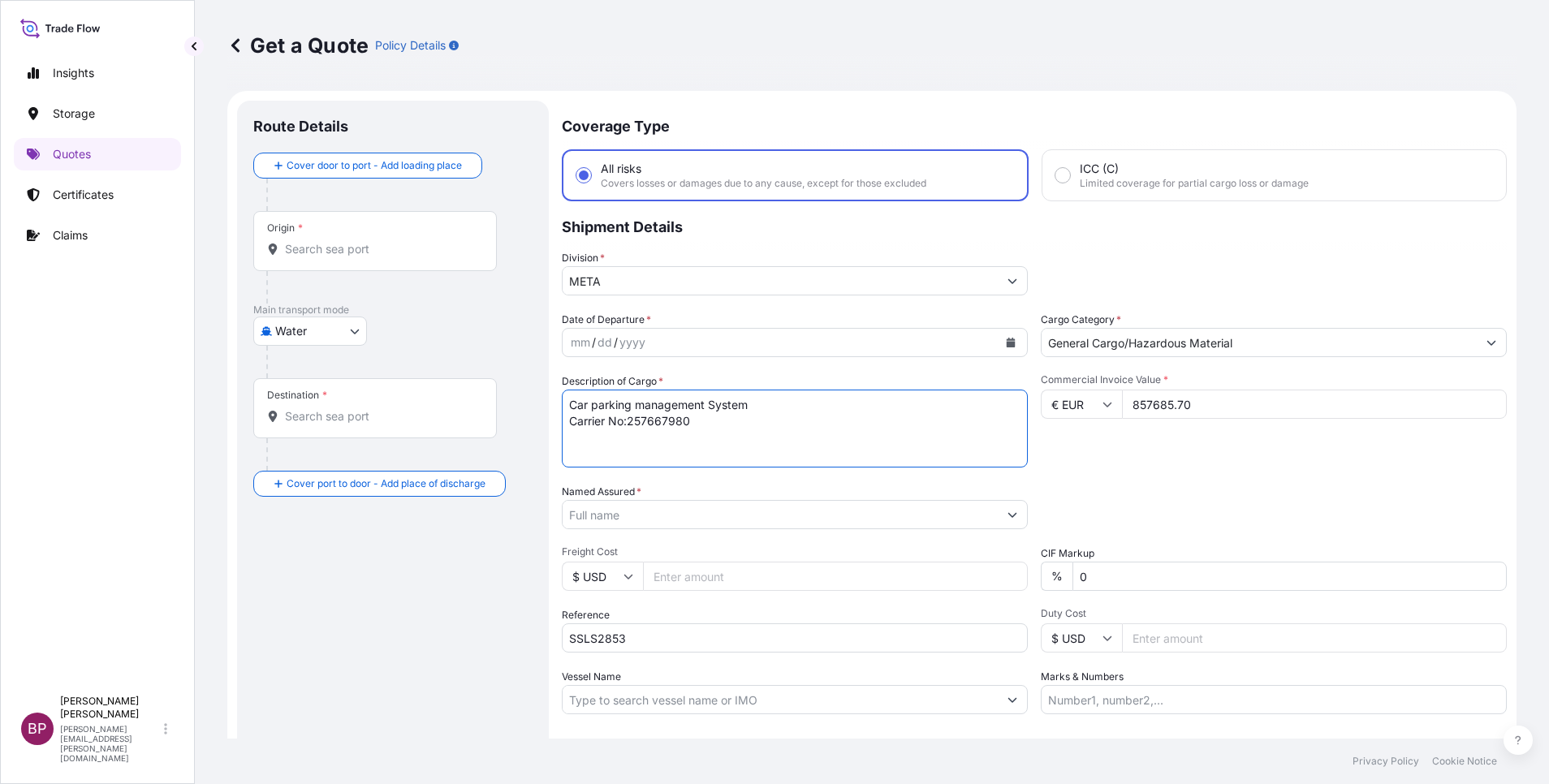
type textarea "Car parking management System Carrier No:257667980"
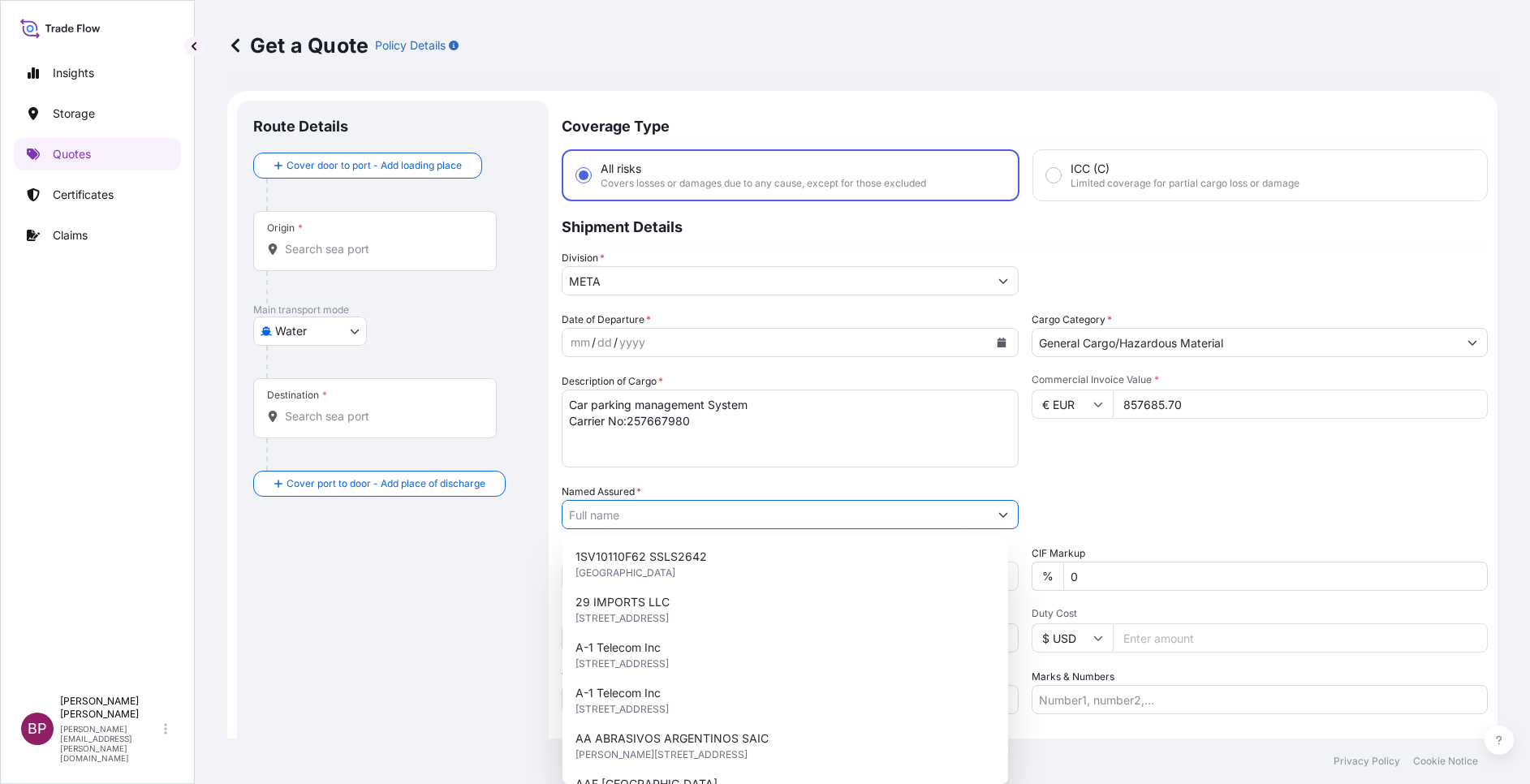
click at [734, 520] on input "Named Assured *" at bounding box center [776, 514] width 426 height 29
paste input "Ideal Projects Execution Co Ltd (IDEX Services Co.) [STREET_ADDRESS] : 40302547…"
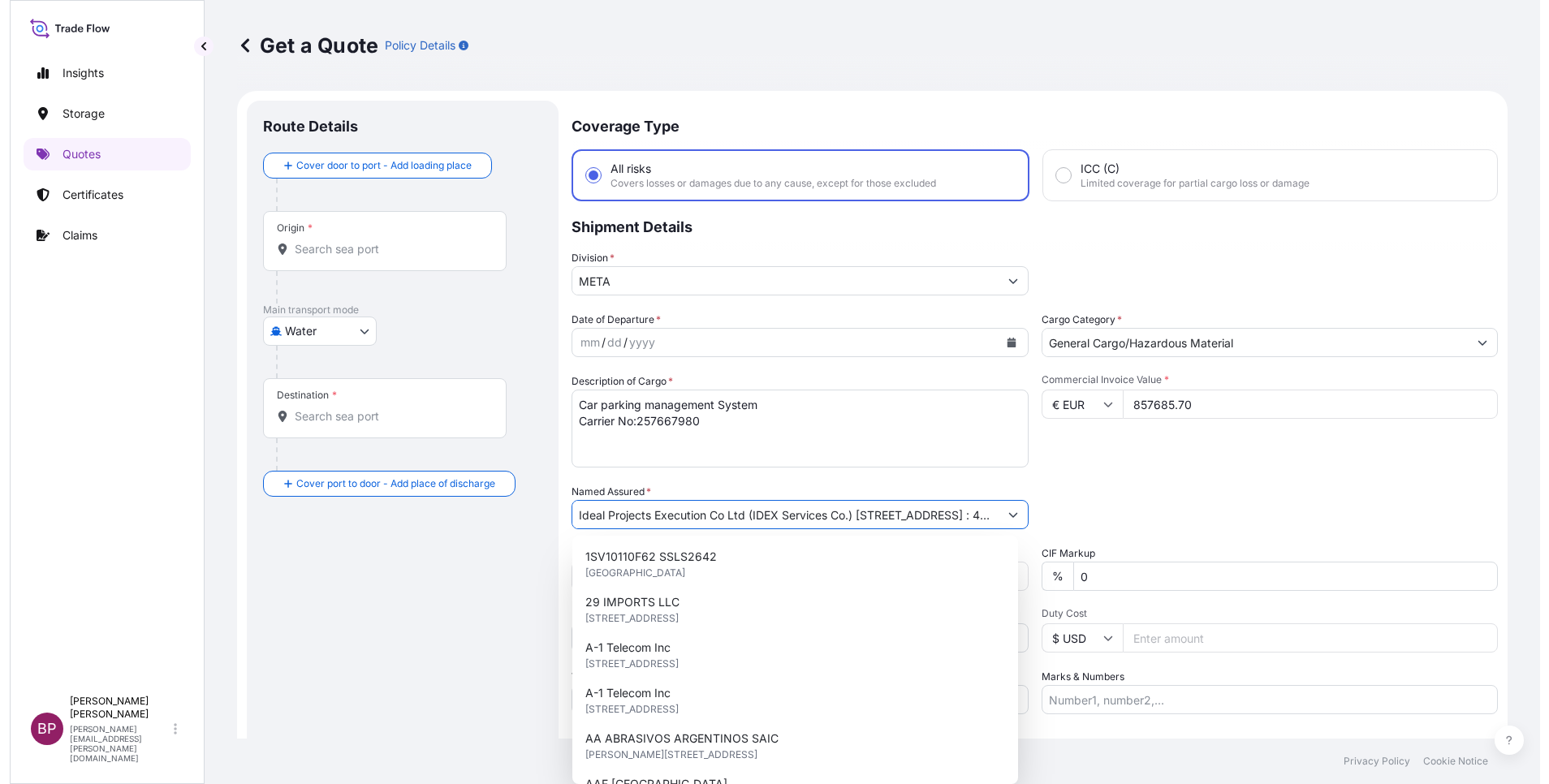
scroll to position [0, 311]
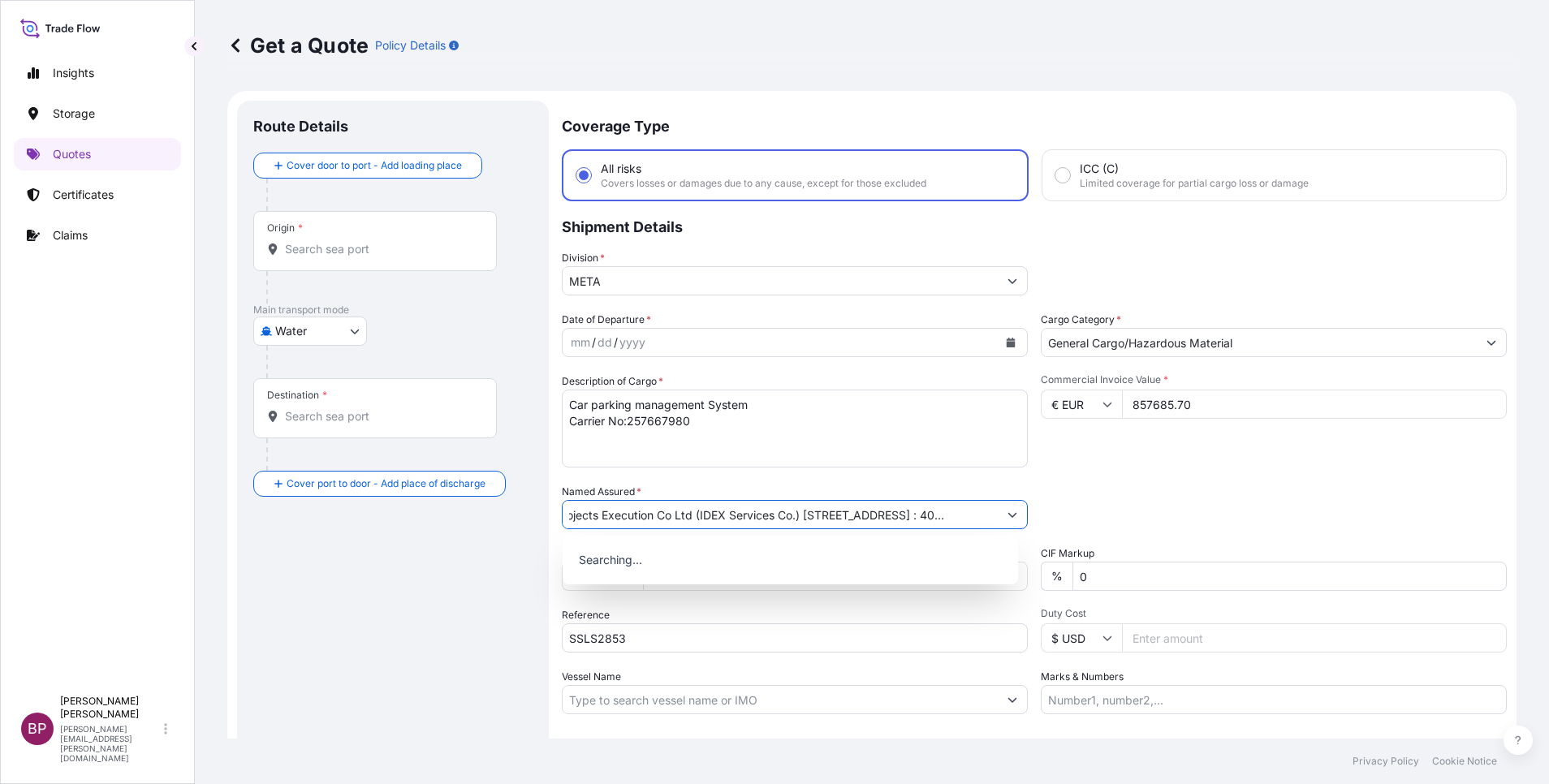
type input "Ideal Projects Execution Co Ltd (IDEX Services Co.) [STREET_ADDRESS] : 40302547…"
click at [1076, 490] on div "Packing Category Type to search a container mode Please select a primary mode o…" at bounding box center [1273, 507] width 466 height 46
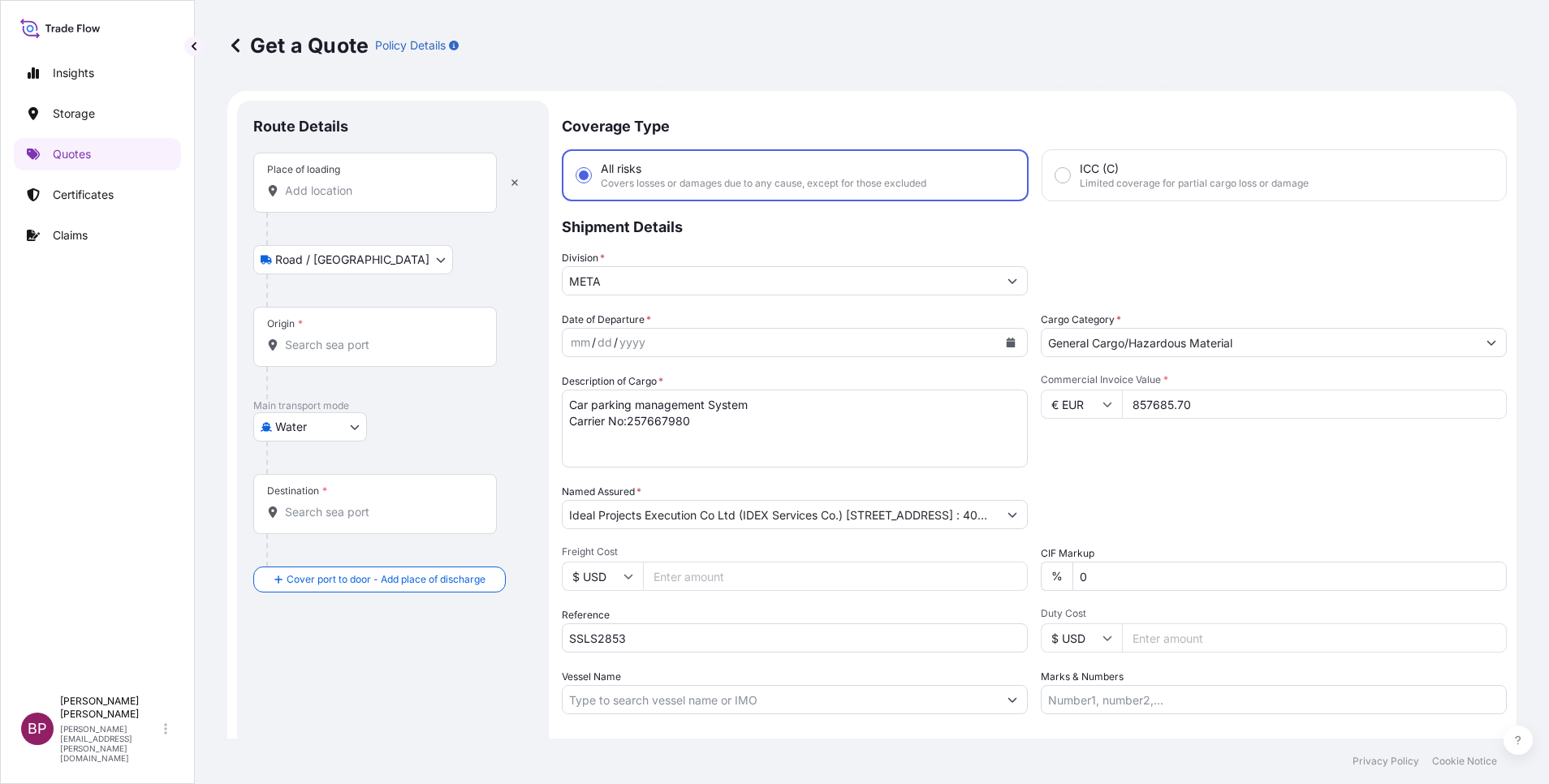
click at [376, 191] on input "Place of loading" at bounding box center [381, 190] width 192 height 16
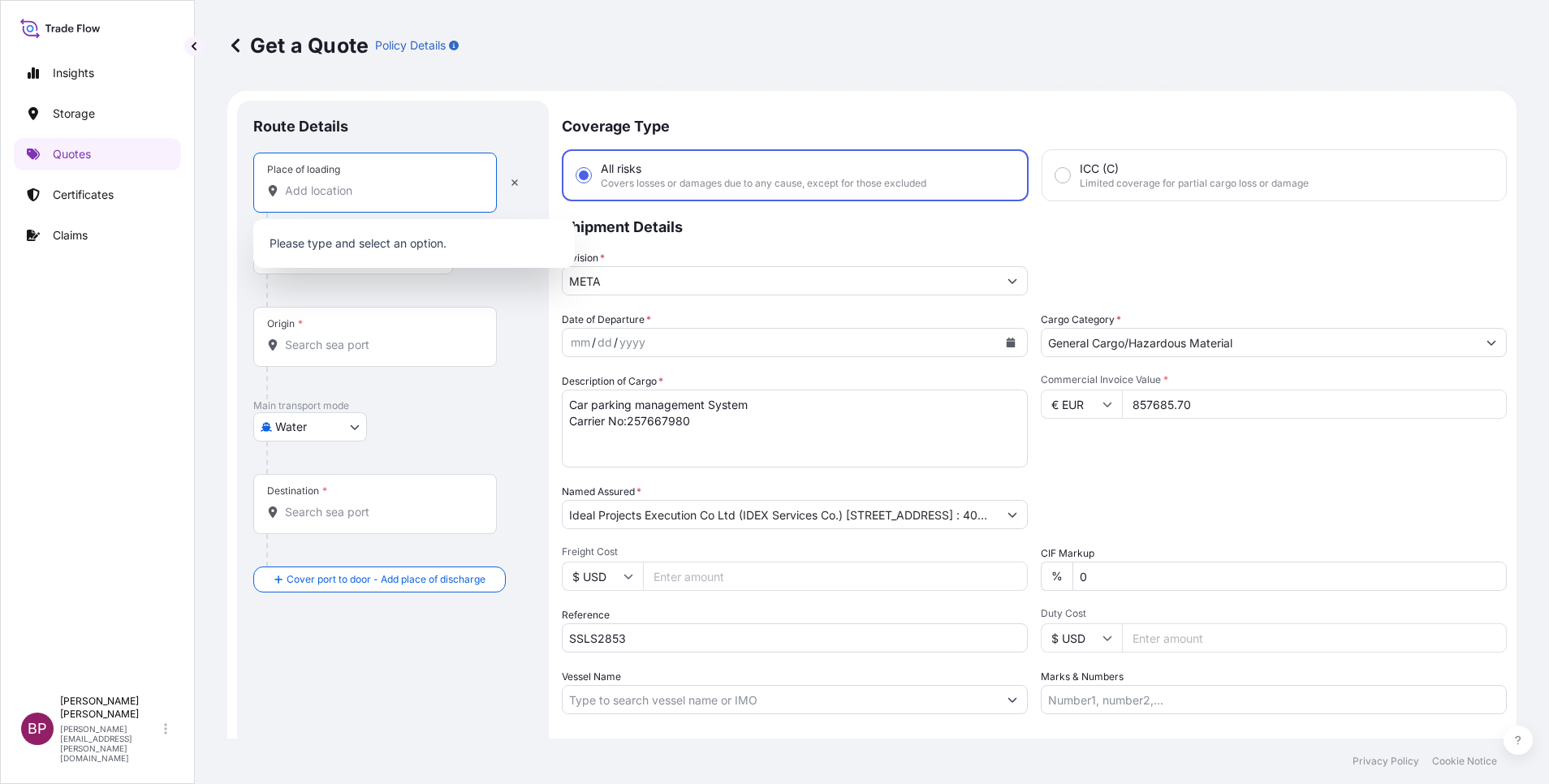
paste input "[GEOGRAPHIC_DATA]"
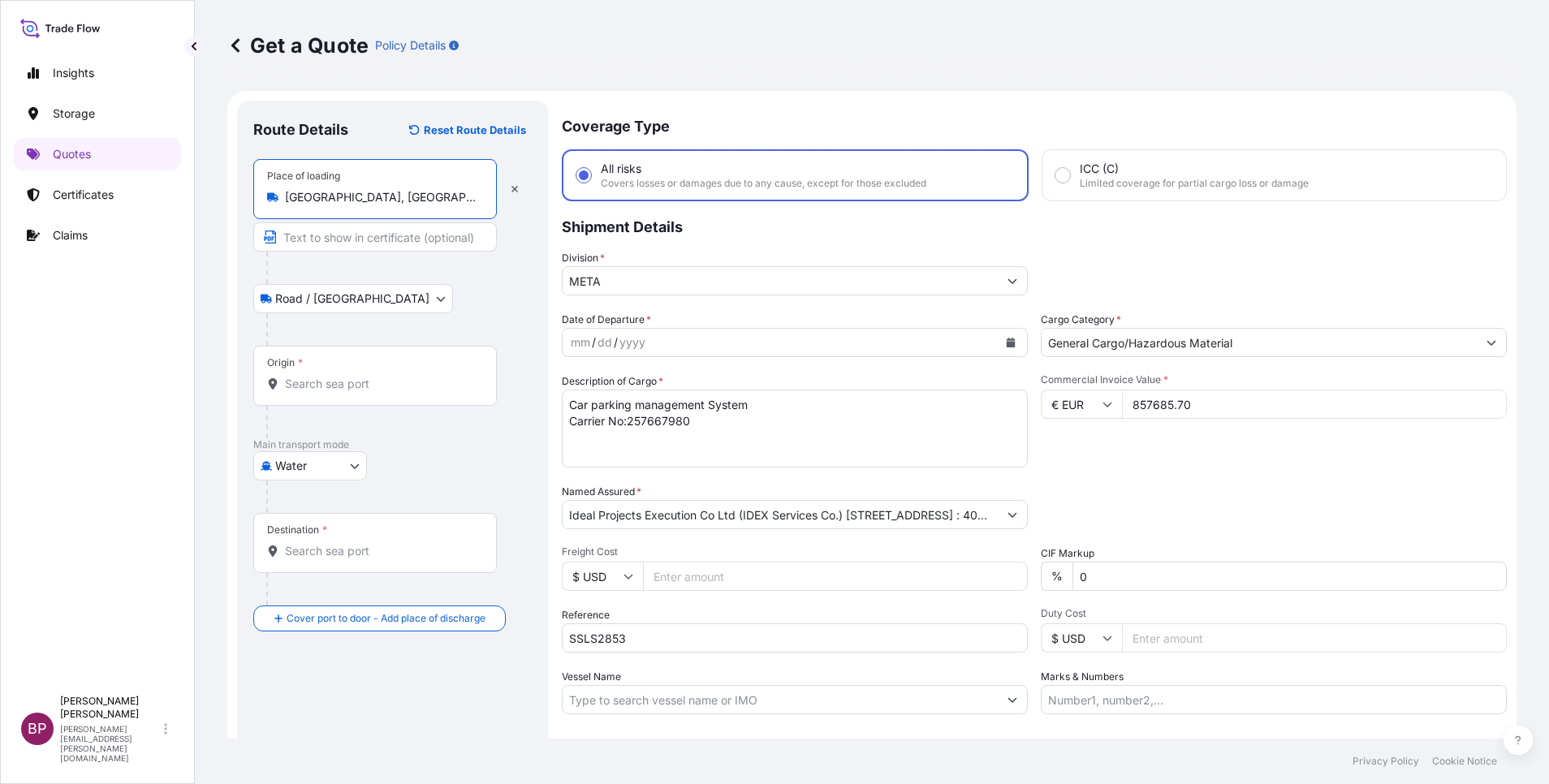
type input "[GEOGRAPHIC_DATA], [GEOGRAPHIC_DATA], [GEOGRAPHIC_DATA]"
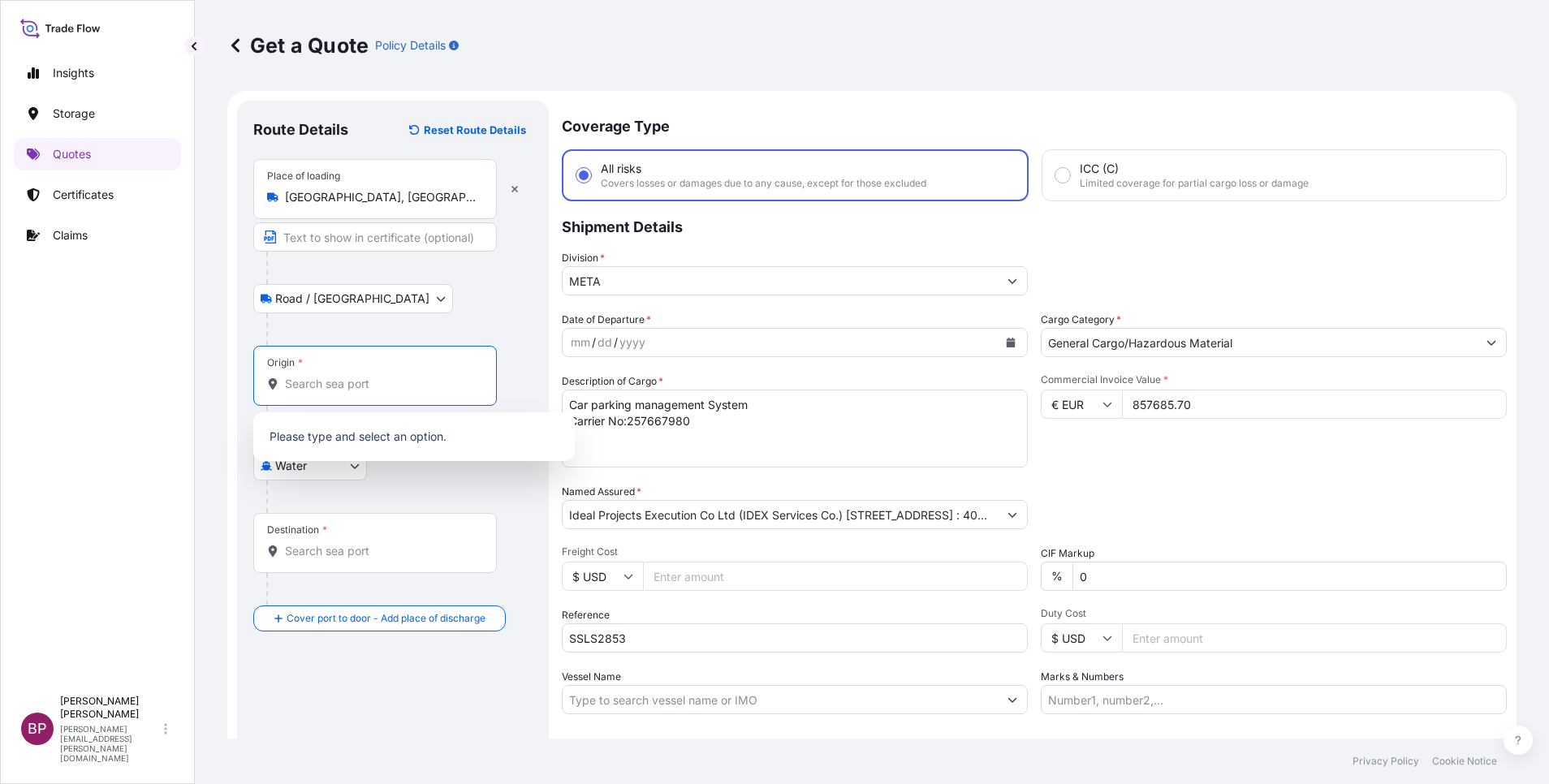
click at [379, 389] on input "Origin *" at bounding box center [381, 384] width 192 height 16
paste input "[GEOGRAPHIC_DATA]"
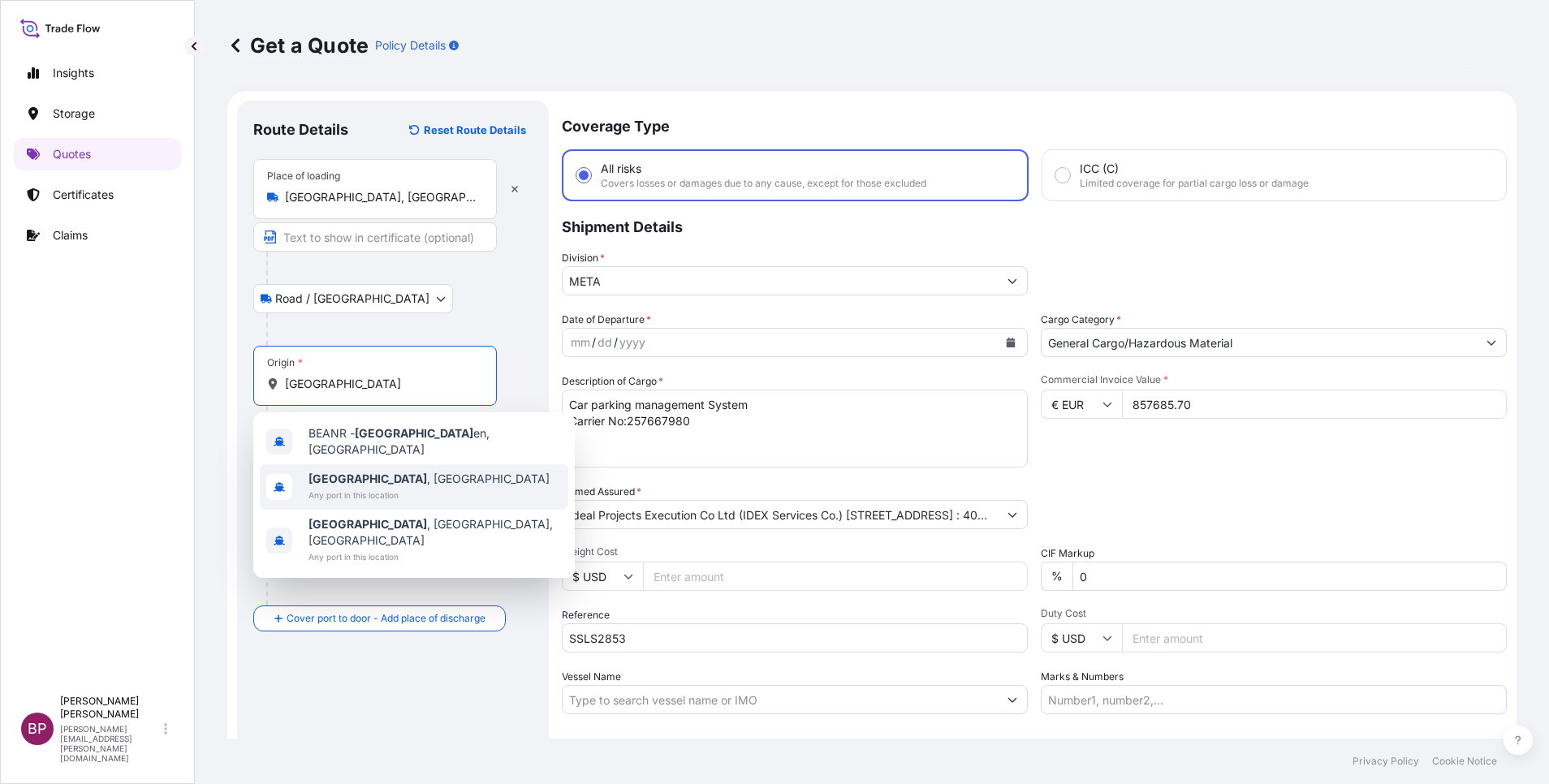
click at [415, 480] on div "[GEOGRAPHIC_DATA] , [GEOGRAPHIC_DATA] Any port in this location" at bounding box center [414, 487] width 309 height 46
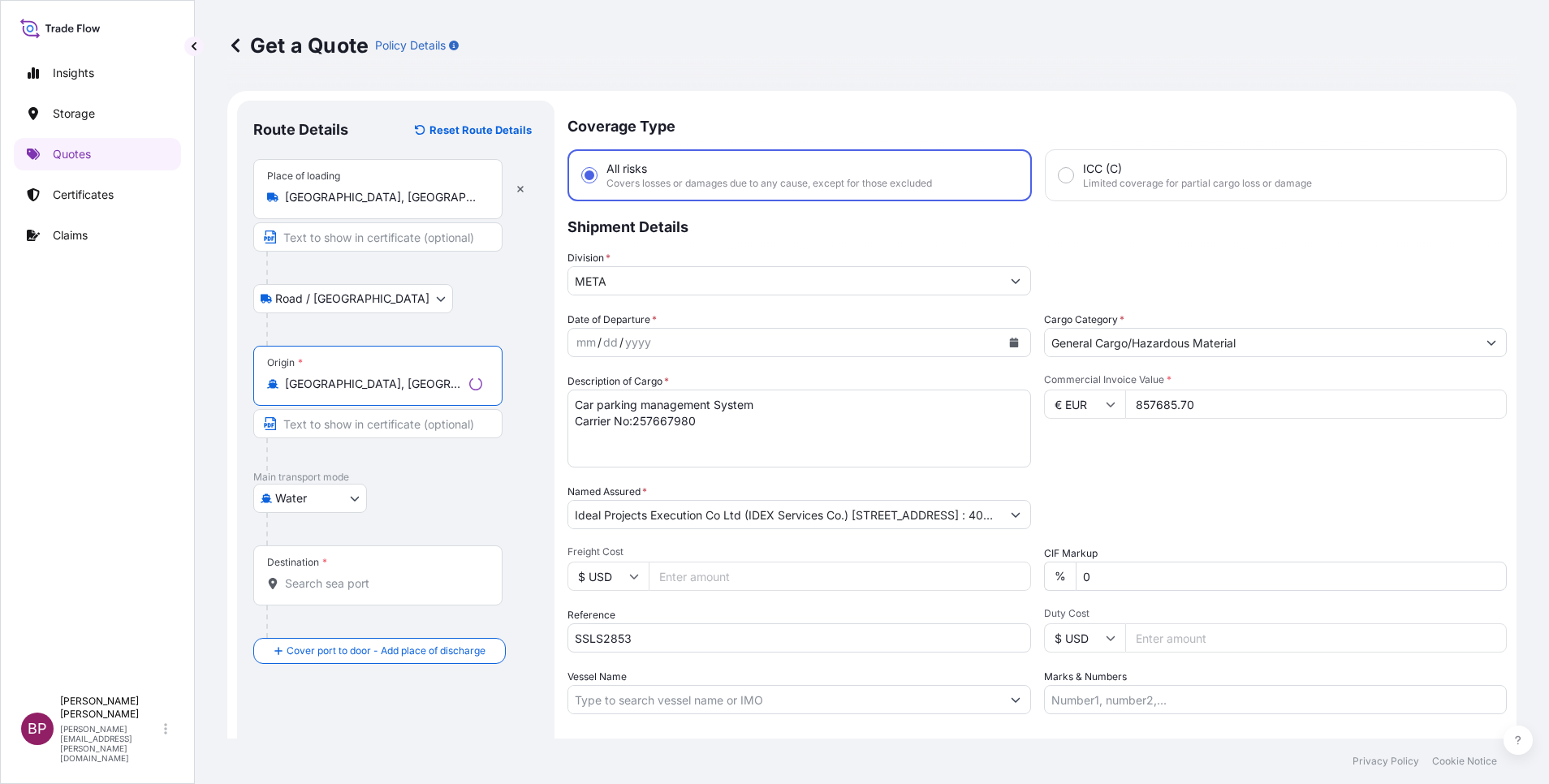
type input "[GEOGRAPHIC_DATA], [GEOGRAPHIC_DATA]"
click at [351, 589] on input "Destination *" at bounding box center [384, 583] width 197 height 16
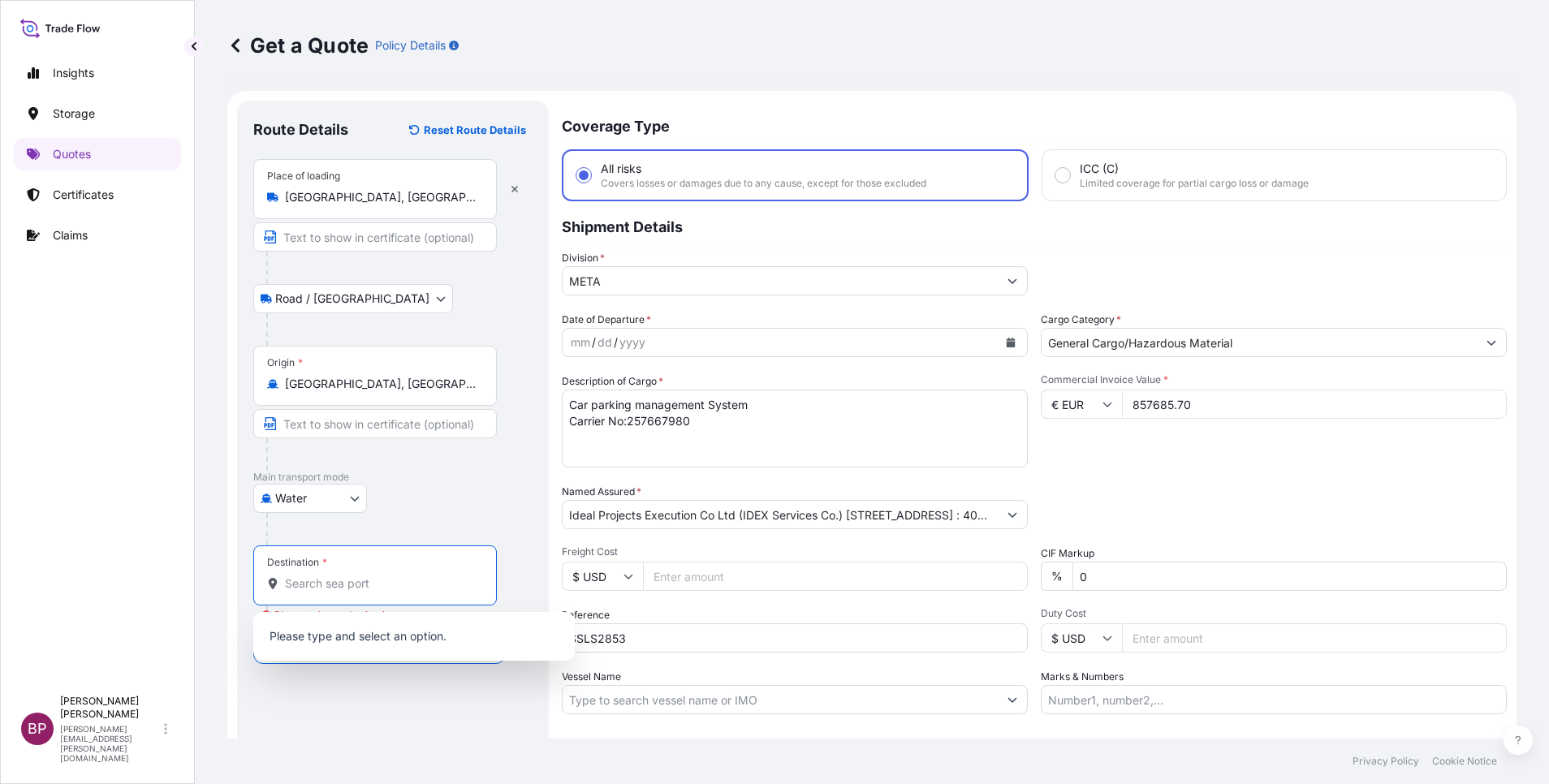
paste input "Jeddah"
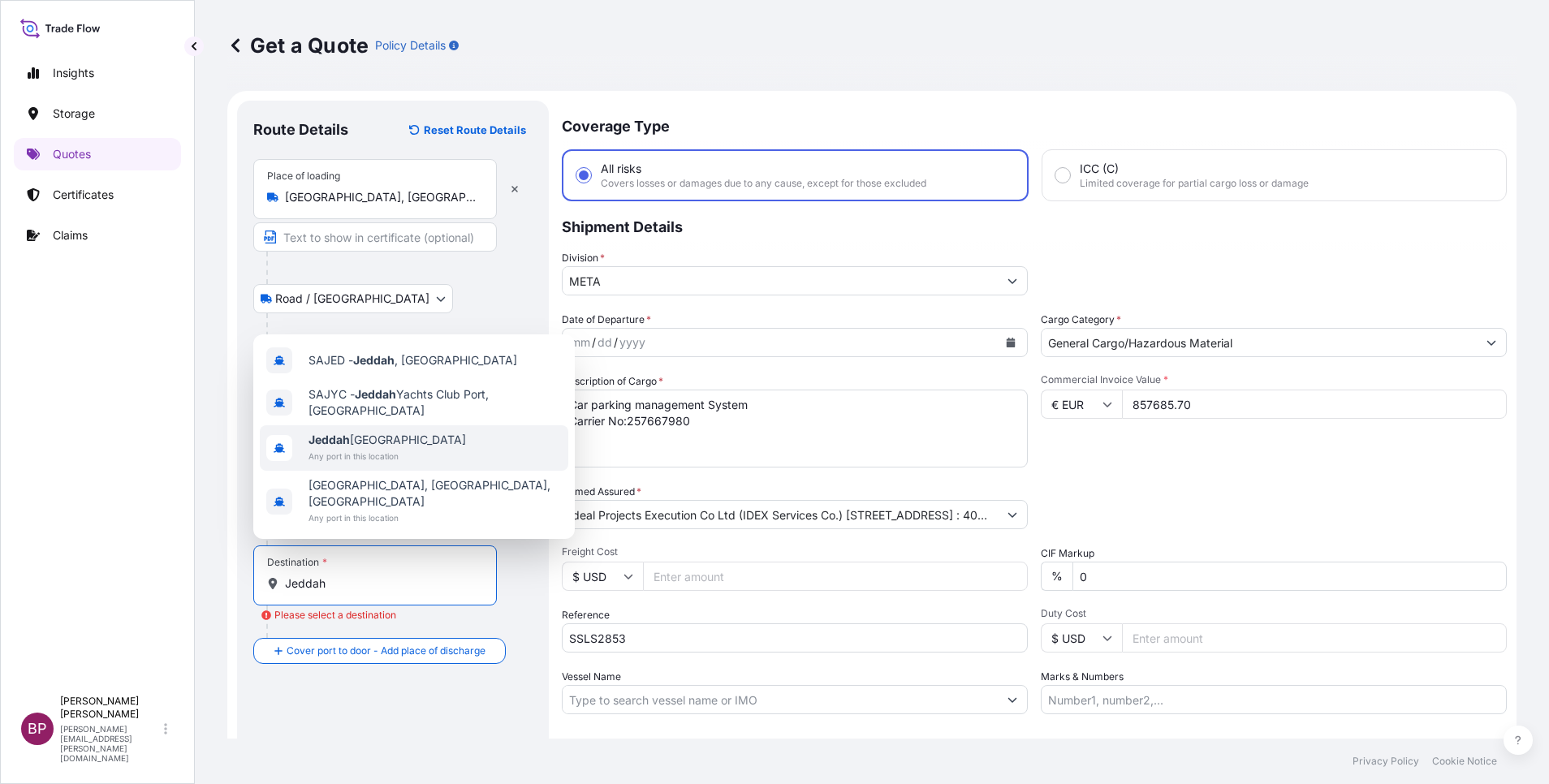
click at [420, 448] on span "Jeddah [GEOGRAPHIC_DATA]" at bounding box center [388, 440] width 158 height 16
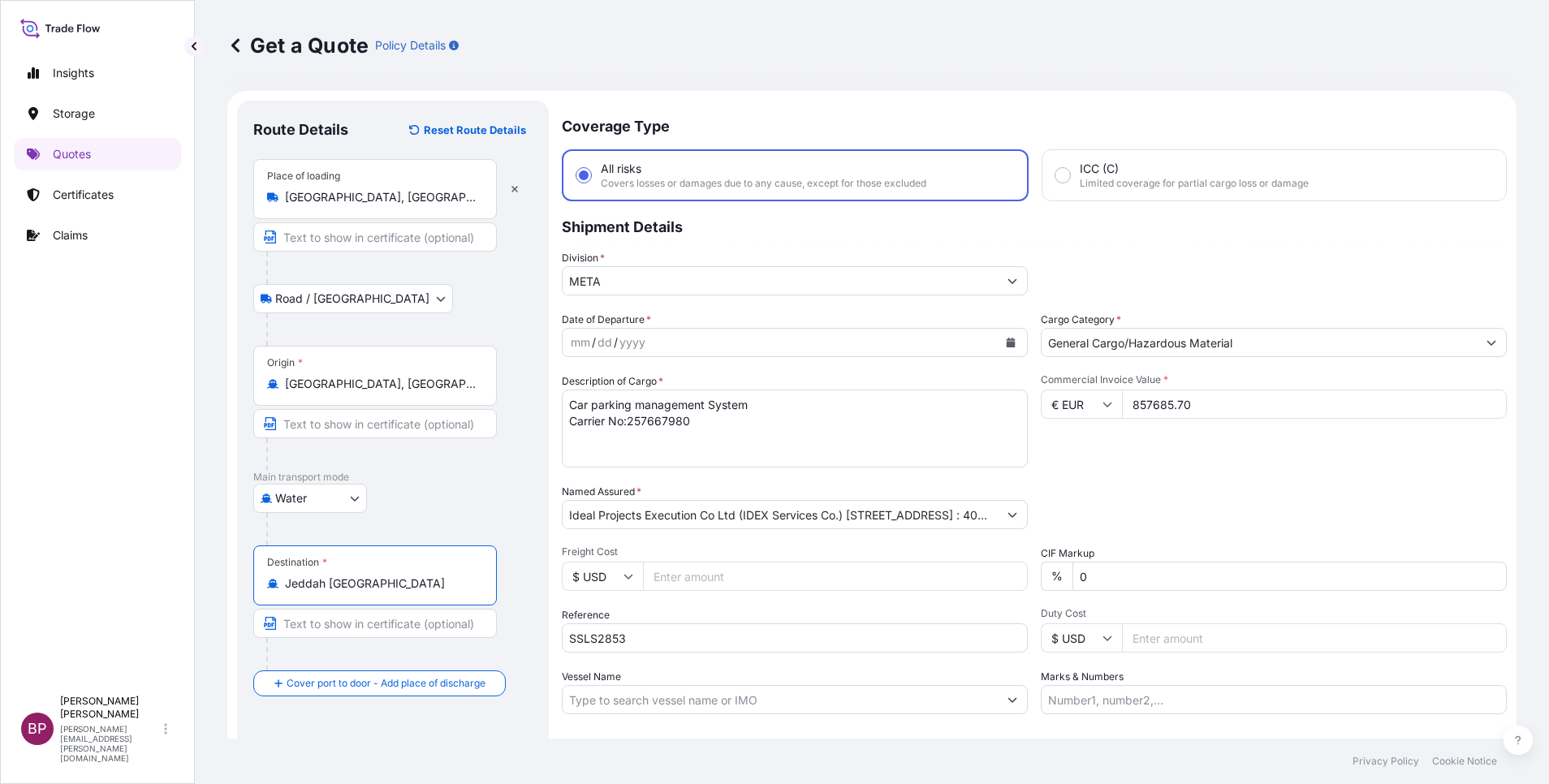
scroll to position [106, 0]
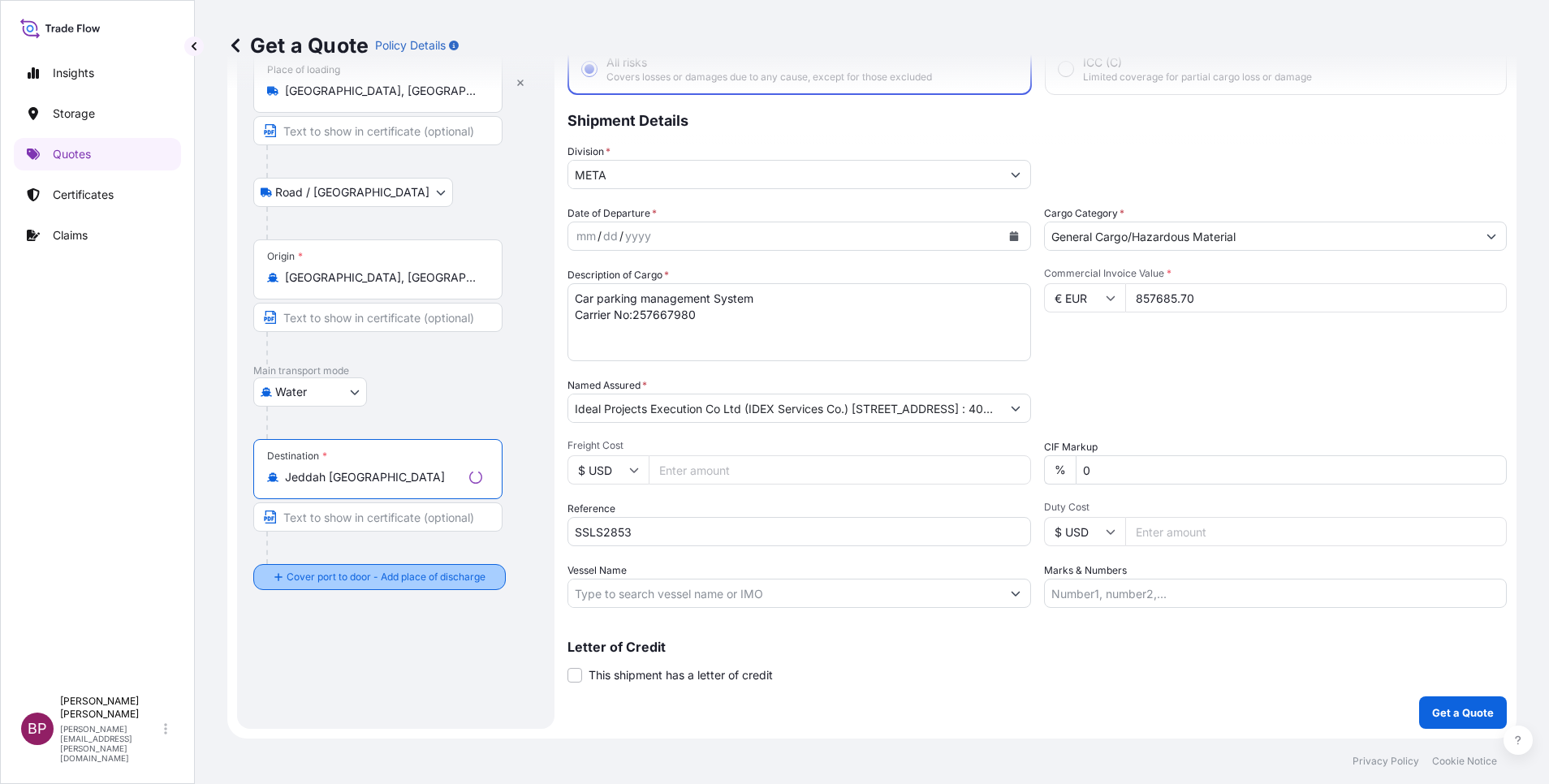
type input "Jeddah [GEOGRAPHIC_DATA]"
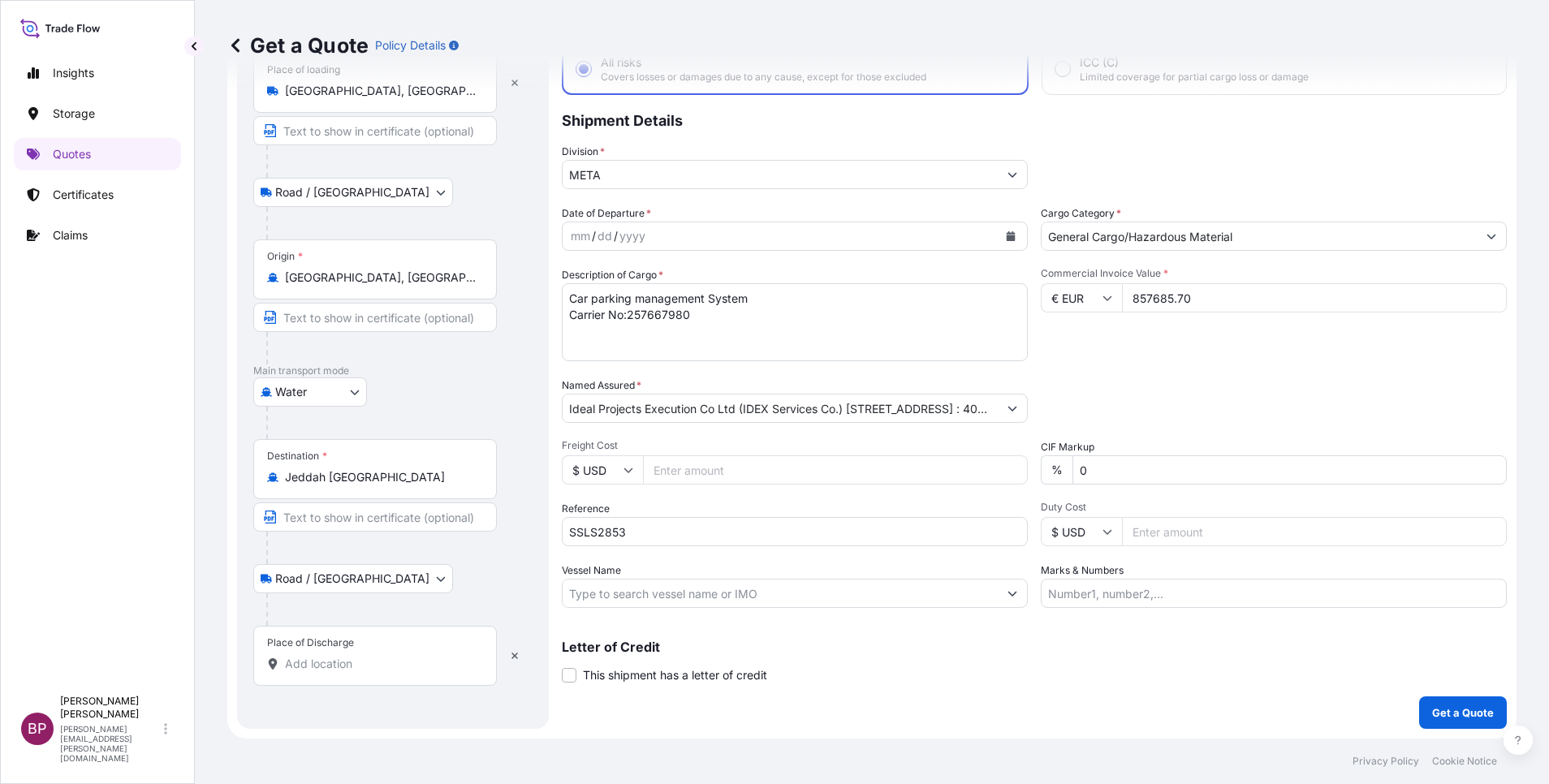
click at [340, 663] on input "Place of Discharge" at bounding box center [381, 664] width 192 height 16
paste input "Jeddah"
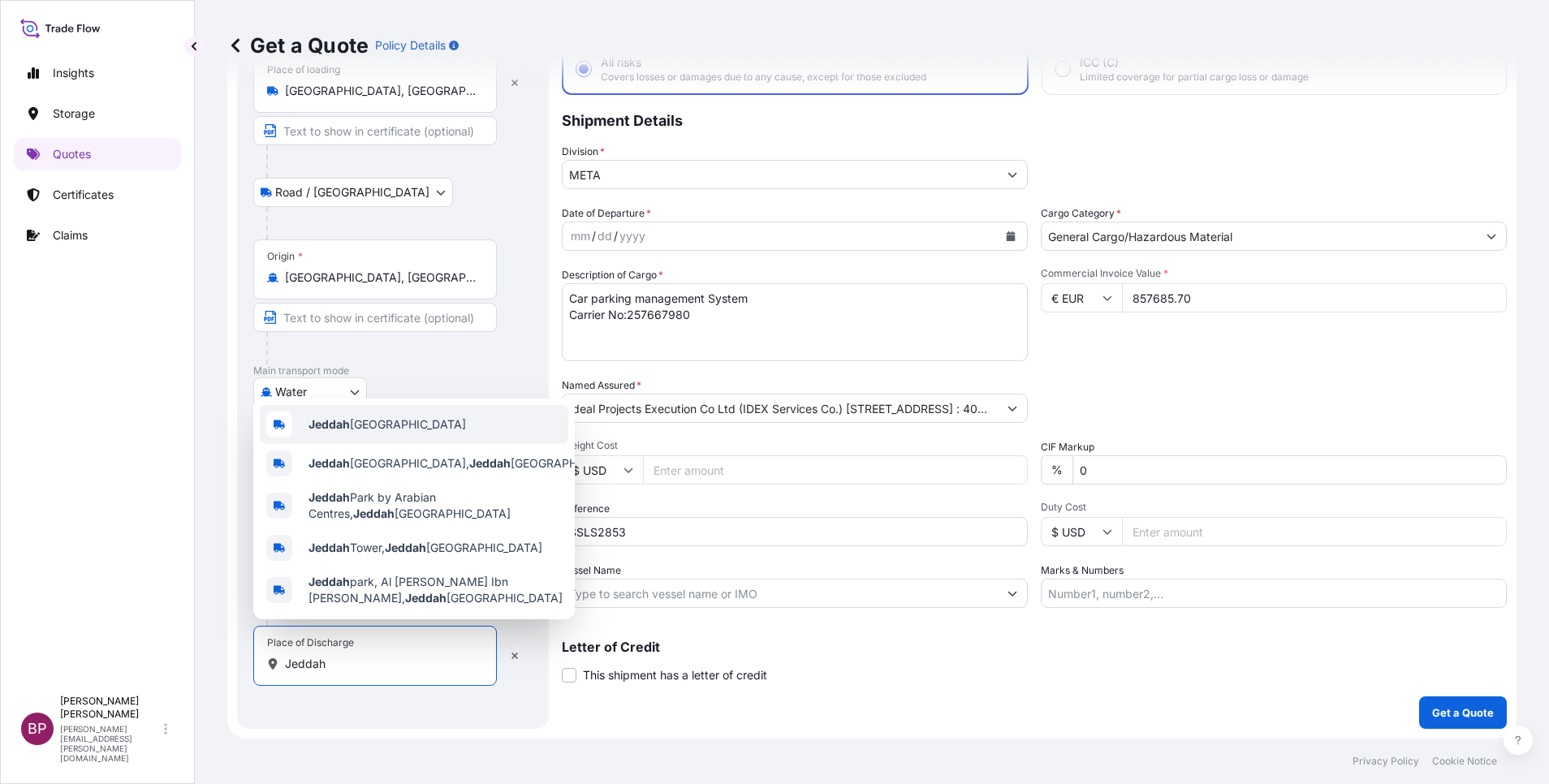
click at [414, 425] on span "Jeddah [GEOGRAPHIC_DATA]" at bounding box center [388, 424] width 158 height 16
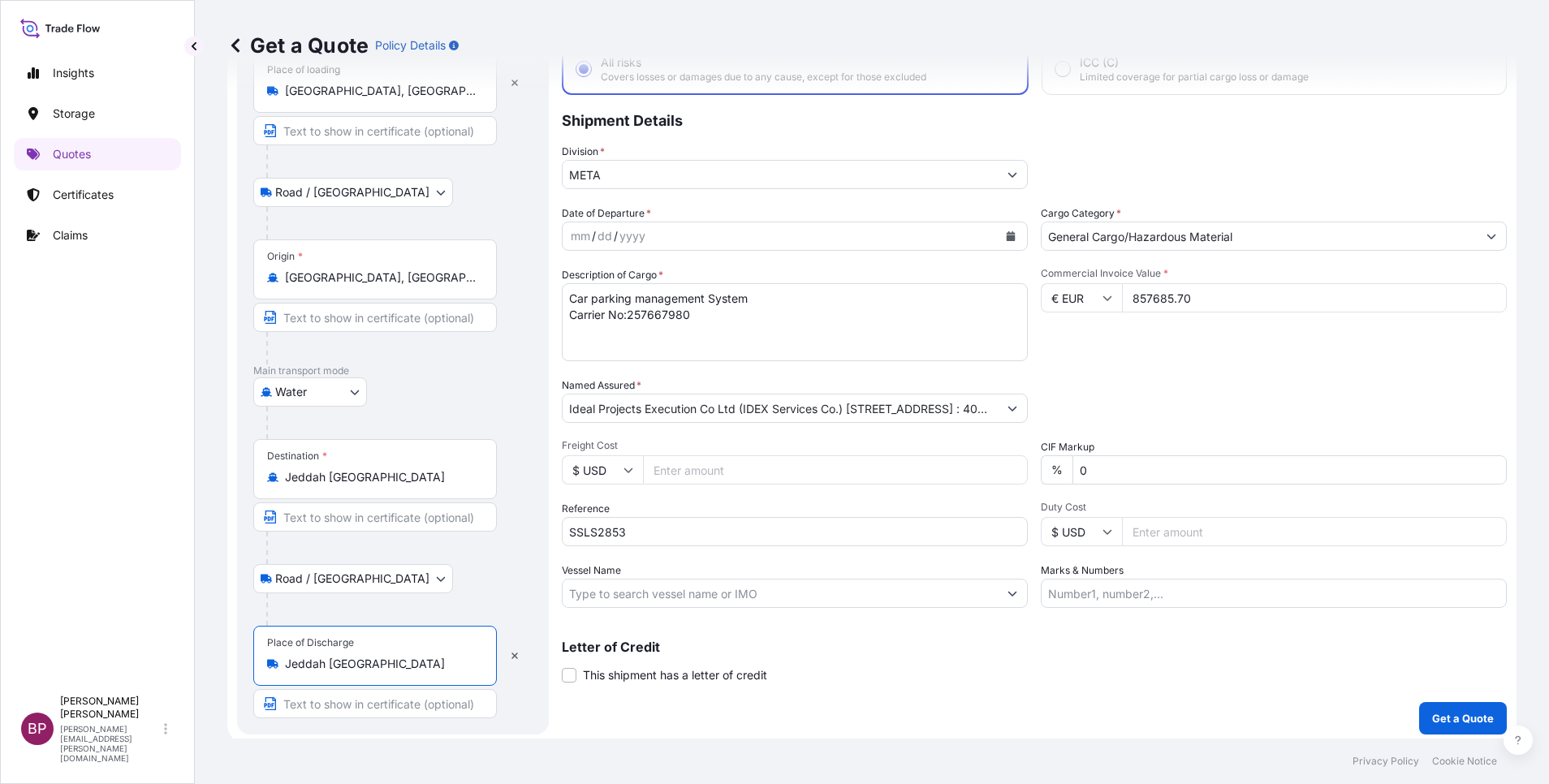
type input "Jeddah [GEOGRAPHIC_DATA]"
click at [952, 658] on div "Letter of Credit This shipment has a letter of credit Letter of credit * Letter…" at bounding box center [1035, 662] width 946 height 43
click at [1007, 236] on icon "Calendar" at bounding box center [1011, 236] width 9 height 9
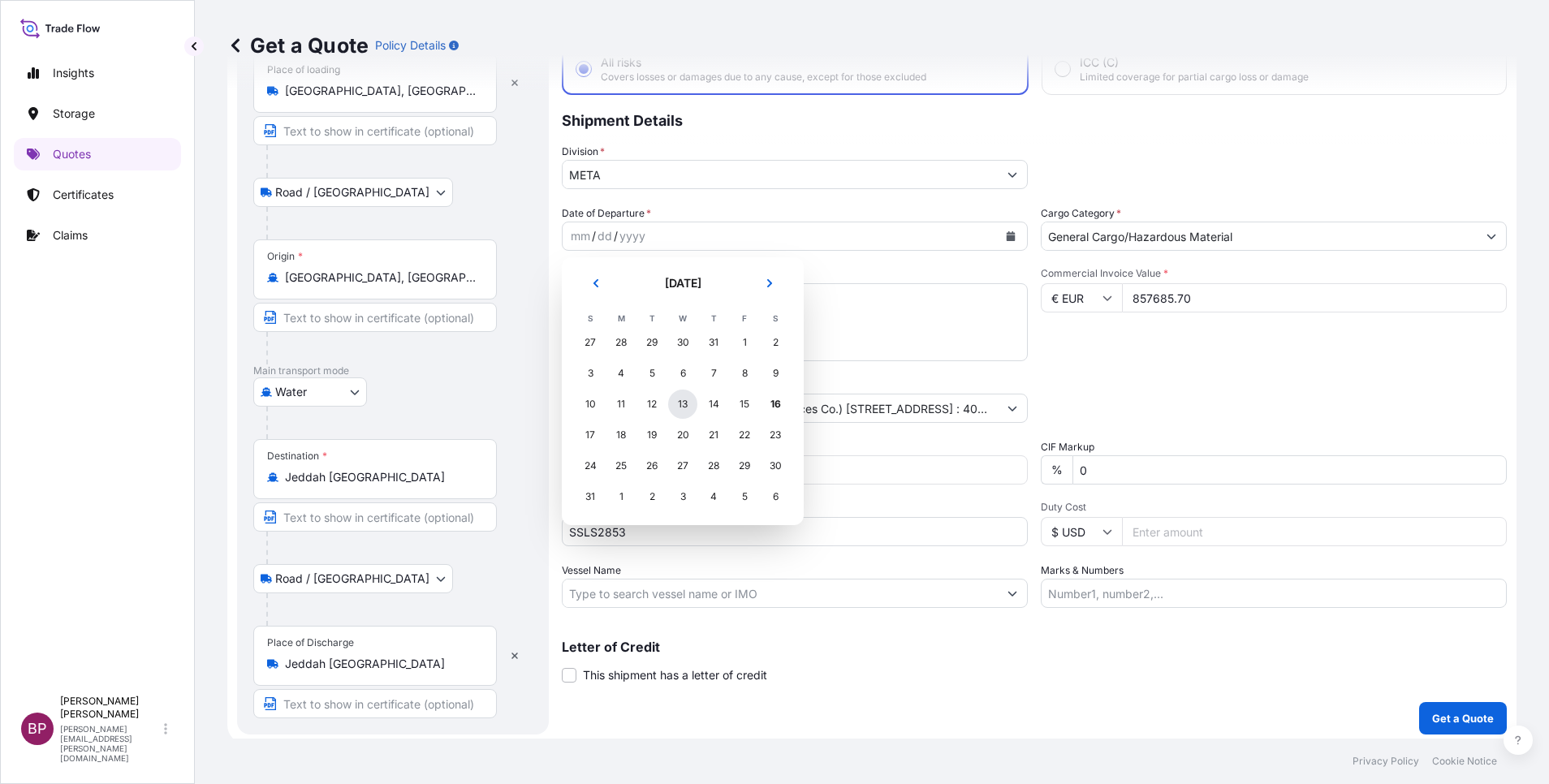
click at [677, 400] on div "13" at bounding box center [682, 404] width 29 height 29
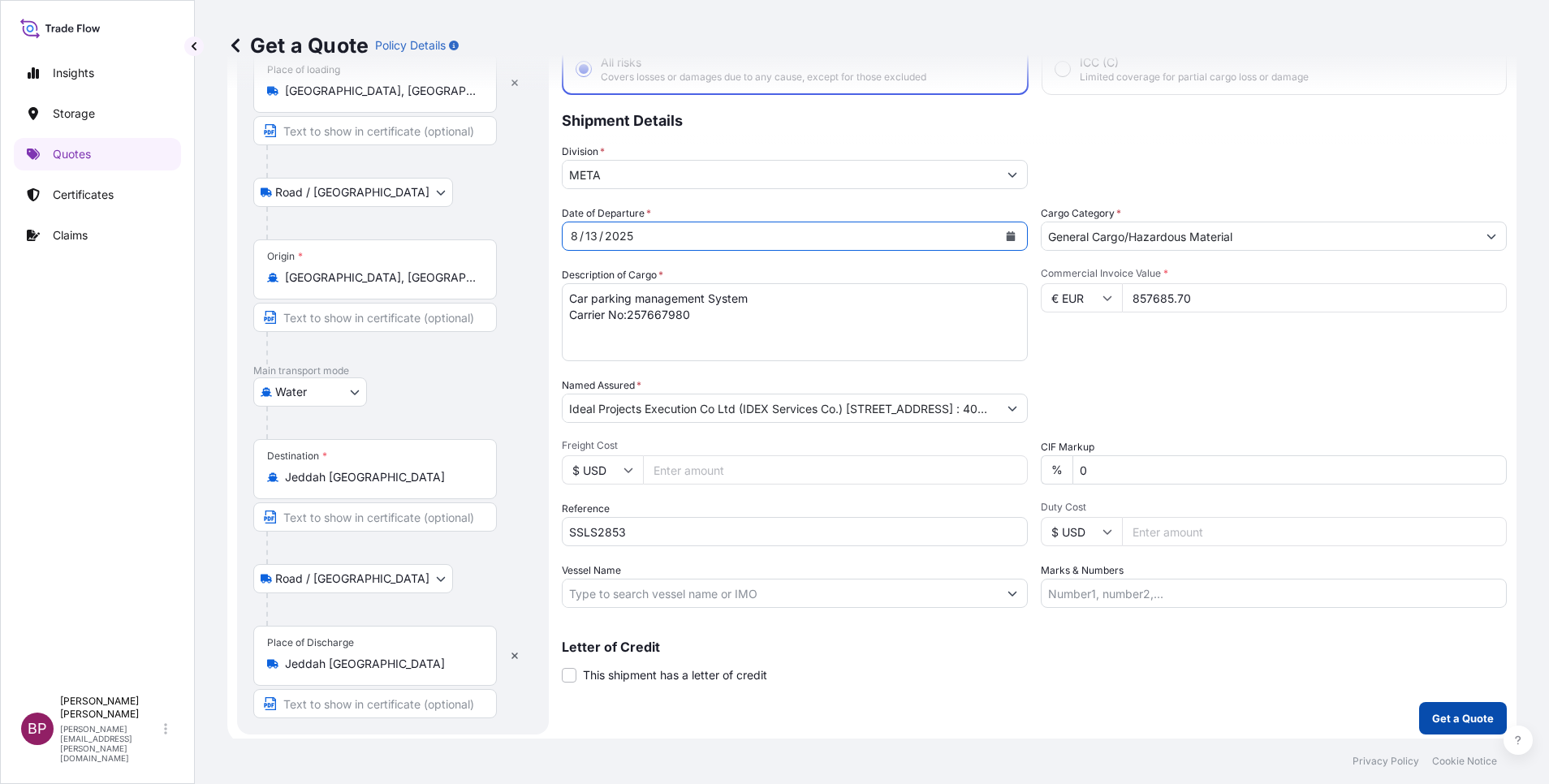
click at [1462, 714] on p "Get a Quote" at bounding box center [1462, 718] width 62 height 16
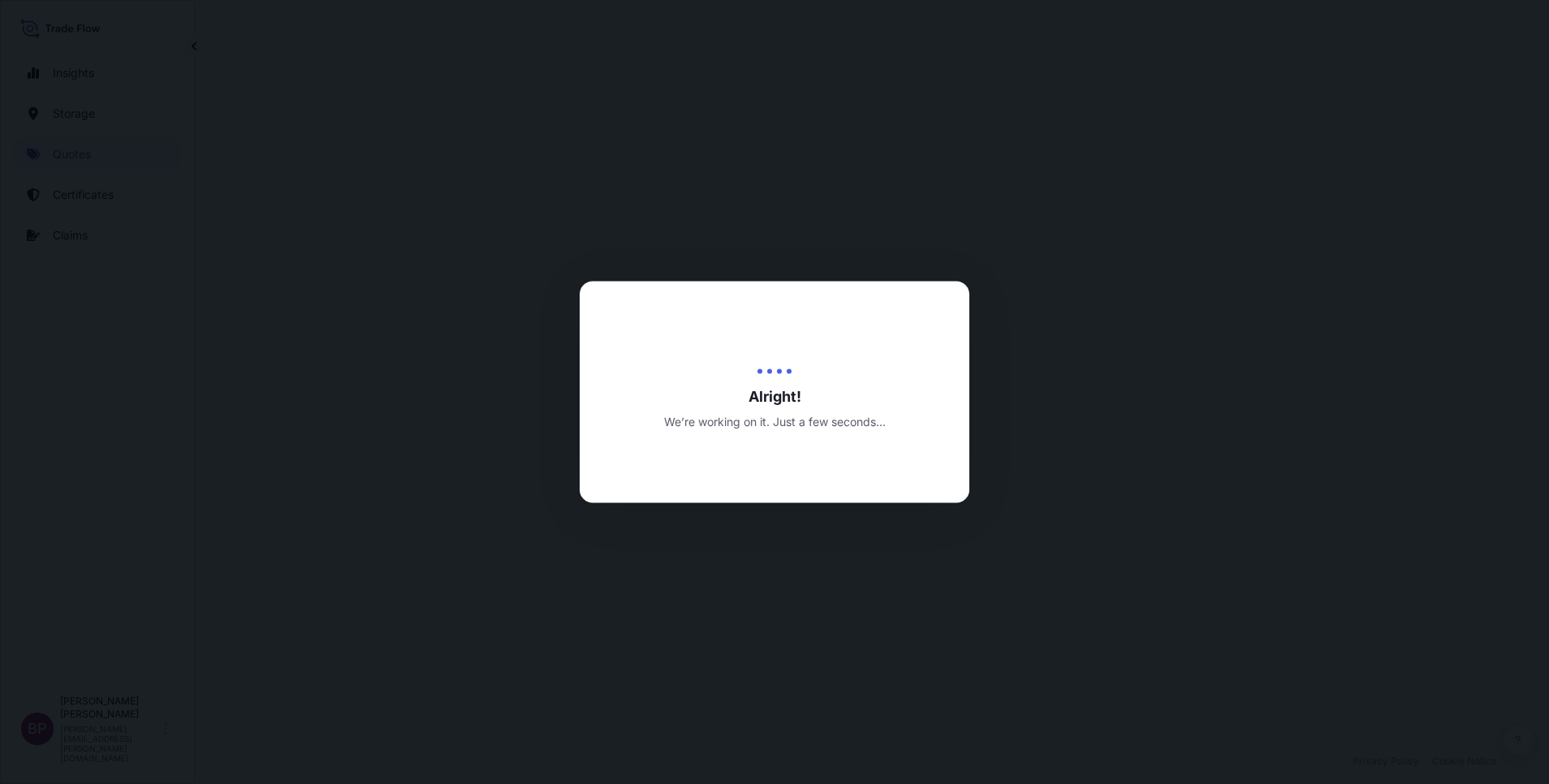
select select "Road / [GEOGRAPHIC_DATA]"
select select "Water"
select select "Road / [GEOGRAPHIC_DATA]"
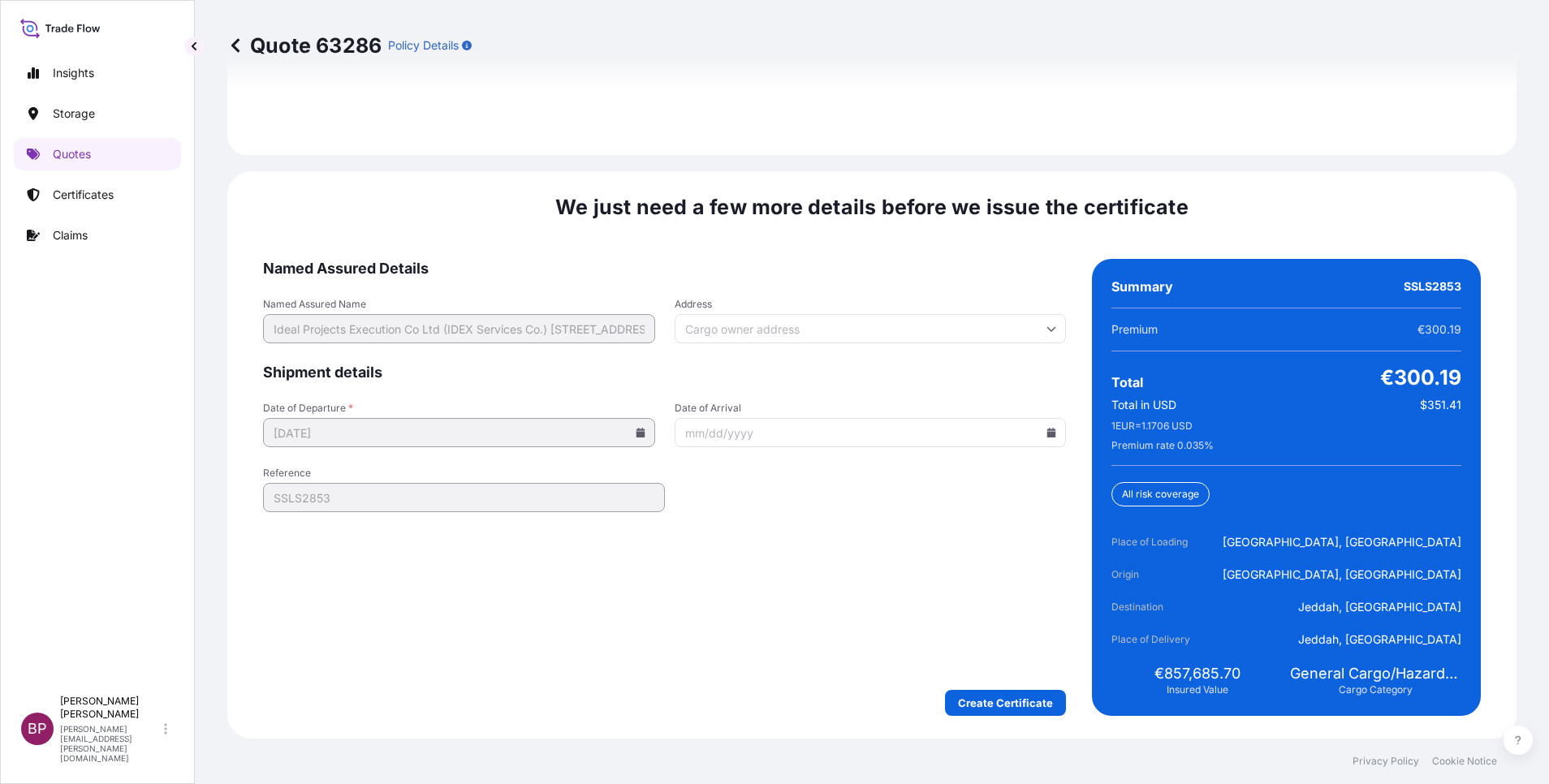
scroll to position [2513, 0]
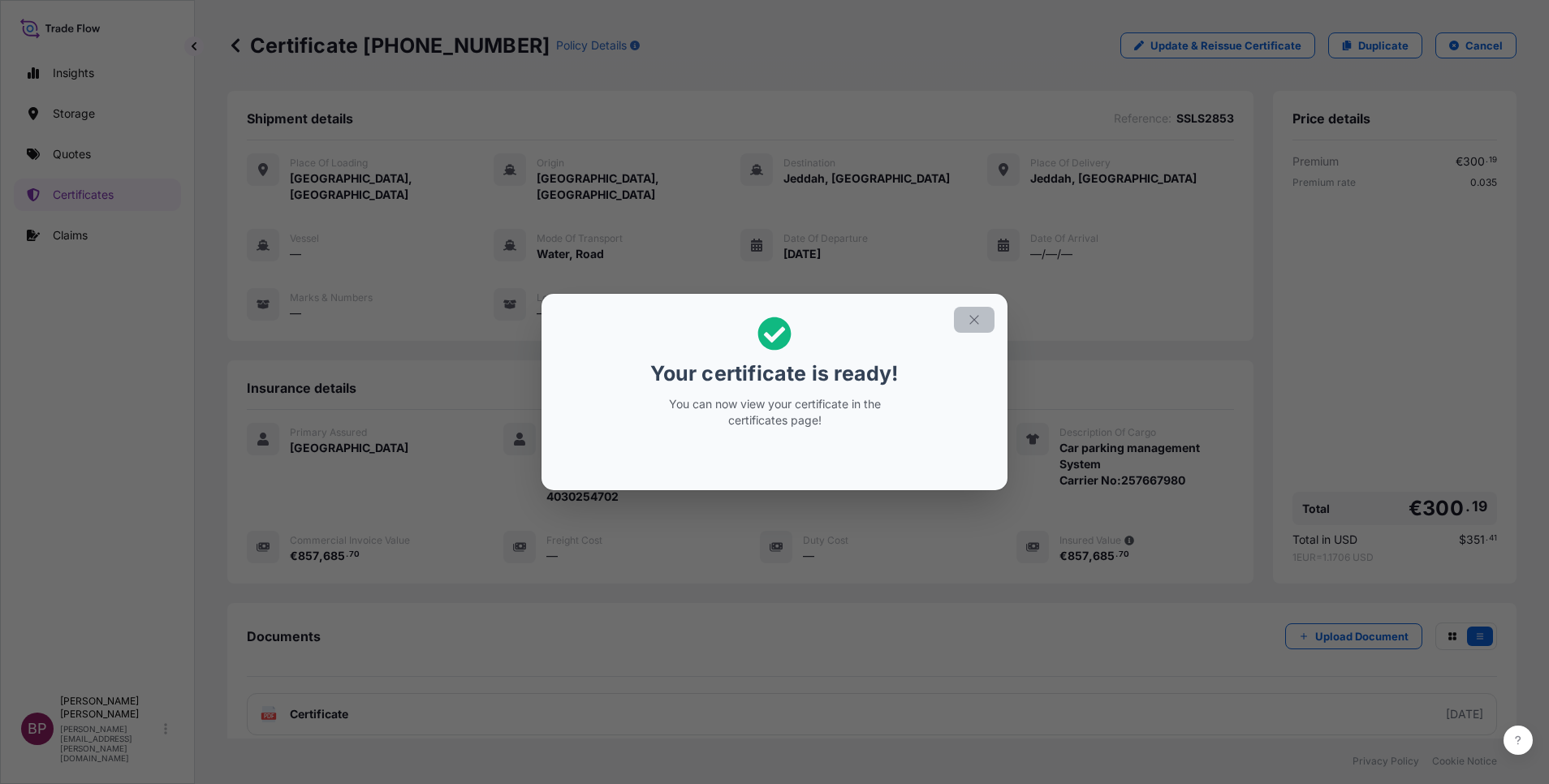
click at [970, 325] on icon "button" at bounding box center [974, 319] width 14 height 14
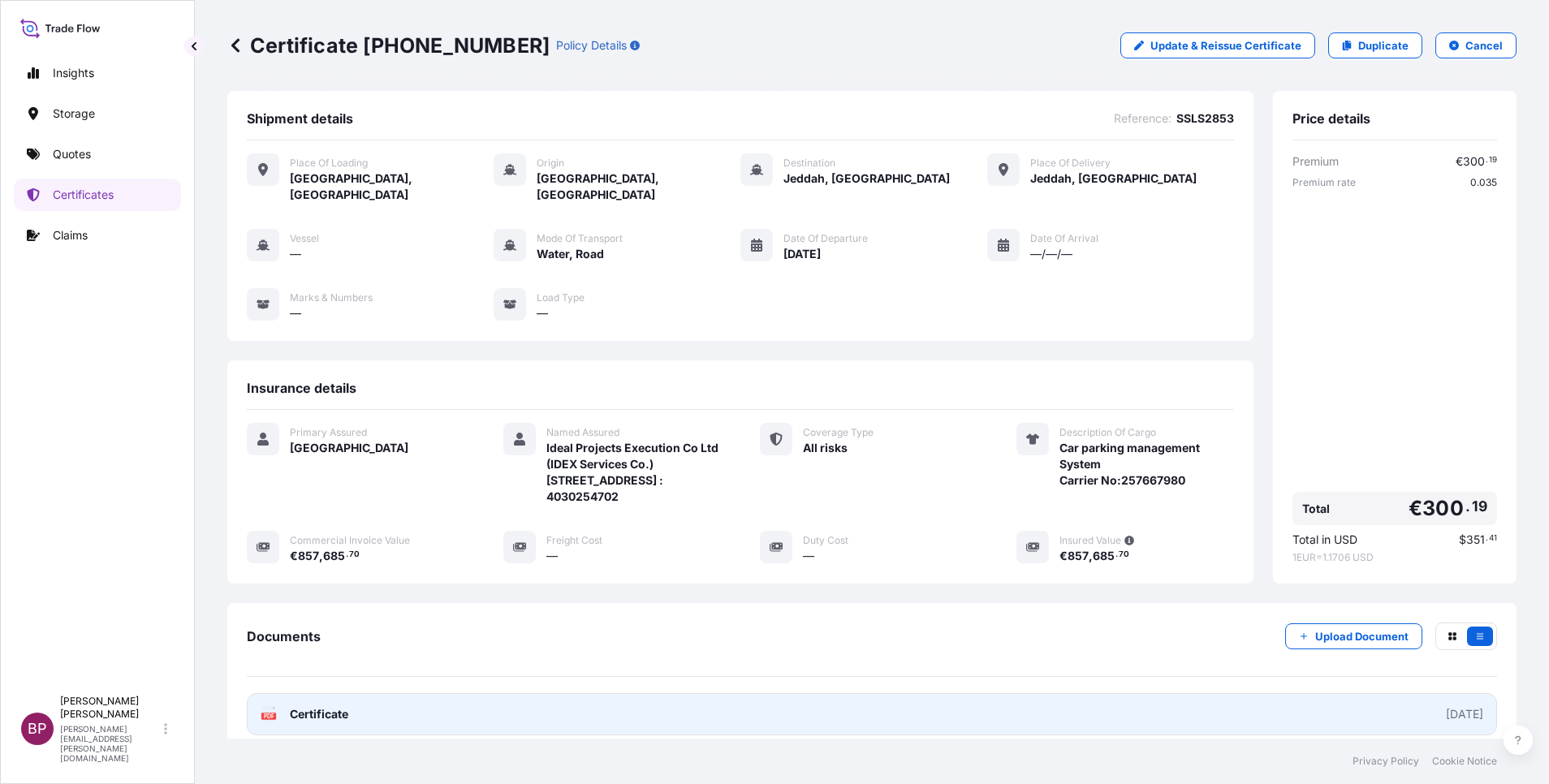
click at [325, 716] on span "Certificate" at bounding box center [319, 714] width 59 height 16
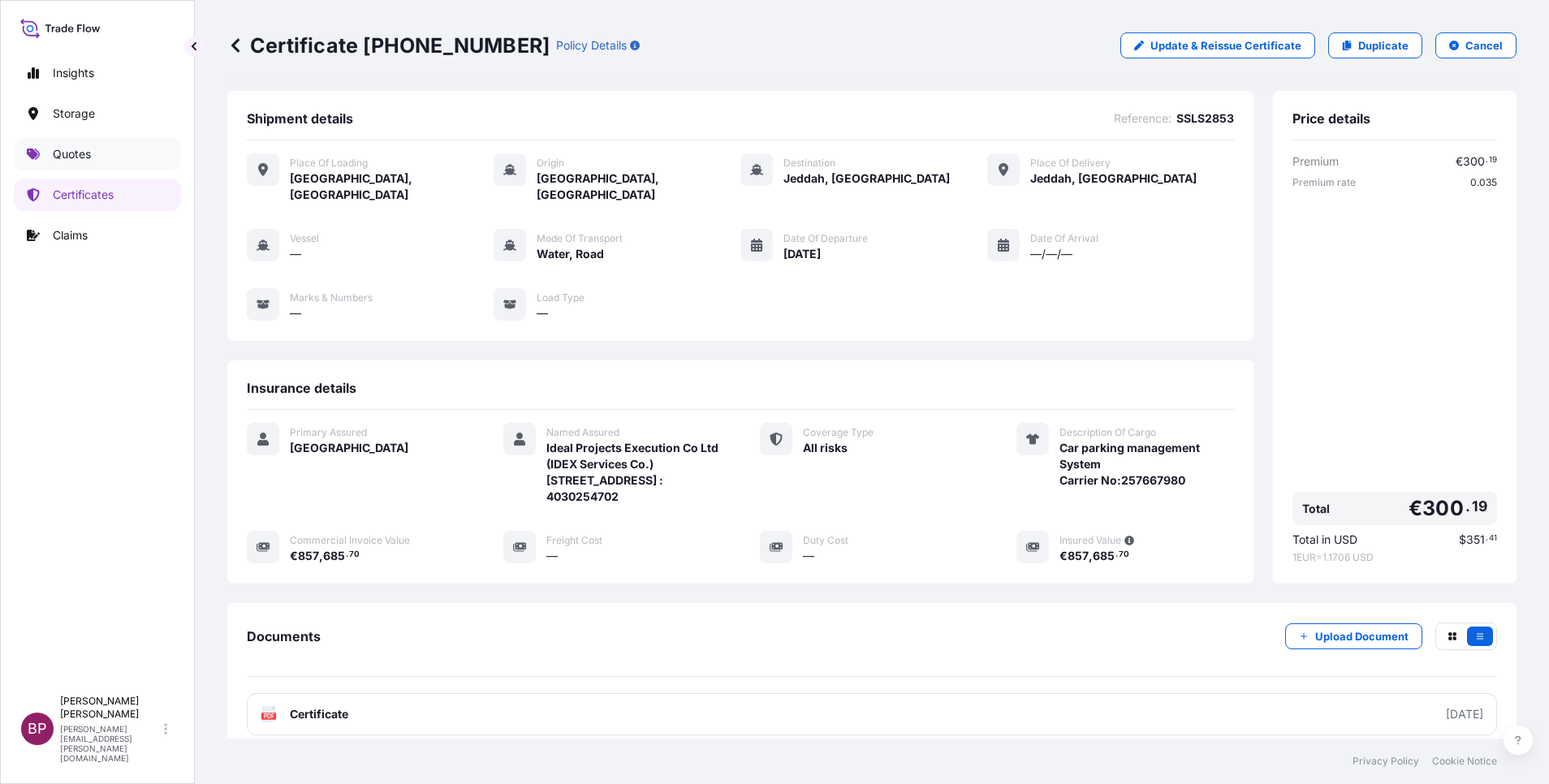
click at [83, 151] on p "Quotes" at bounding box center [71, 154] width 38 height 16
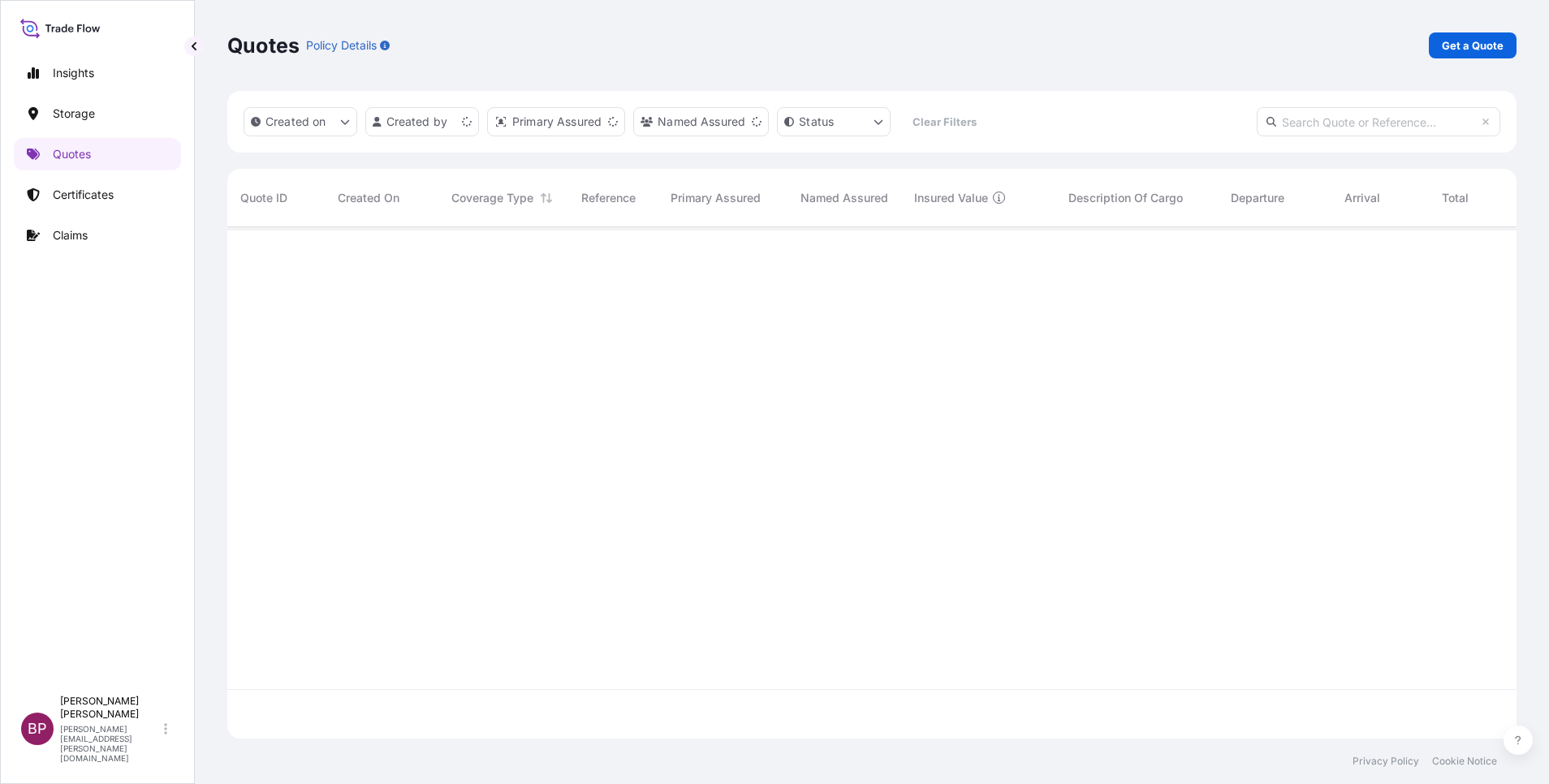
scroll to position [501, 1271]
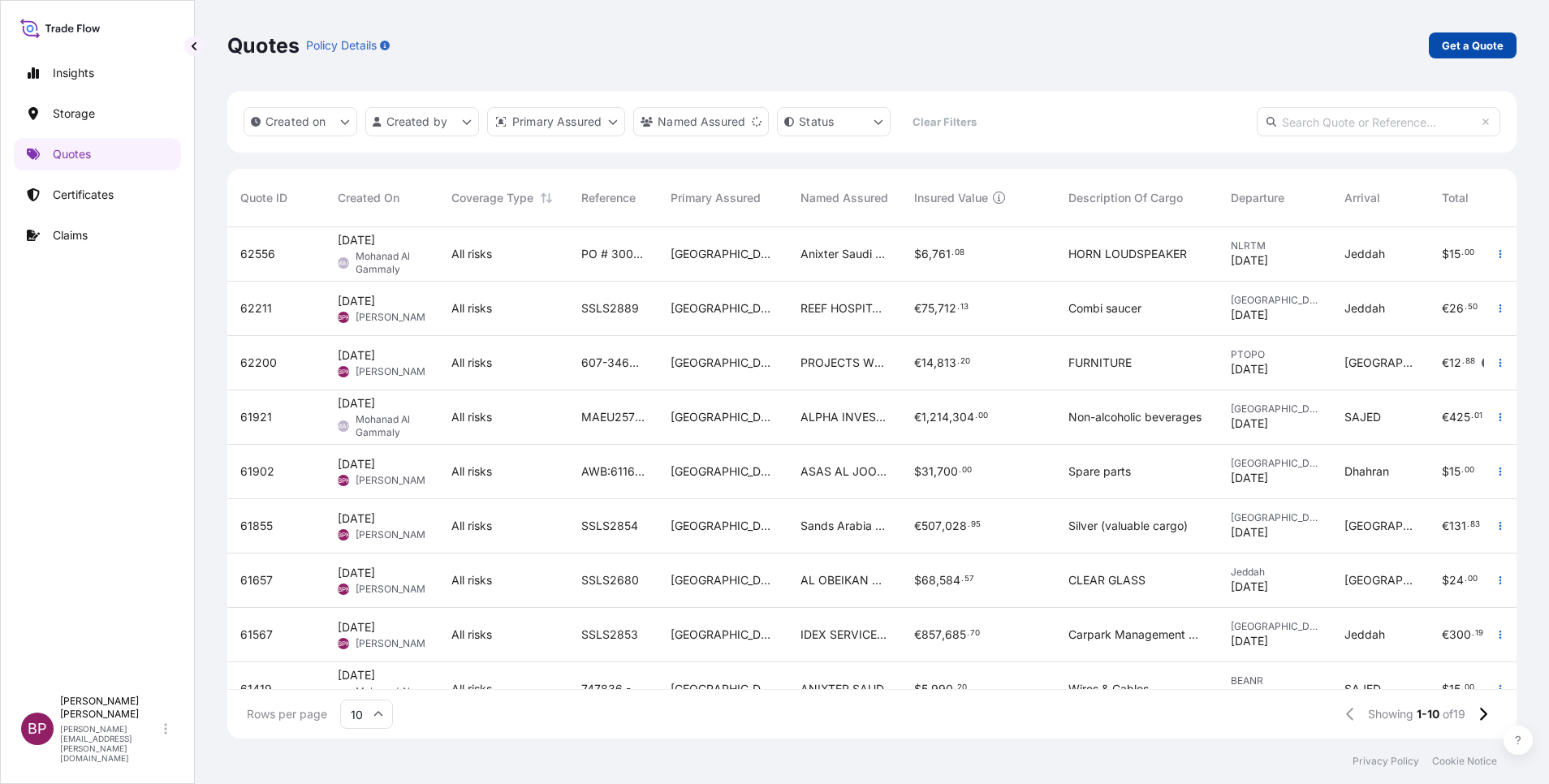
click at [1464, 45] on p "Get a Quote" at bounding box center [1473, 45] width 62 height 16
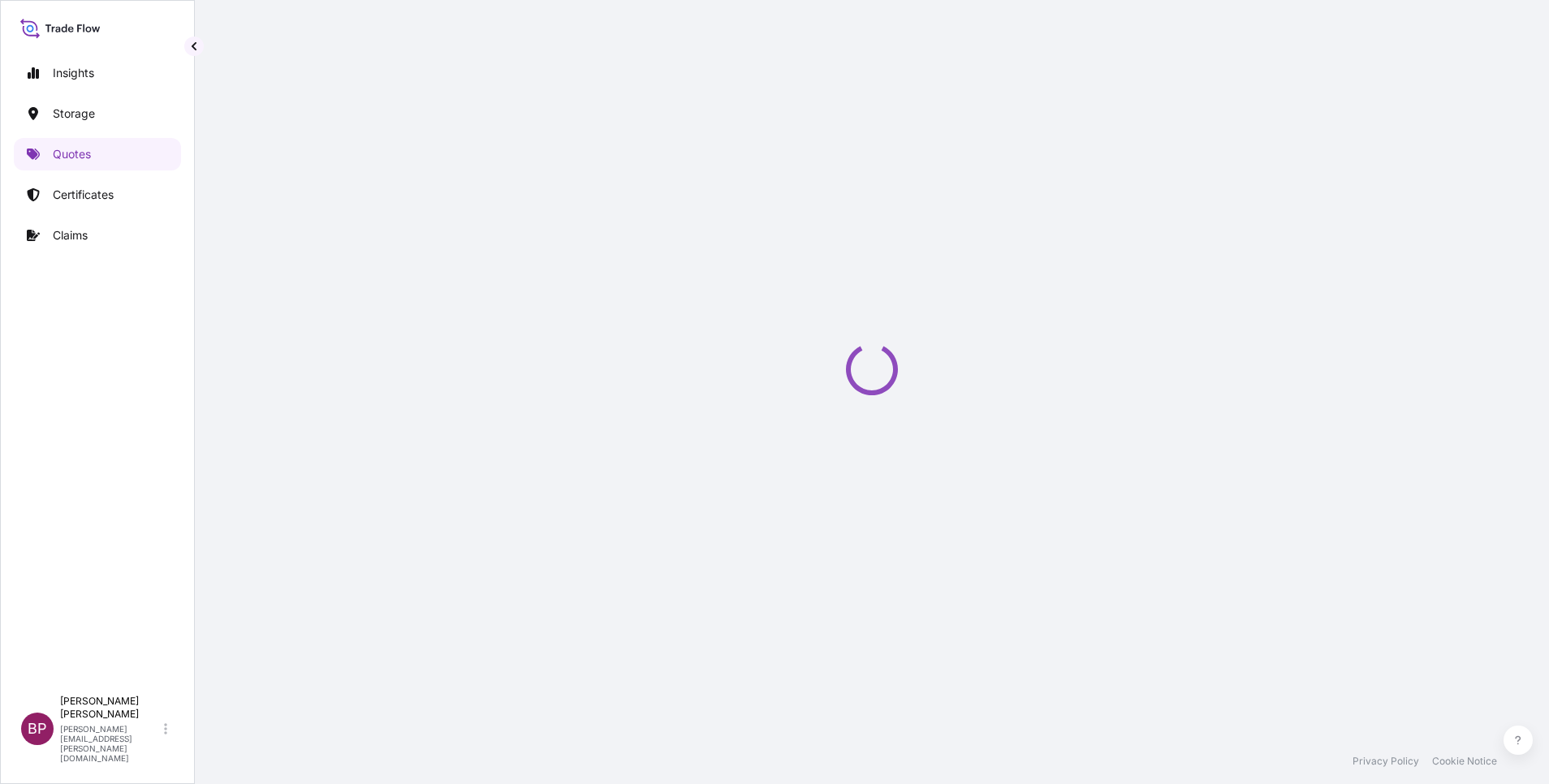
select select "Water"
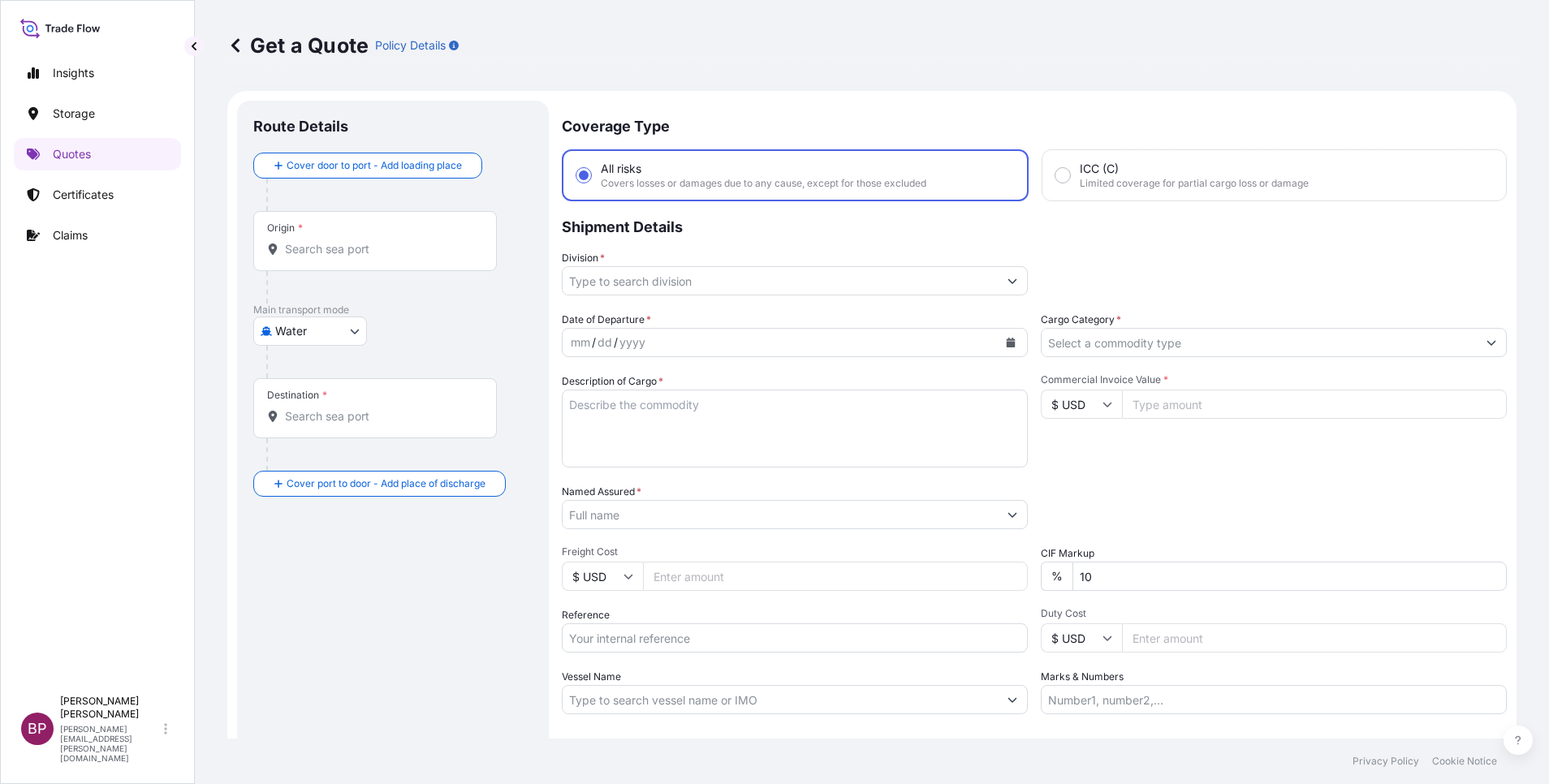
scroll to position [26, 0]
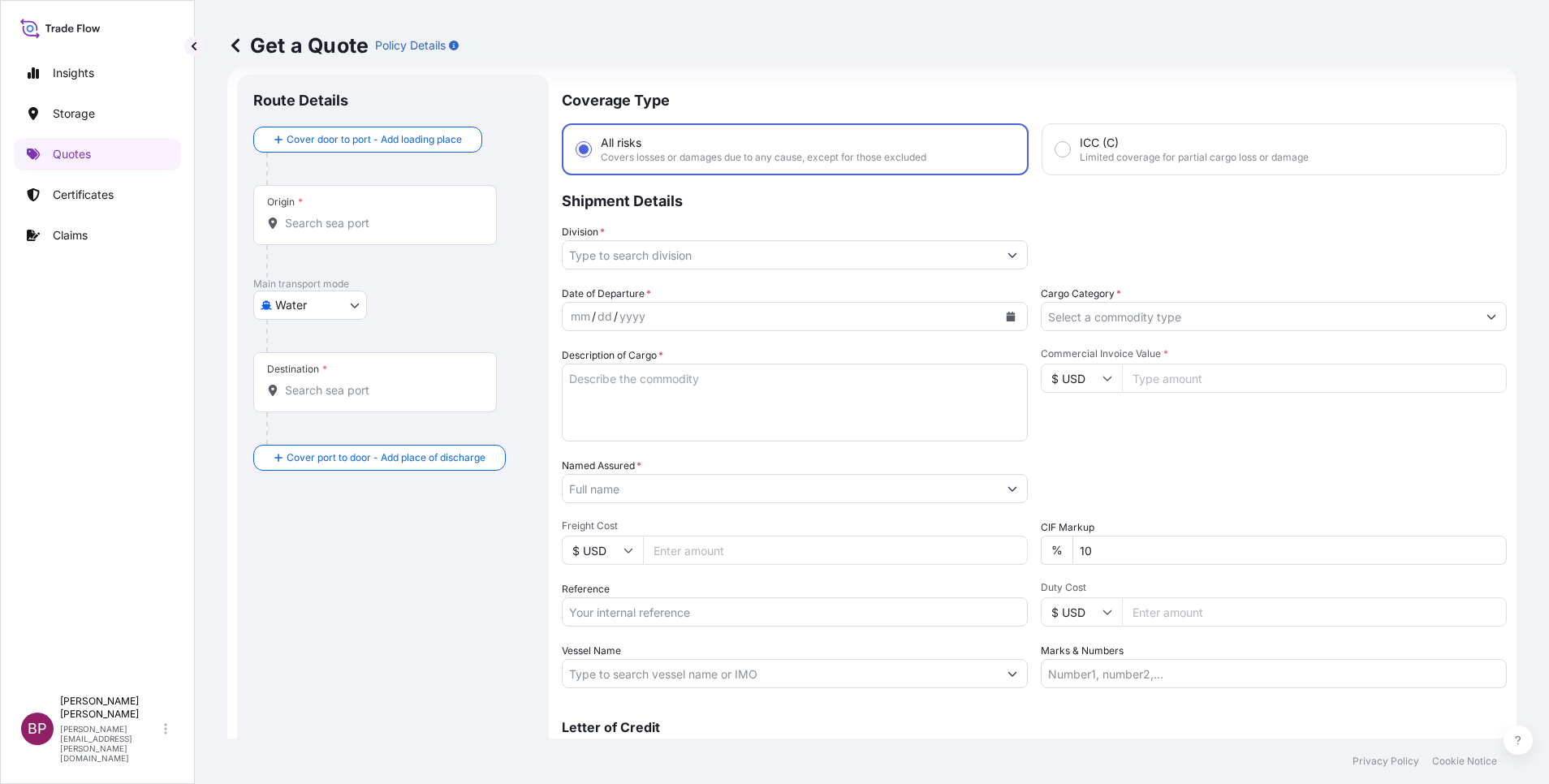
click at [1193, 311] on input "Cargo Category *" at bounding box center [1259, 316] width 435 height 29
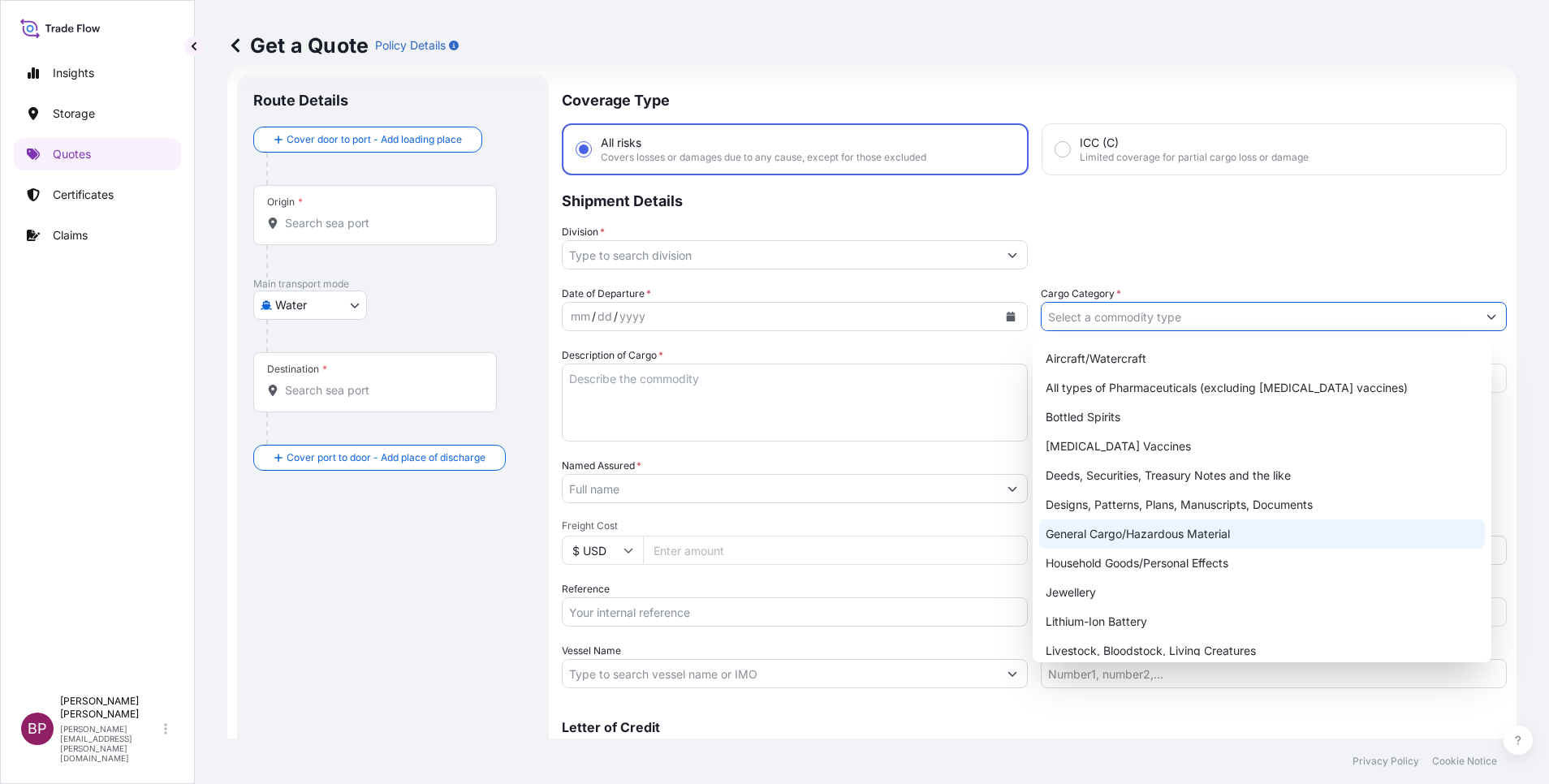
click at [1134, 532] on div "General Cargo/Hazardous Material" at bounding box center [1261, 534] width 446 height 29
type input "General Cargo/Hazardous Material"
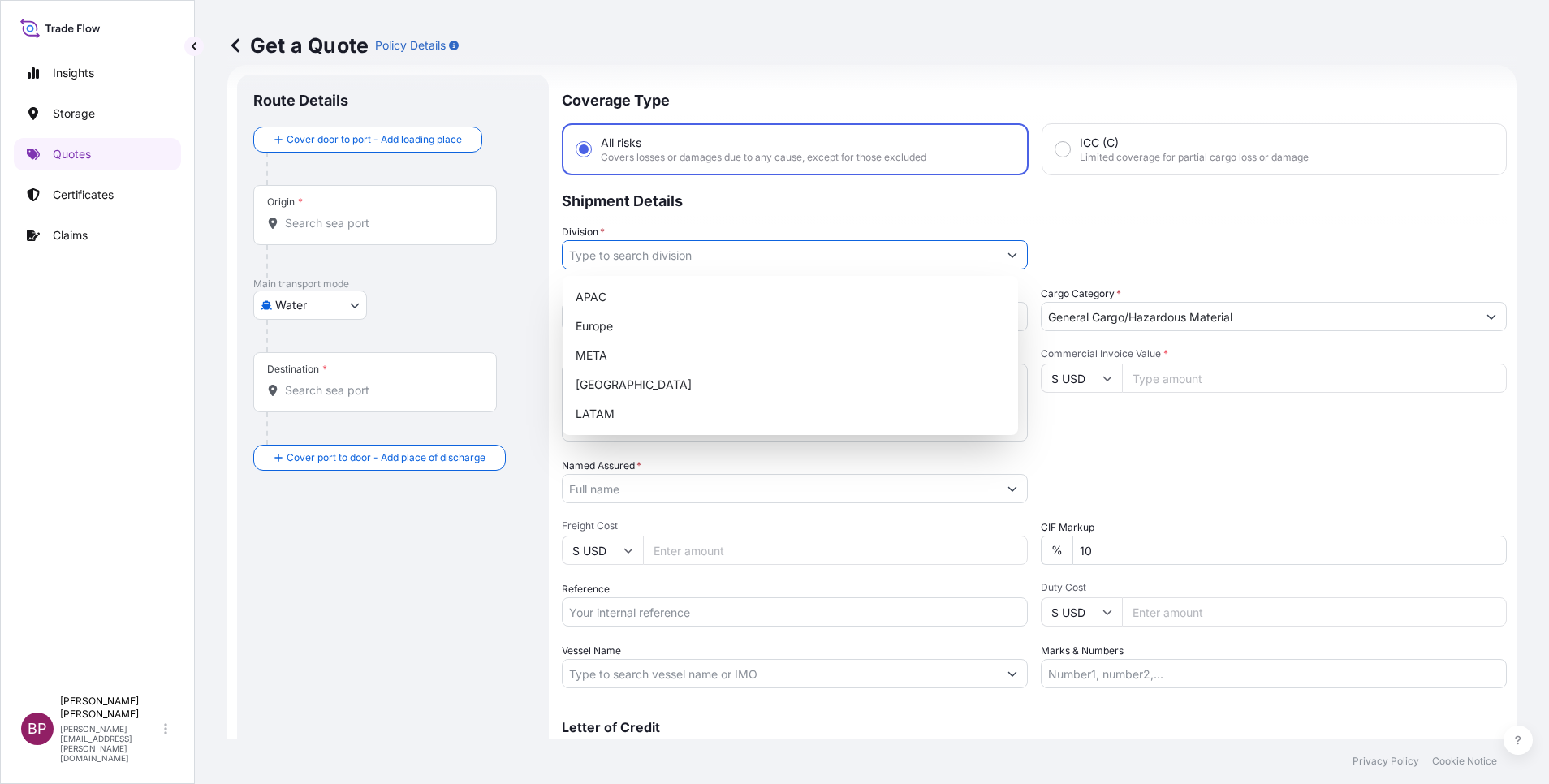
click at [950, 259] on input "Division *" at bounding box center [780, 255] width 435 height 29
click at [710, 351] on div "META" at bounding box center [790, 356] width 442 height 29
type input "META"
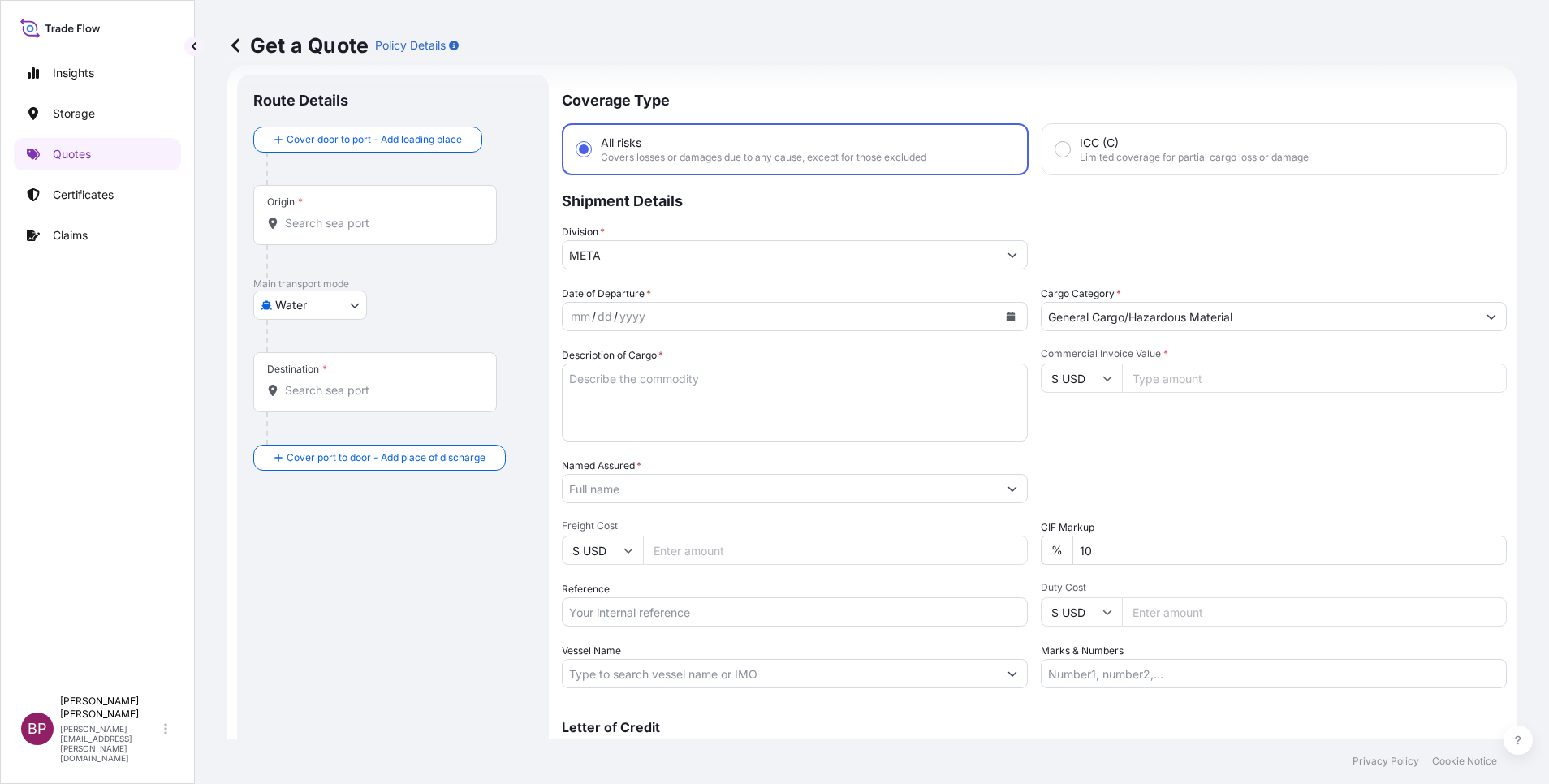
click at [1216, 378] on input "Commercial Invoice Value *" at bounding box center [1314, 378] width 384 height 29
paste input "10533"
type input "10533"
drag, startPoint x: 1113, startPoint y: 550, endPoint x: 648, endPoint y: 468, distance: 472.2
click at [735, 490] on div "Date of Departure * mm / dd / yyyy Cargo Category * General Cargo/Hazardous Mat…" at bounding box center [1035, 487] width 946 height 402
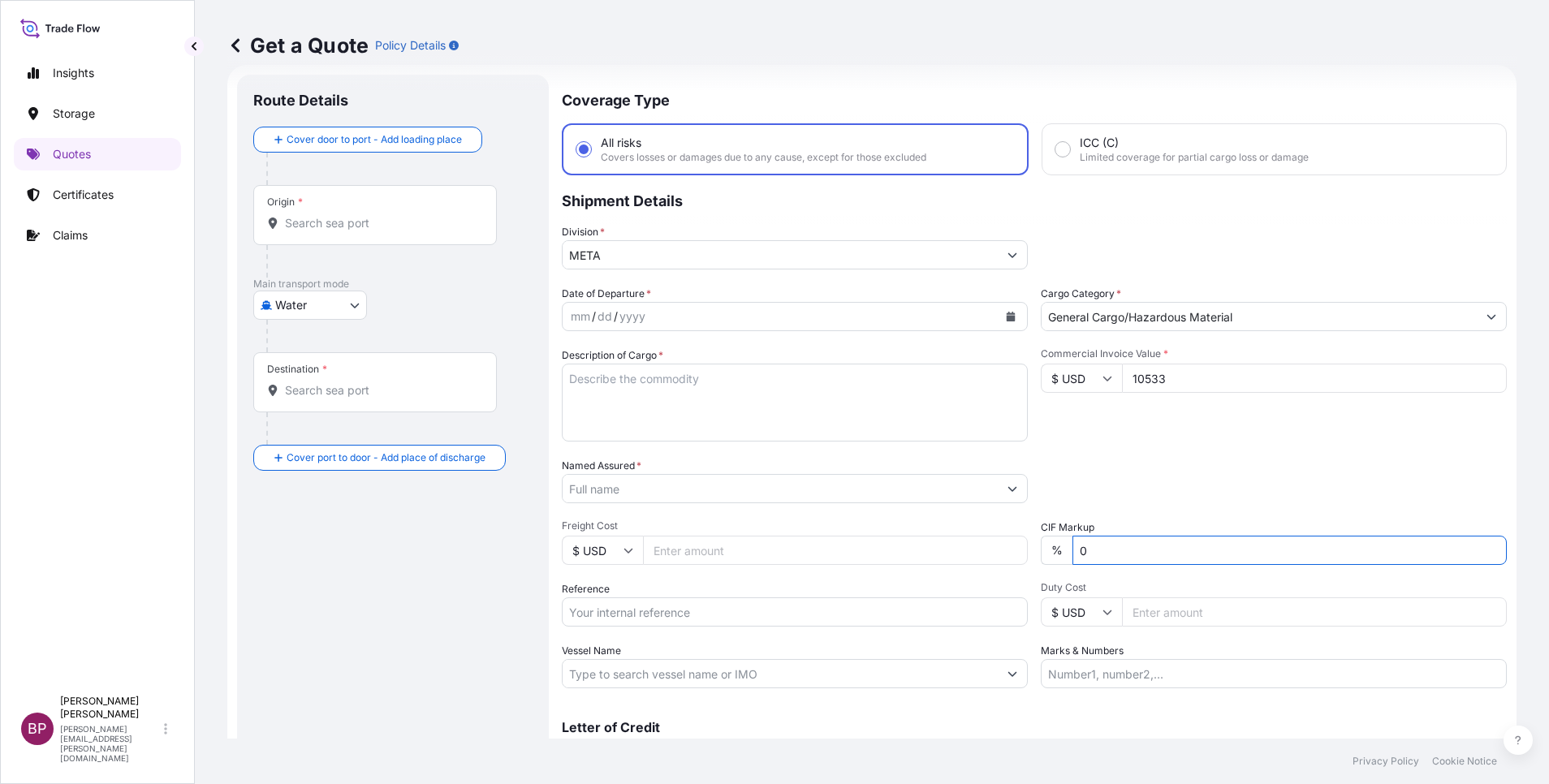
type input "0"
click at [748, 503] on div "Date of Departure * mm / dd / yyyy Cargo Category * General Cargo/Hazardous Mat…" at bounding box center [1035, 487] width 946 height 402
click at [703, 490] on input "Named Assured *" at bounding box center [776, 489] width 426 height 29
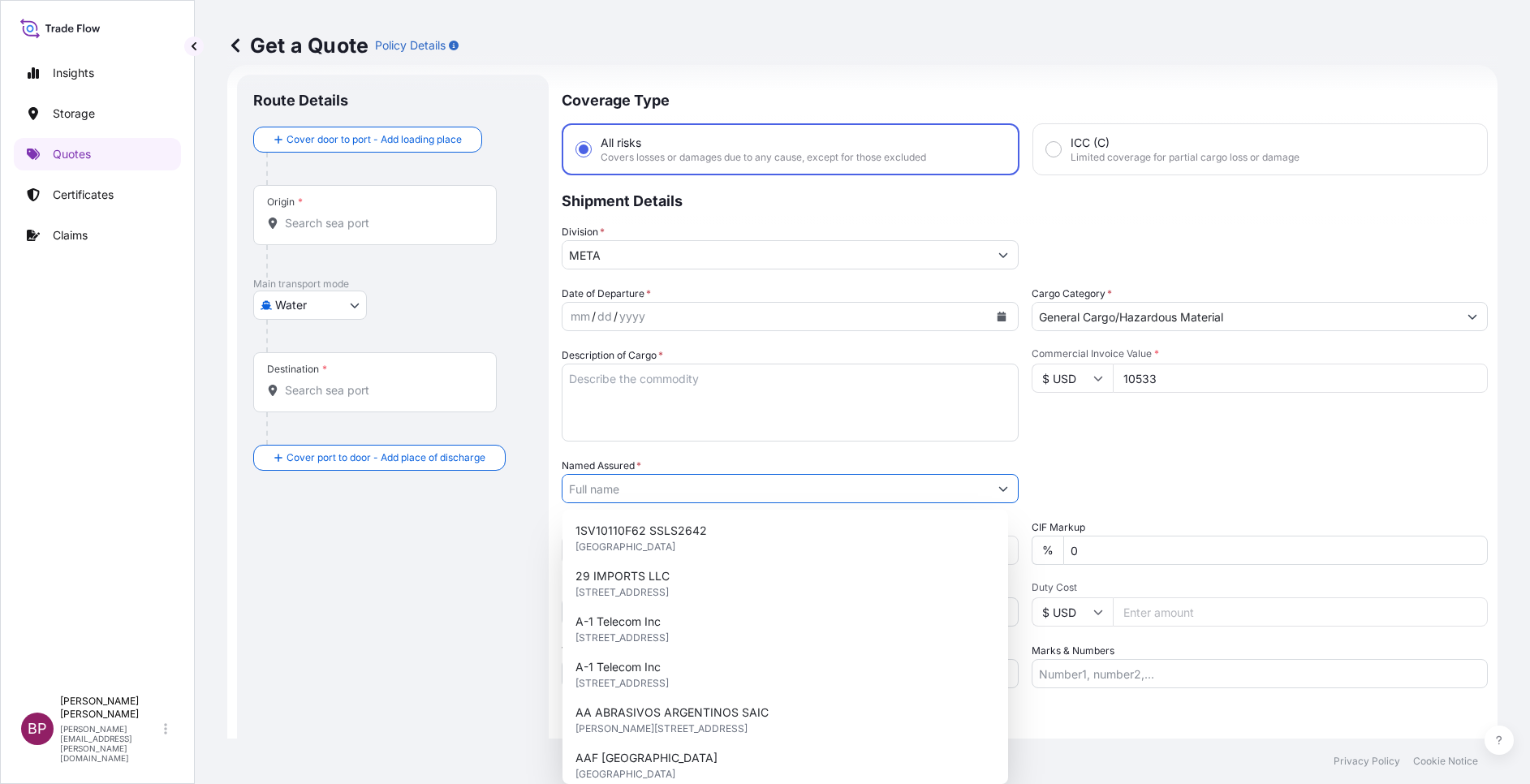
paste input "[PERSON_NAME] CTC"
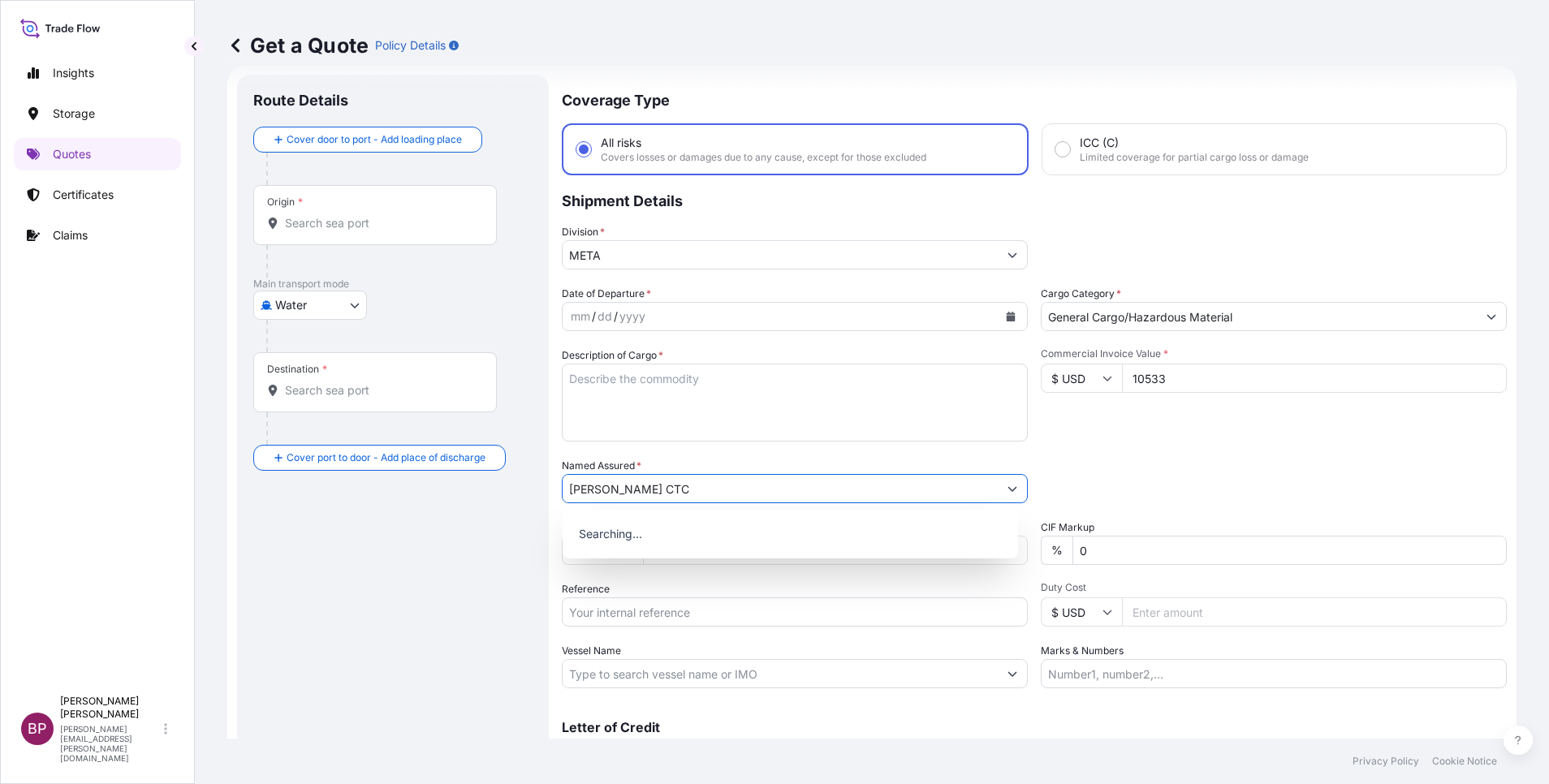
type input "[PERSON_NAME] CTC"
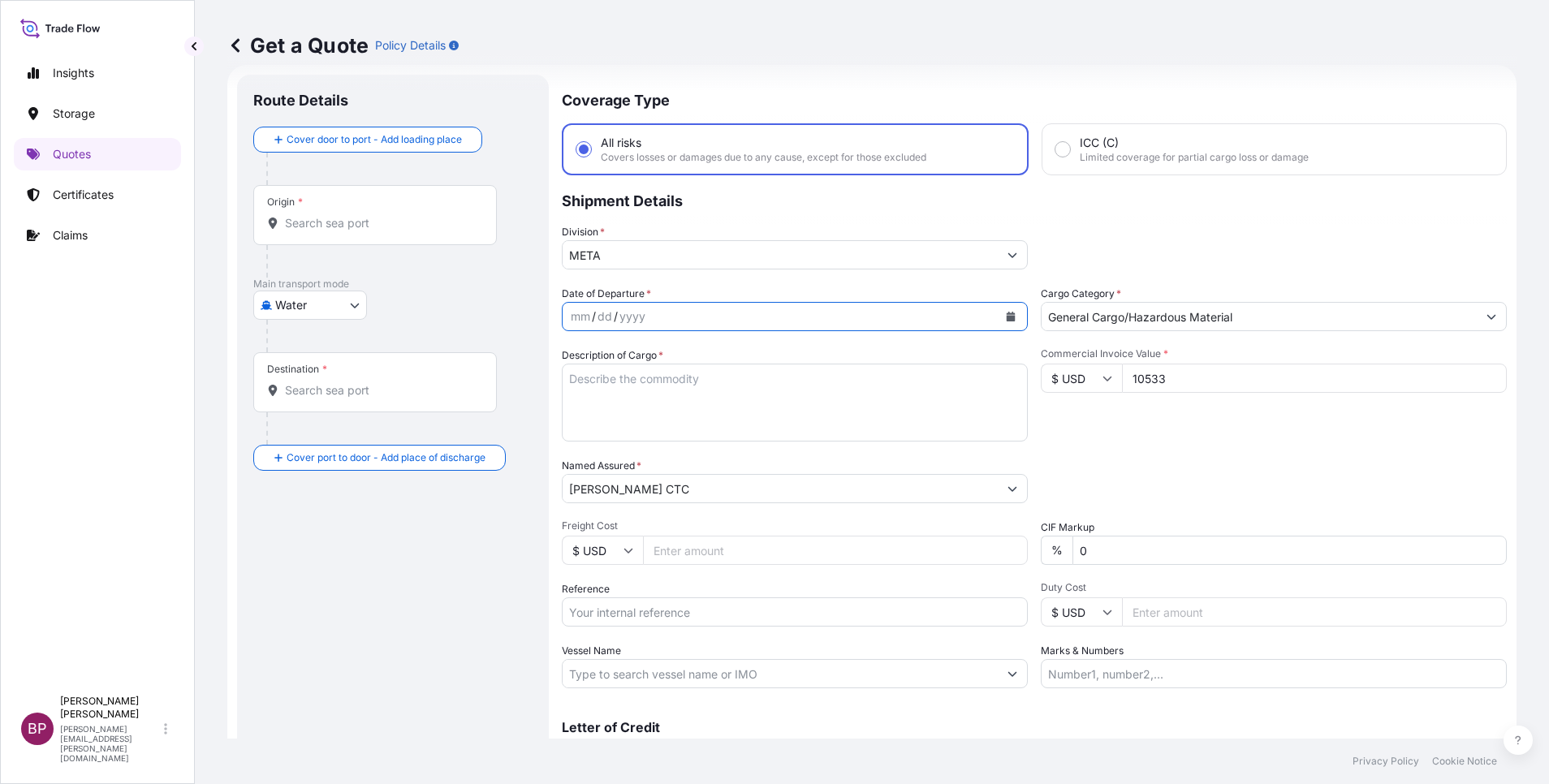
click at [1007, 320] on icon "Calendar" at bounding box center [1011, 316] width 9 height 9
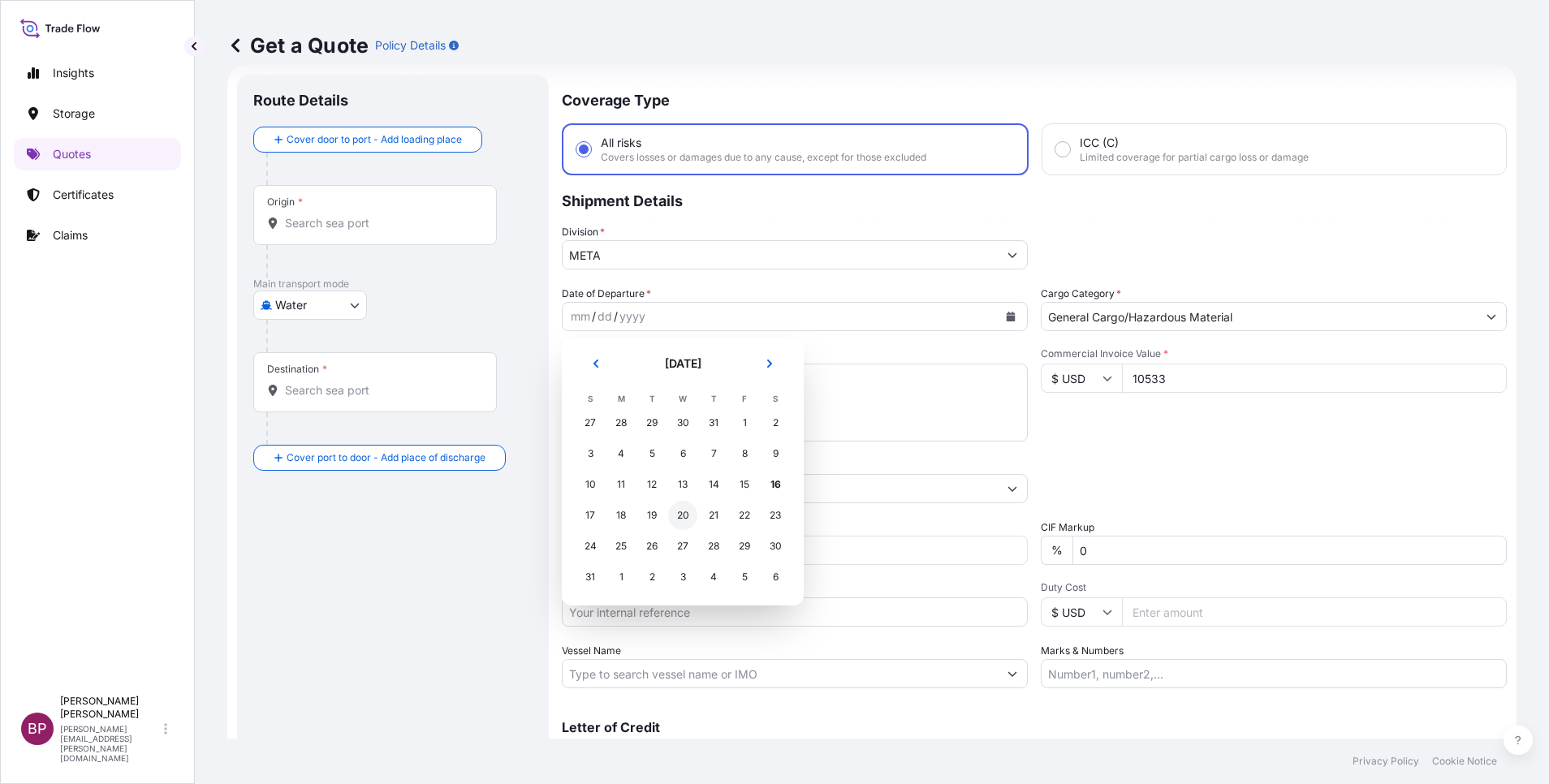
click at [682, 518] on div "20" at bounding box center [682, 515] width 29 height 29
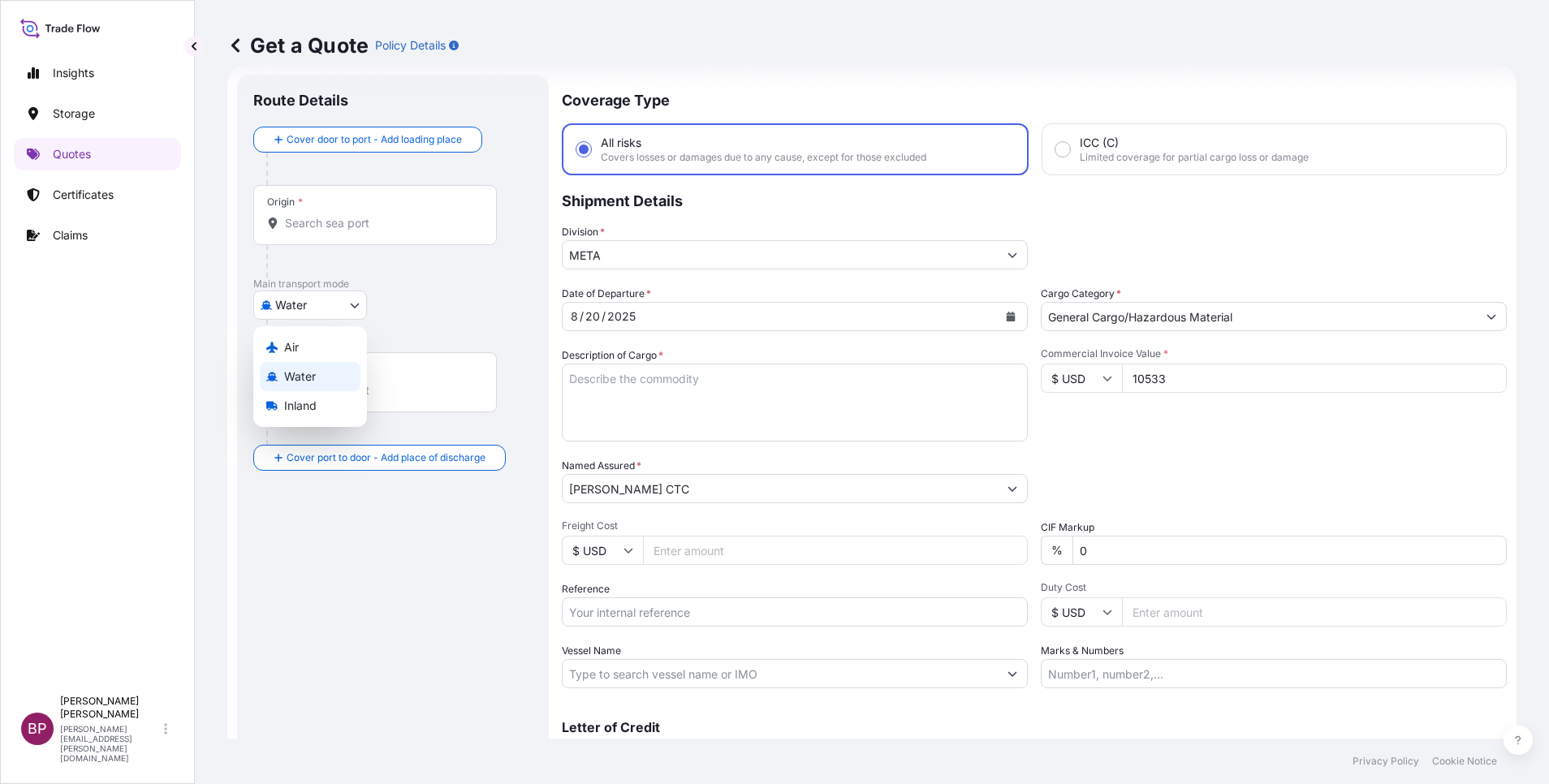
click at [355, 306] on body "1 option available. Selected Date: [DATE] Insights Storage Quotes Certificates …" at bounding box center [774, 392] width 1549 height 784
click at [300, 346] on div "Air" at bounding box center [310, 347] width 101 height 29
select select "Air"
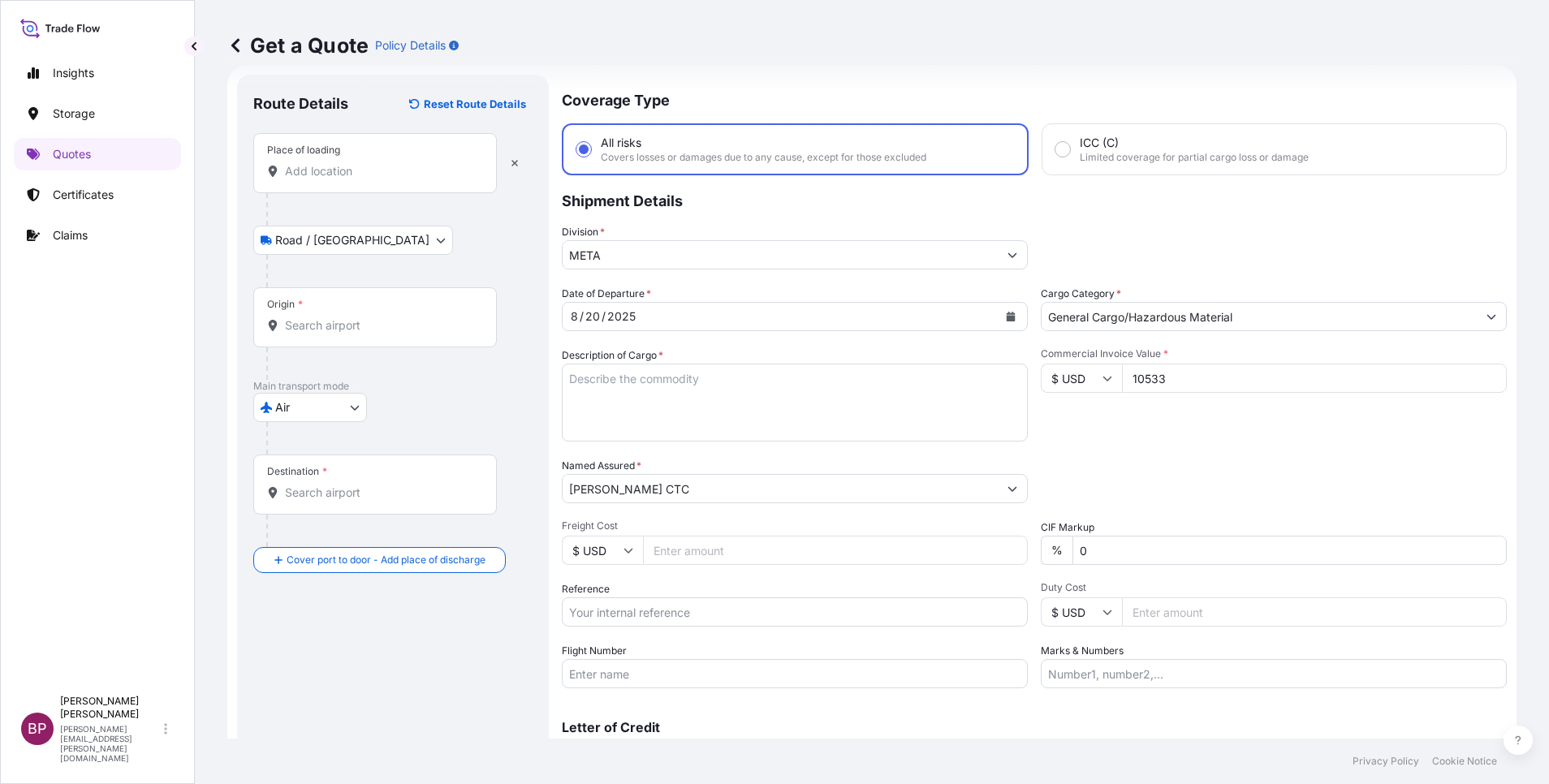
click at [349, 163] on div "Place of loading" at bounding box center [374, 163] width 244 height 60
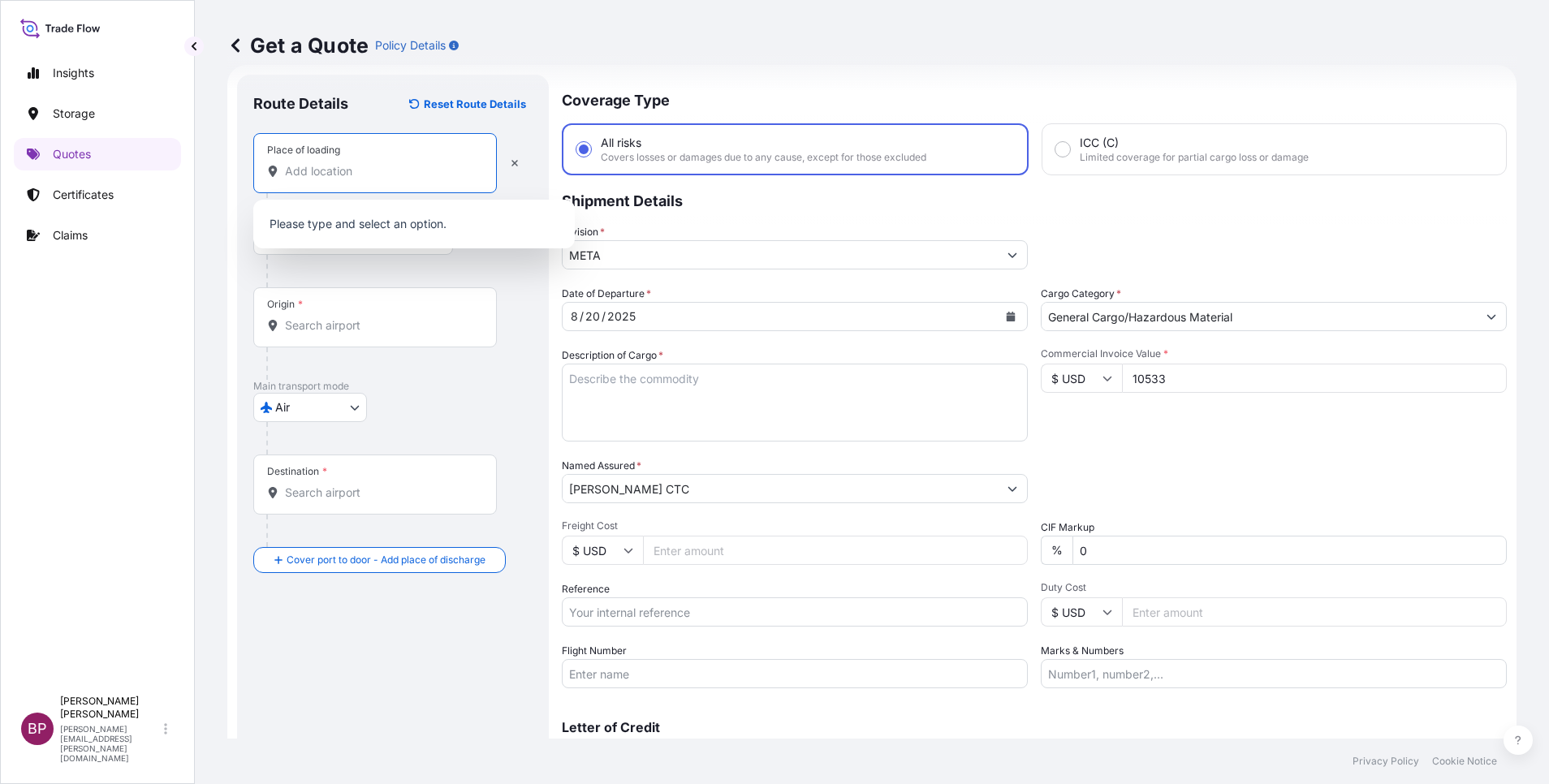
click at [381, 175] on input "Place of loading" at bounding box center [381, 171] width 192 height 16
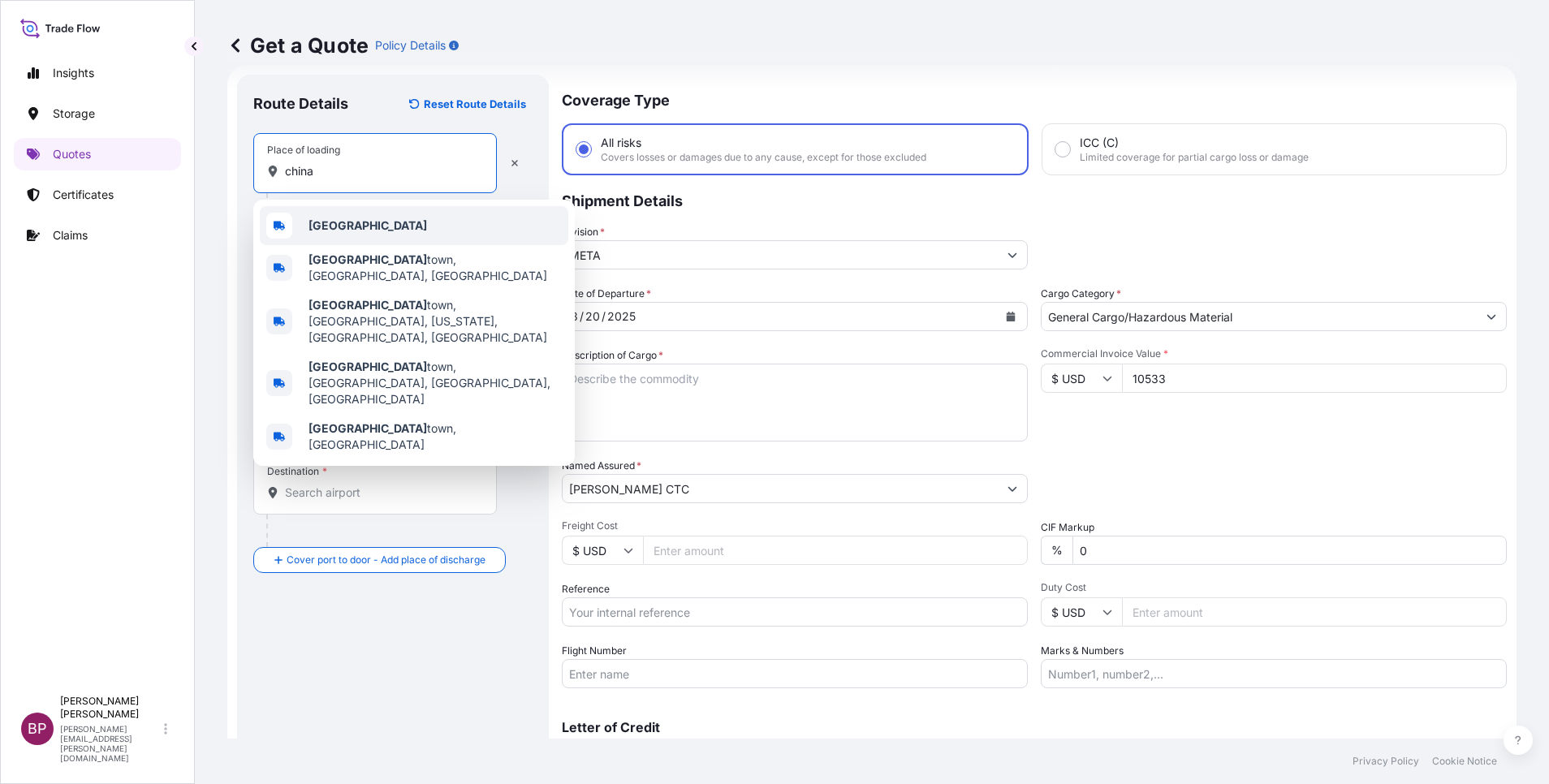
click at [398, 222] on div "[GEOGRAPHIC_DATA]" at bounding box center [414, 226] width 309 height 39
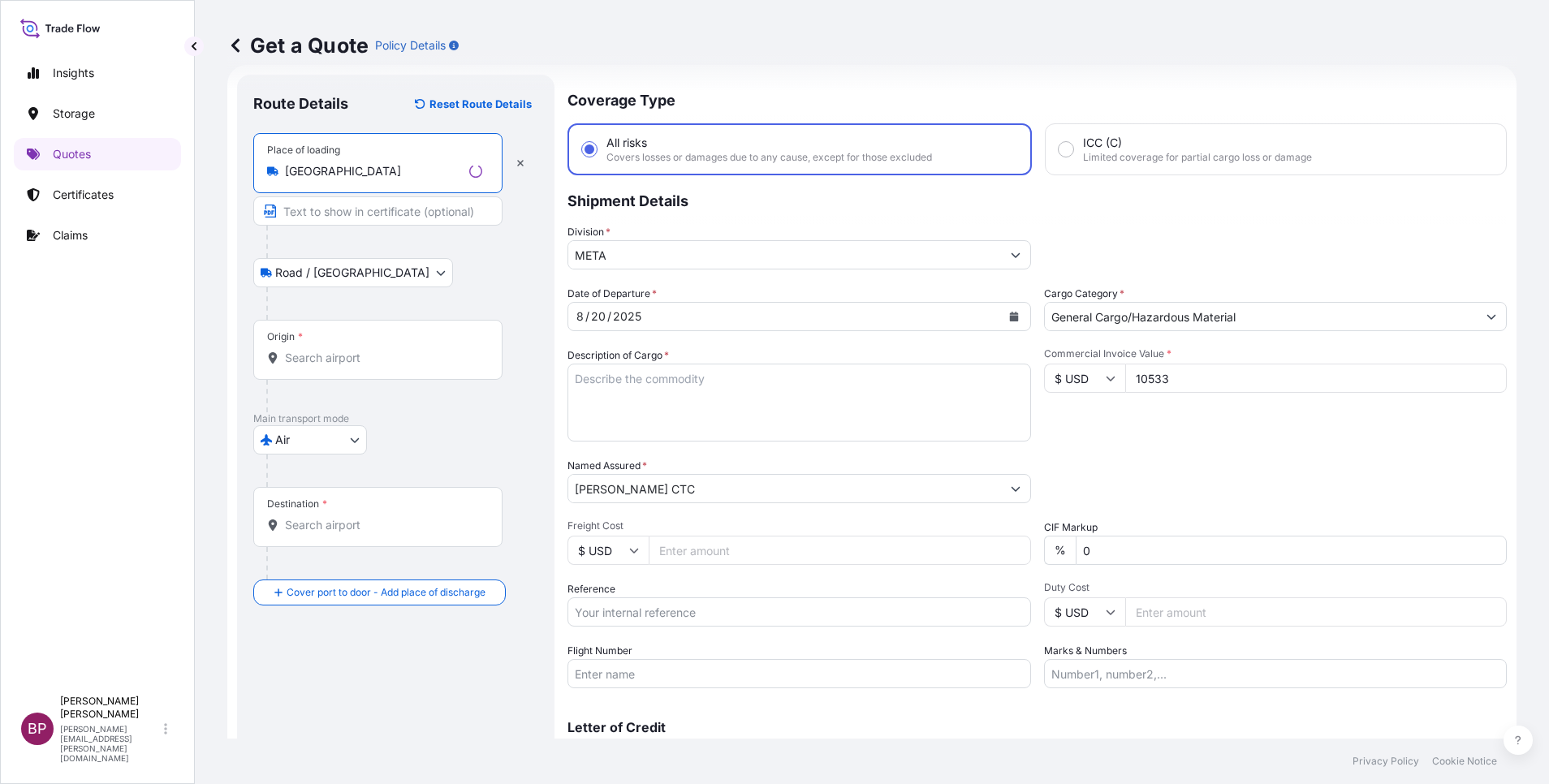
type input "[GEOGRAPHIC_DATA]"
click at [367, 367] on div "Origin *" at bounding box center [378, 350] width 250 height 60
click at [367, 366] on input "Origin *" at bounding box center [384, 357] width 197 height 16
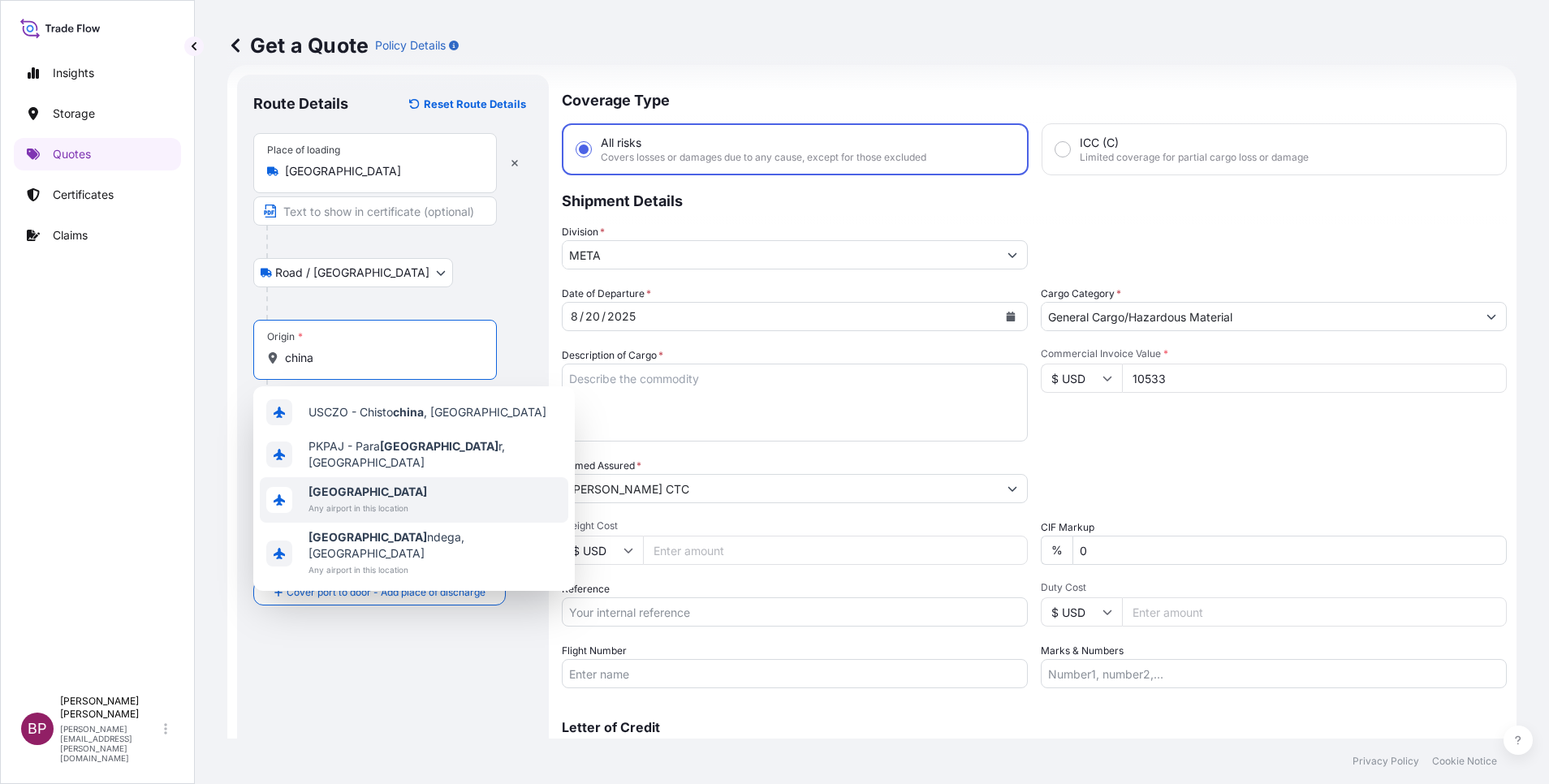
click at [378, 500] on span "Any airport in this location" at bounding box center [368, 507] width 119 height 16
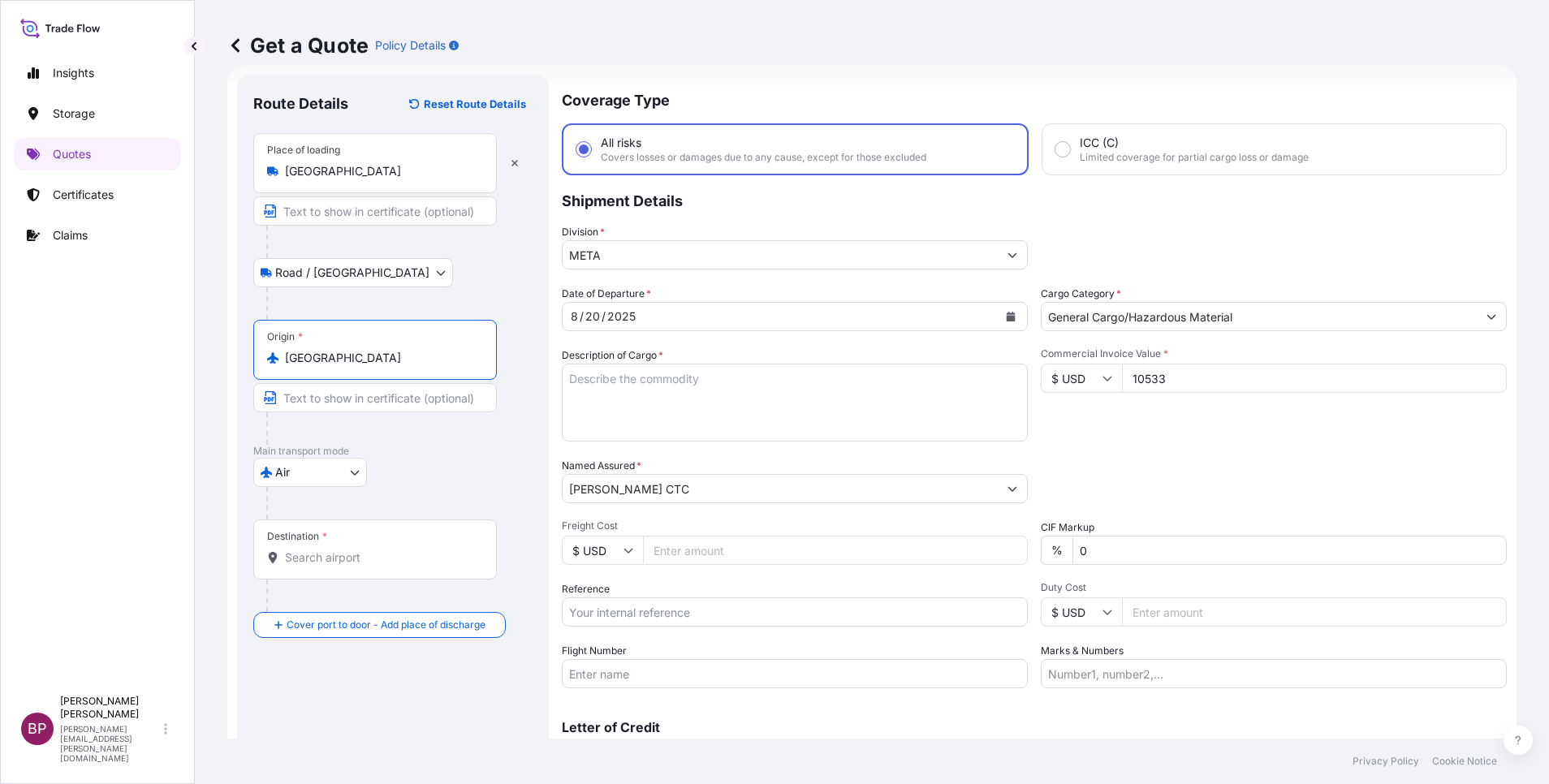
type input "[GEOGRAPHIC_DATA]"
click at [373, 563] on input "Destination *" at bounding box center [381, 557] width 192 height 16
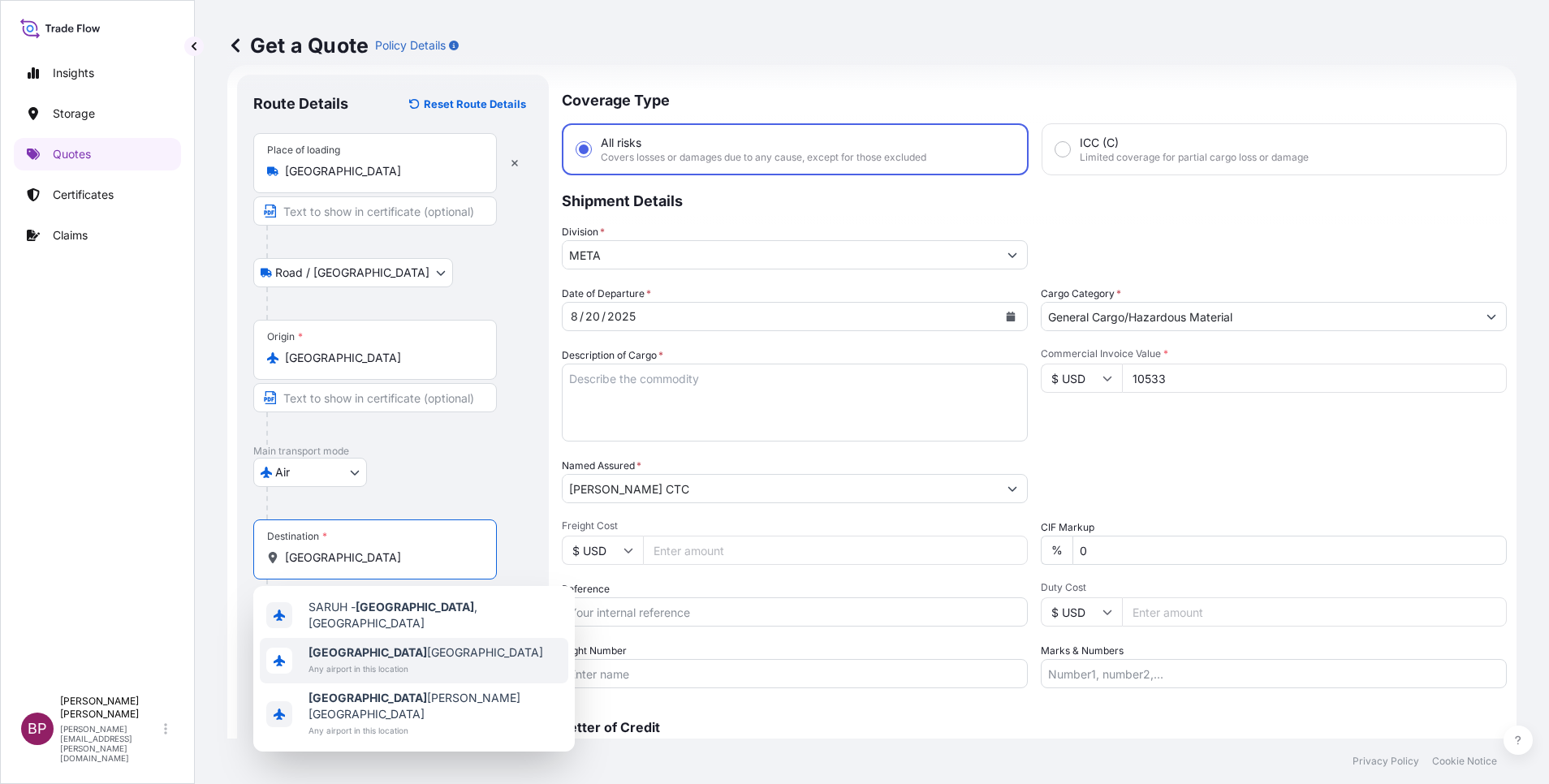
click at [398, 674] on div "[GEOGRAPHIC_DATA] [GEOGRAPHIC_DATA] Any airport in this location" at bounding box center [414, 661] width 309 height 46
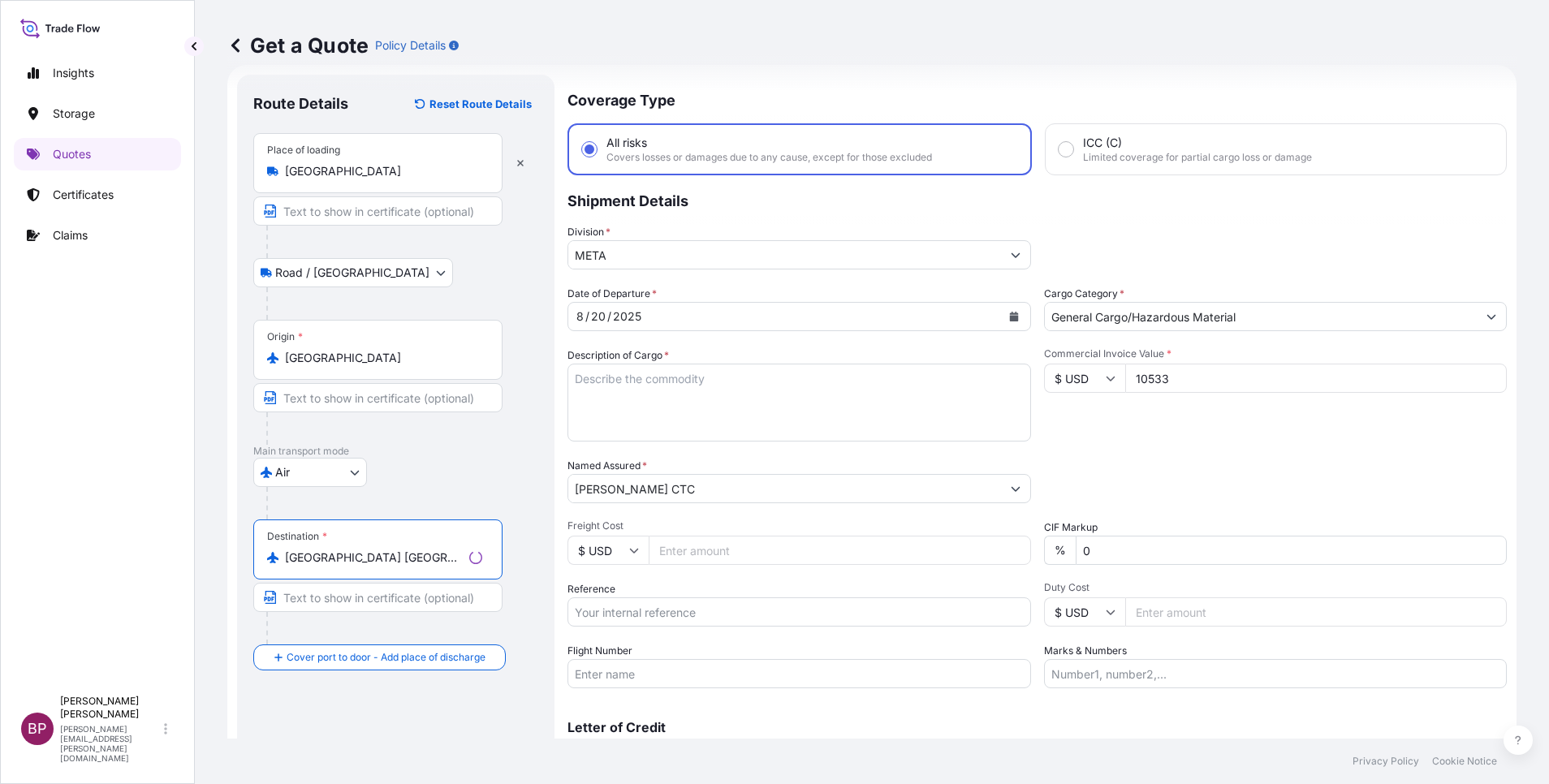
type input "[GEOGRAPHIC_DATA] [GEOGRAPHIC_DATA]"
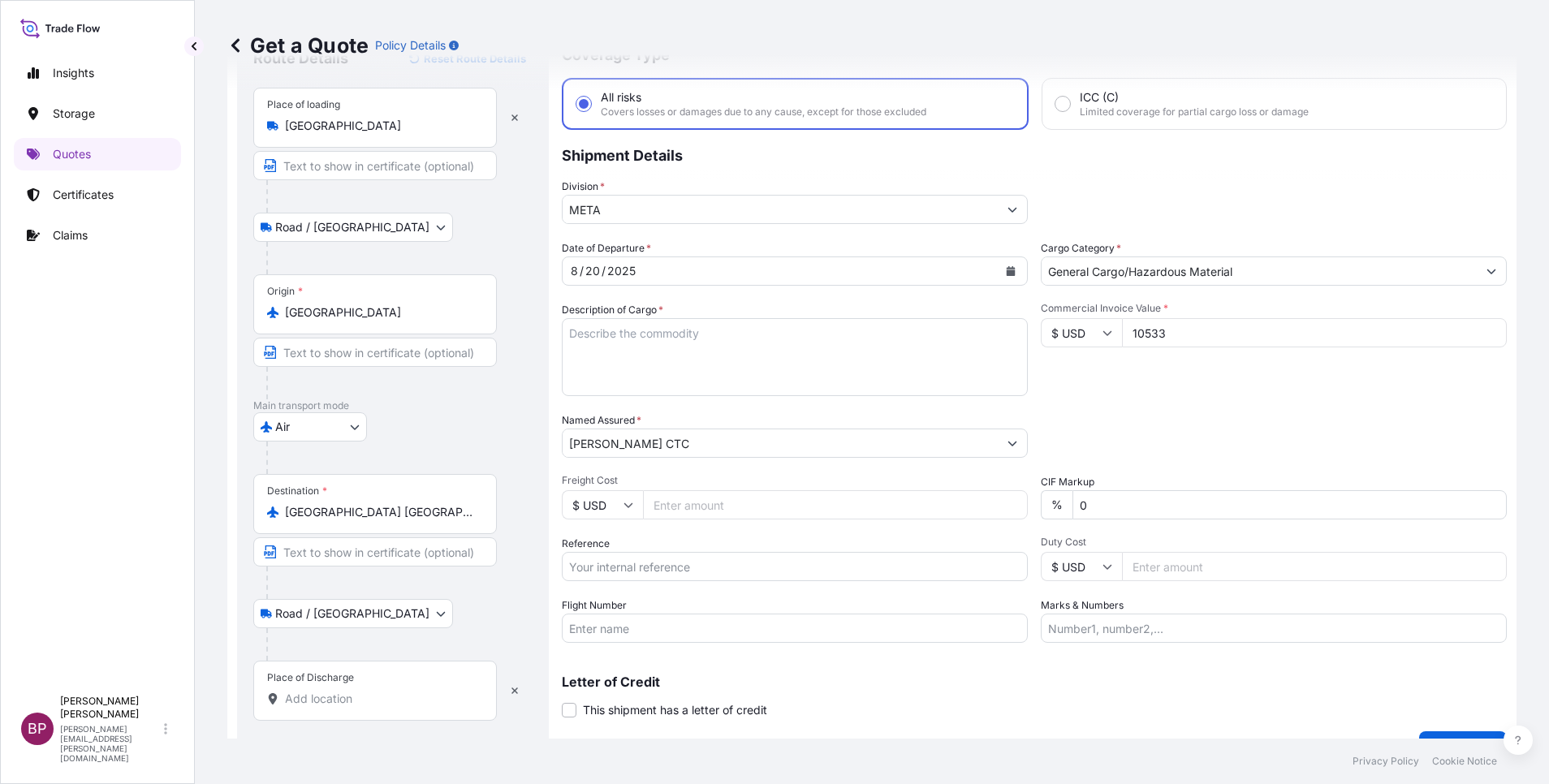
scroll to position [106, 0]
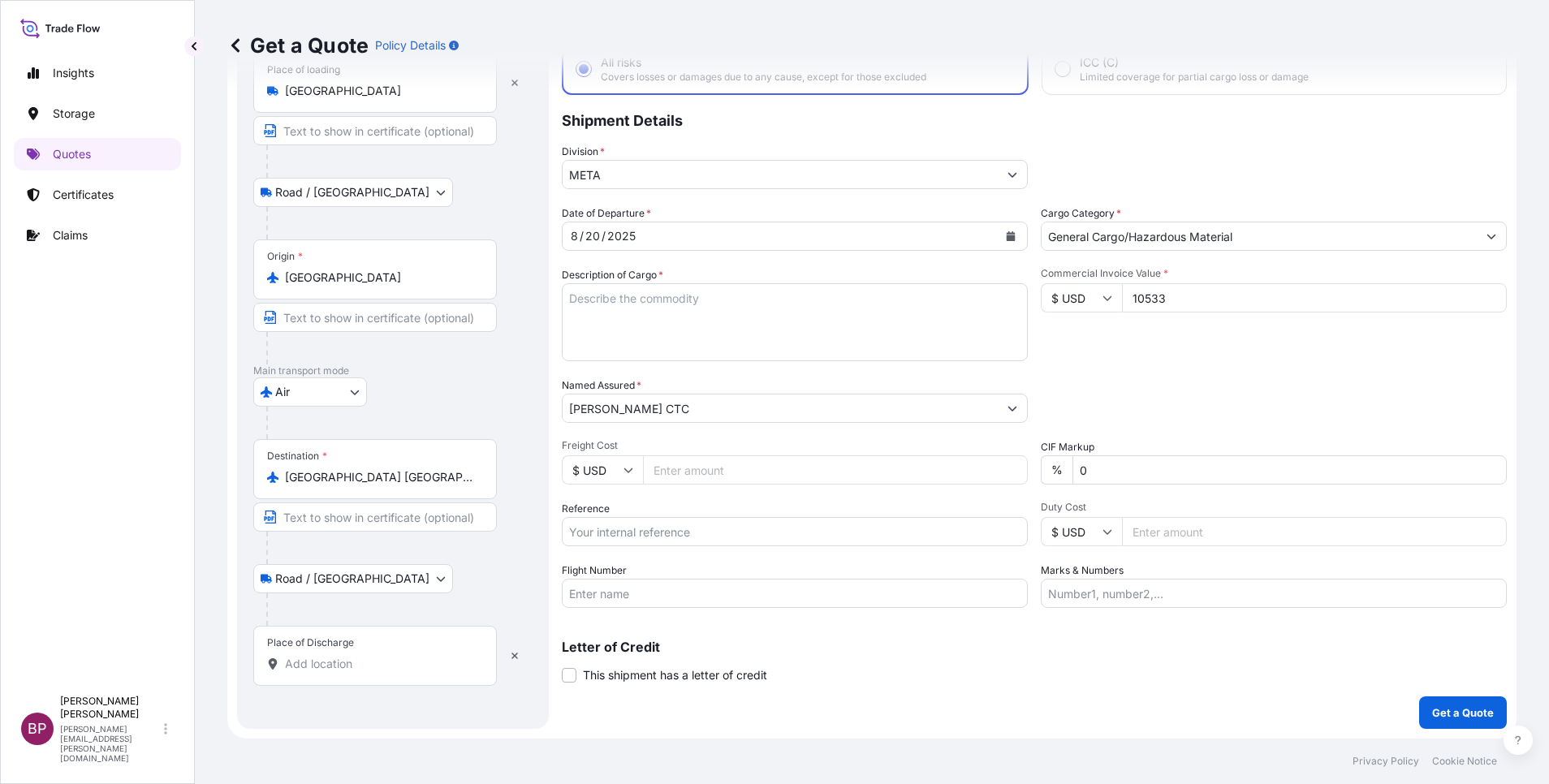
drag, startPoint x: 371, startPoint y: 656, endPoint x: 334, endPoint y: 657, distance: 37.0
click at [365, 656] on input "Place of Discharge" at bounding box center [381, 664] width 192 height 16
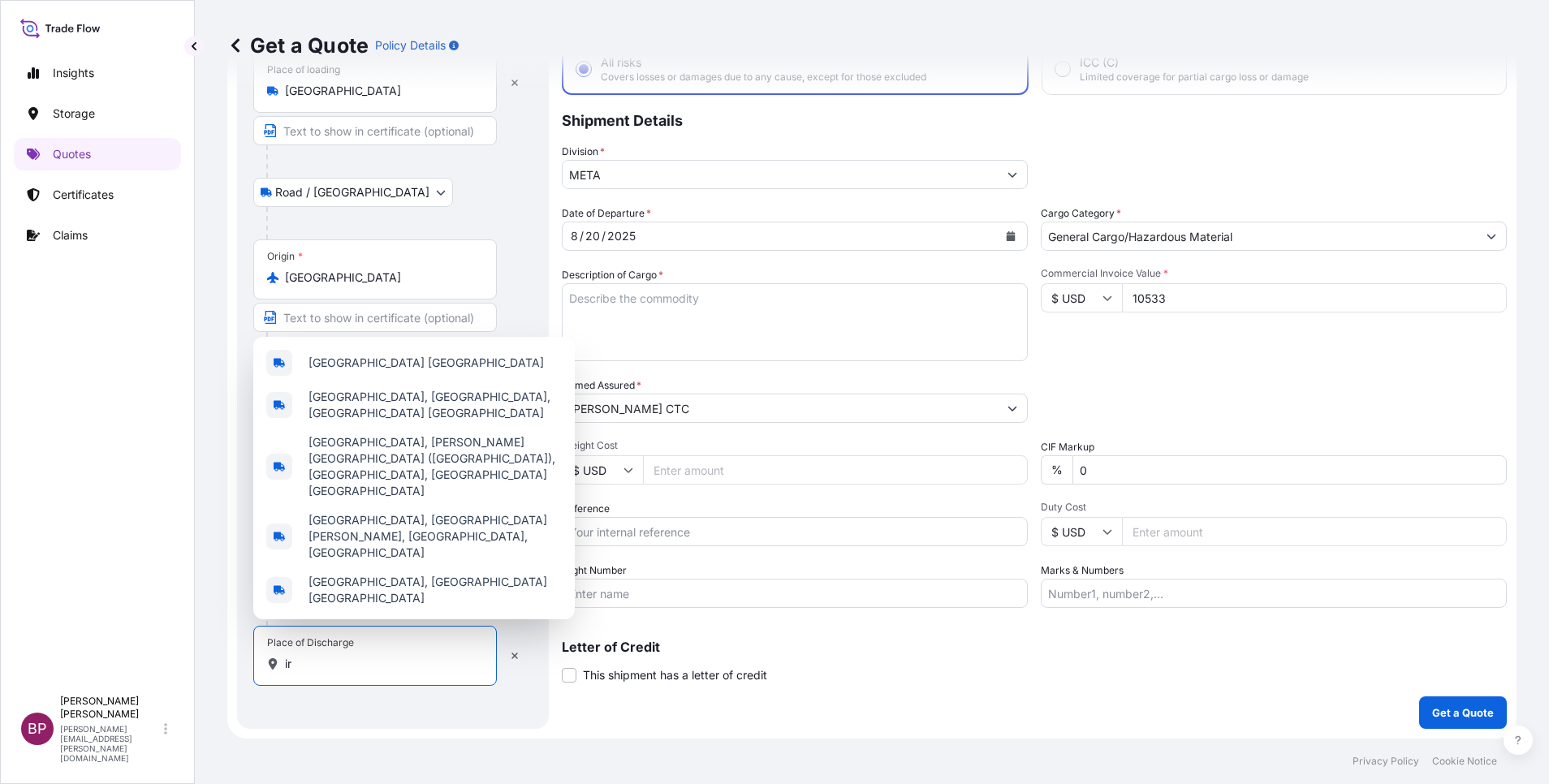
type input "i"
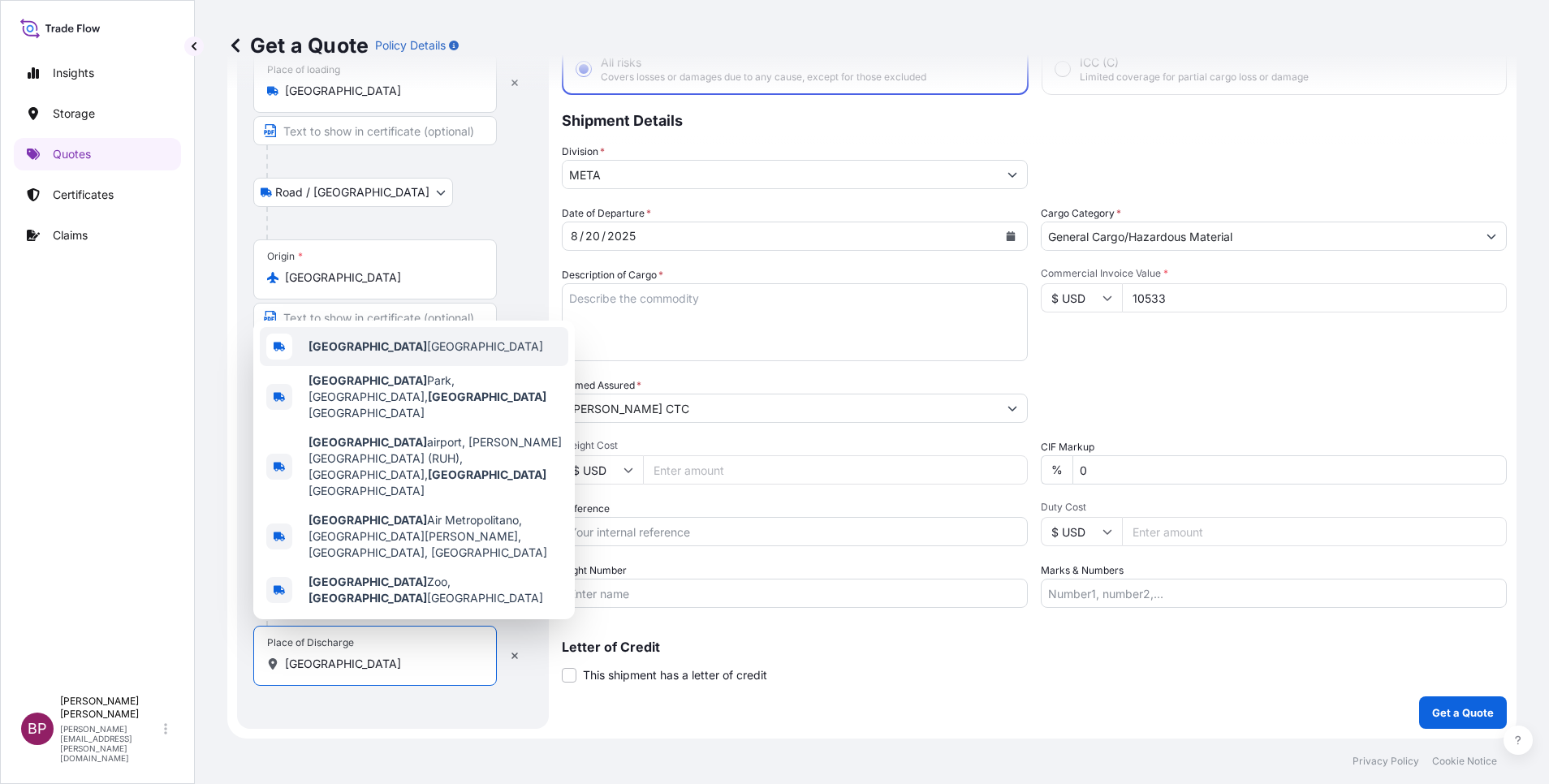
click at [419, 366] on div "[GEOGRAPHIC_DATA] [GEOGRAPHIC_DATA]" at bounding box center [414, 347] width 309 height 39
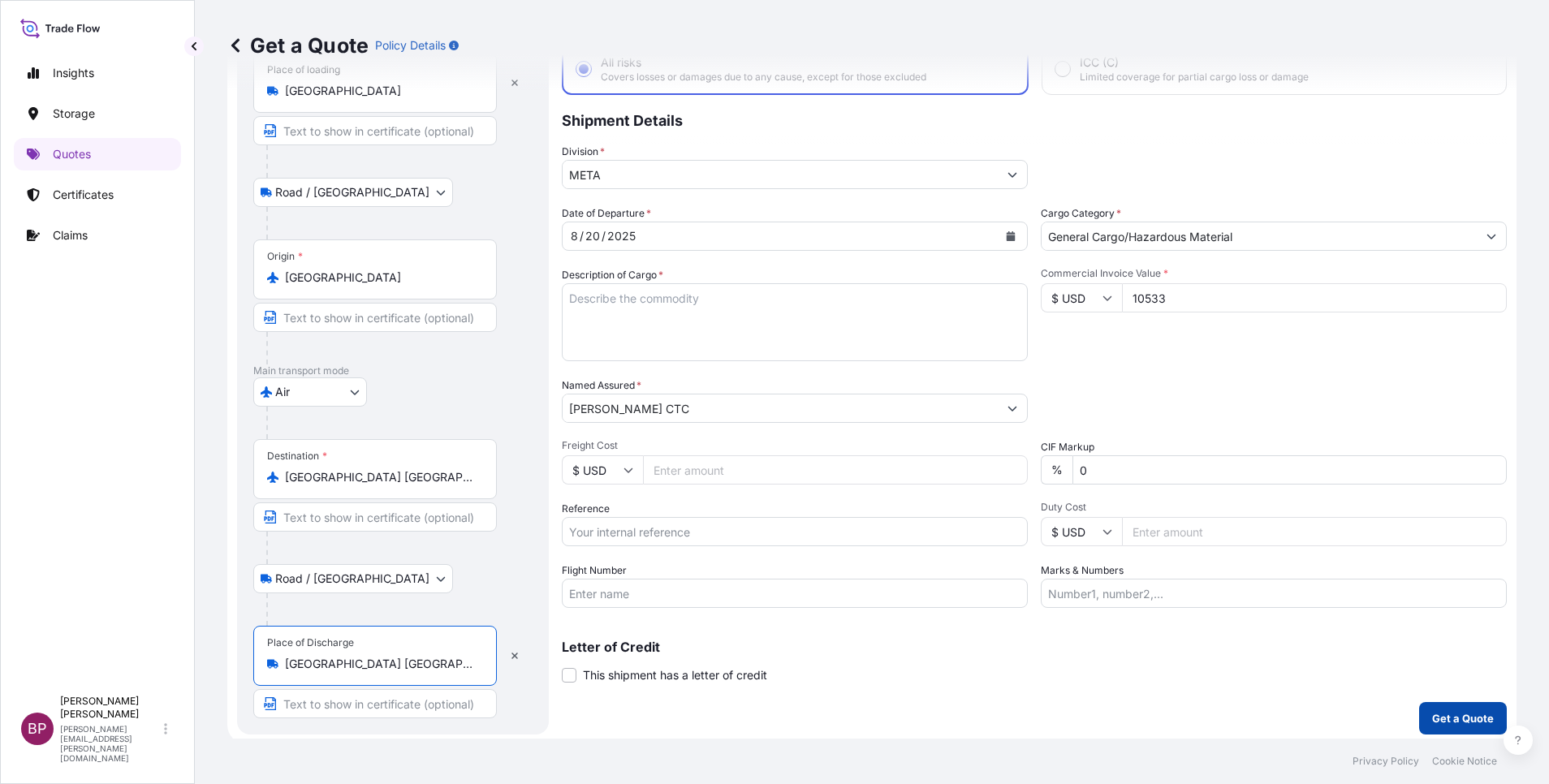
type input "[GEOGRAPHIC_DATA] [GEOGRAPHIC_DATA]"
click at [1468, 708] on button "Get a Quote" at bounding box center [1462, 718] width 87 height 32
click at [782, 344] on textarea "Description of Cargo *" at bounding box center [794, 322] width 466 height 78
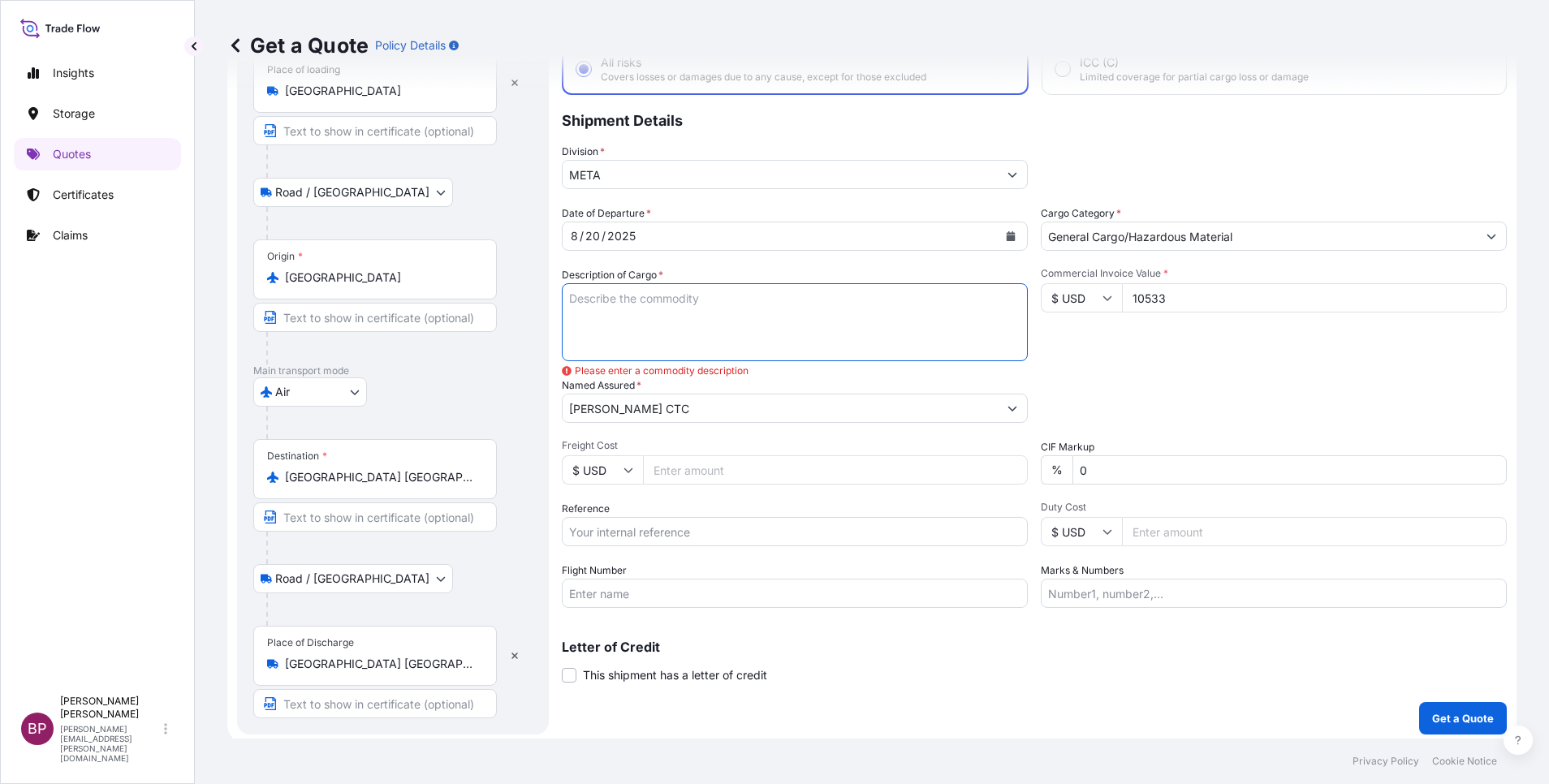
paste textarea "POLYESTER FIBER ACOUSTIC PANEL & STEEL KEELSTEEL SUSPENSION"
type textarea "POLYESTER FIBER ACOUSTIC PANEL & STEEL KEELSTEEL SUSPENSION"
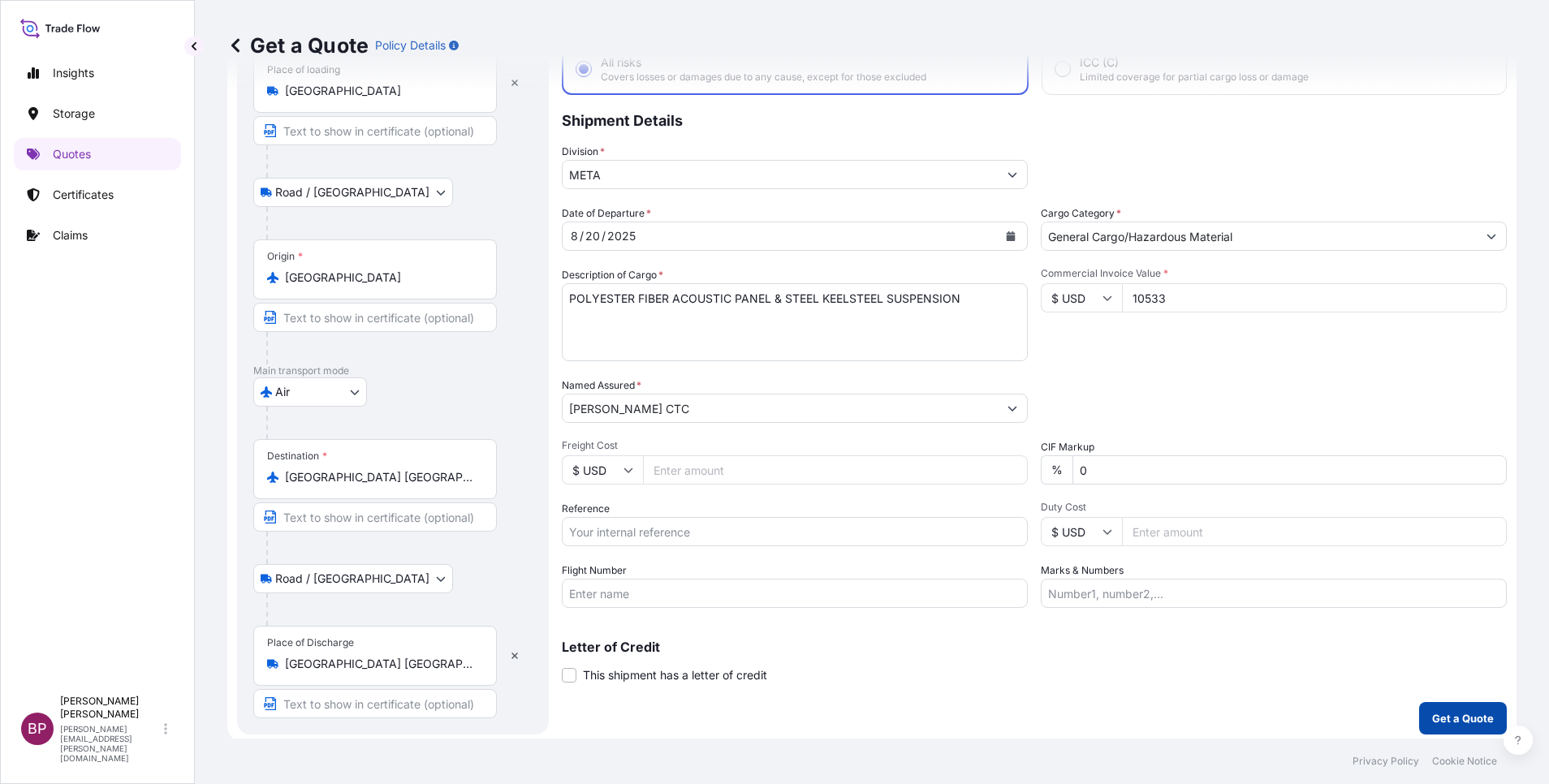
click at [1434, 715] on p "Get a Quote" at bounding box center [1462, 718] width 62 height 16
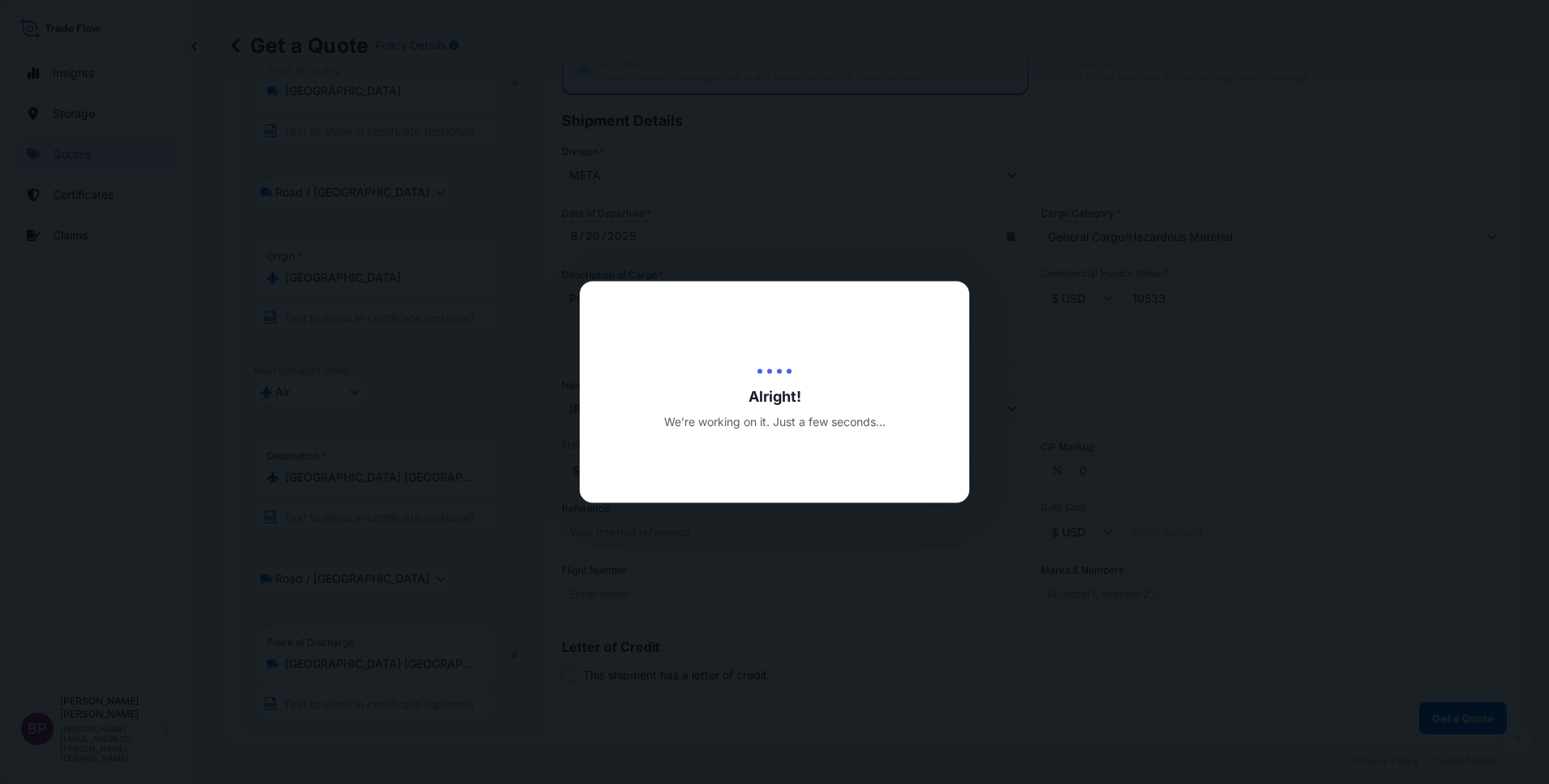
select select "Road / [GEOGRAPHIC_DATA]"
select select "Air"
select select "Road / [GEOGRAPHIC_DATA]"
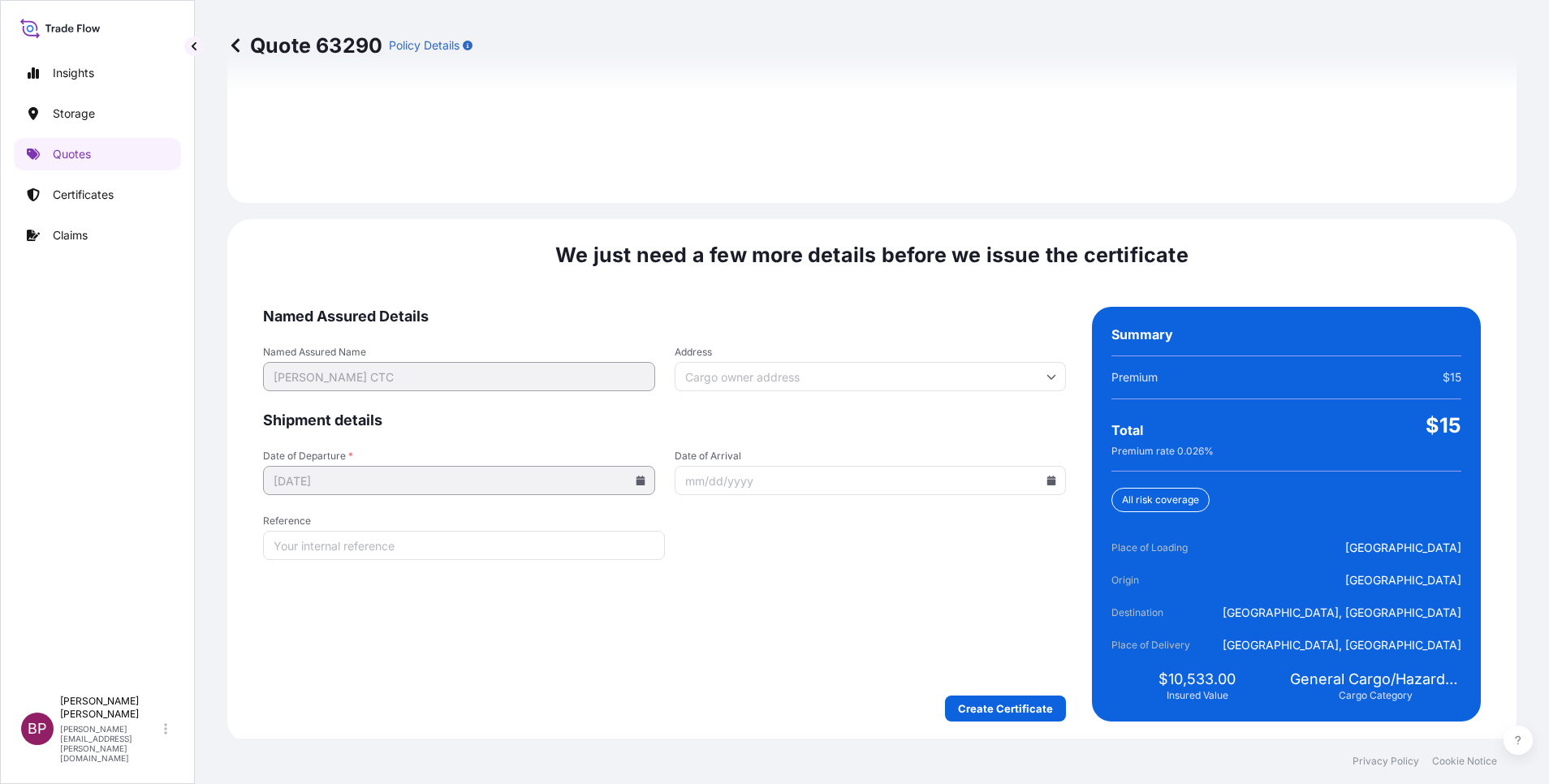
scroll to position [2405, 0]
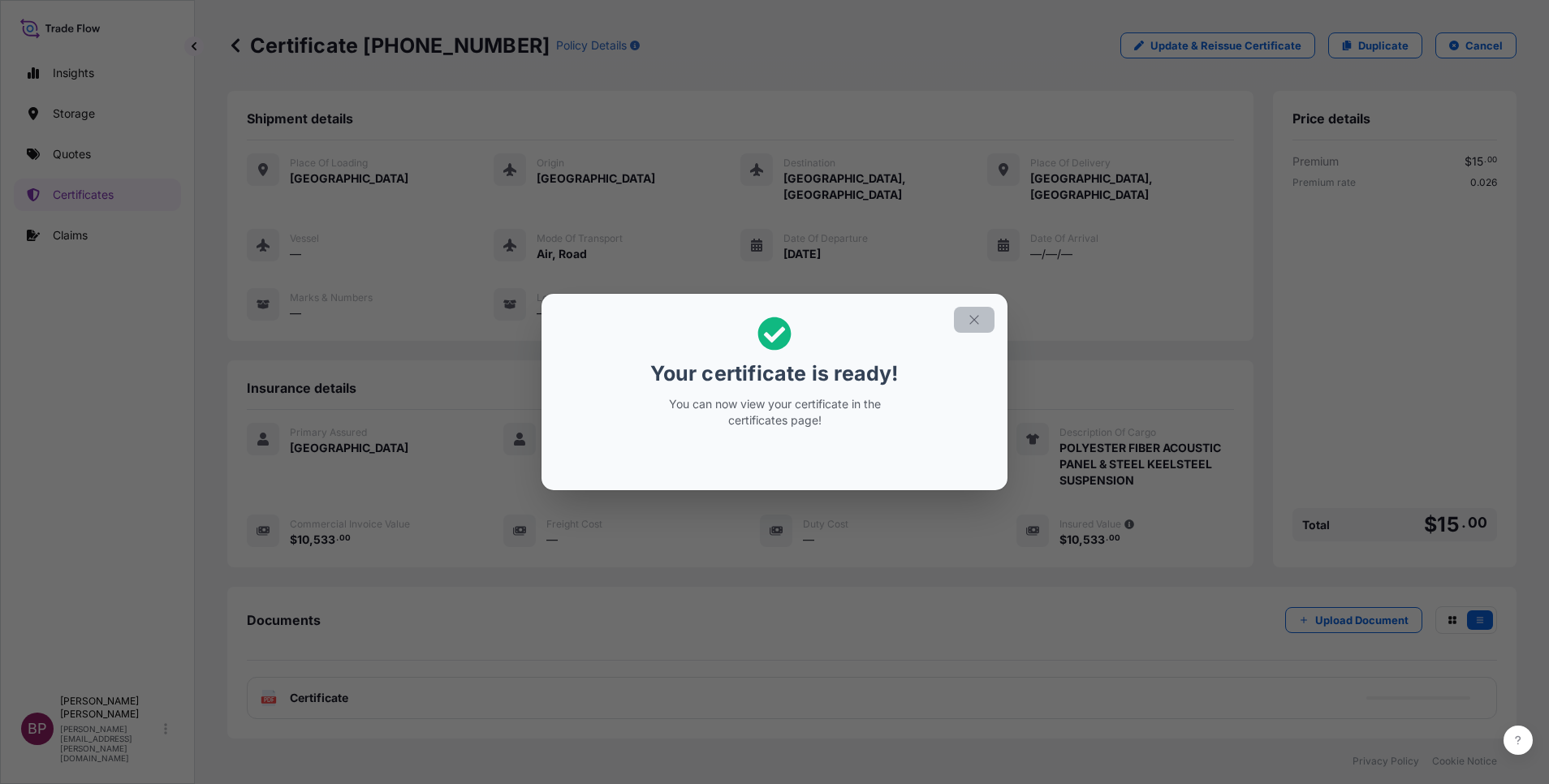
click at [978, 316] on icon "button" at bounding box center [974, 319] width 9 height 9
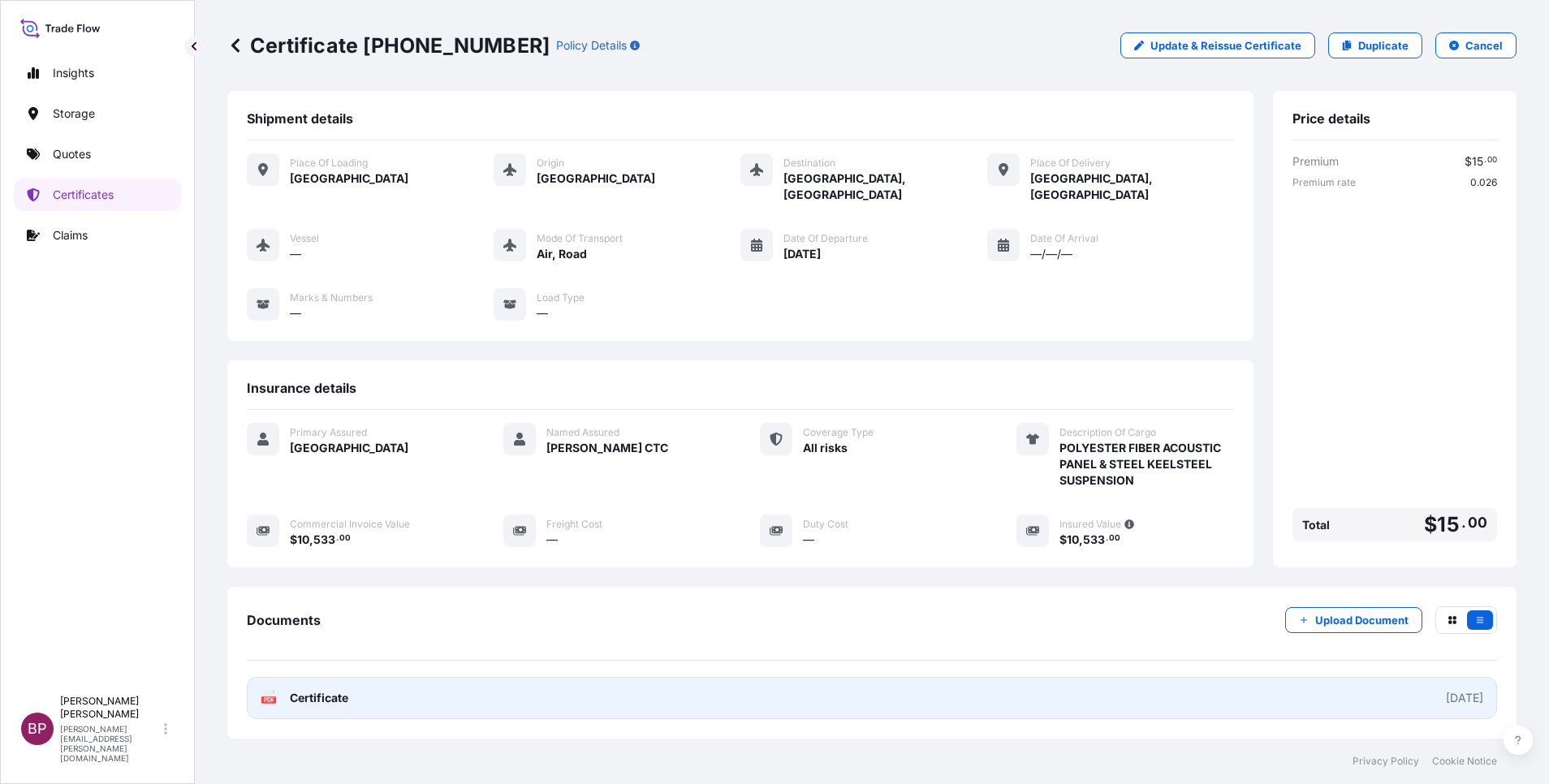
click at [342, 677] on link "PDF Certificate [DATE]" at bounding box center [872, 698] width 1250 height 42
